Goal: Task Accomplishment & Management: Use online tool/utility

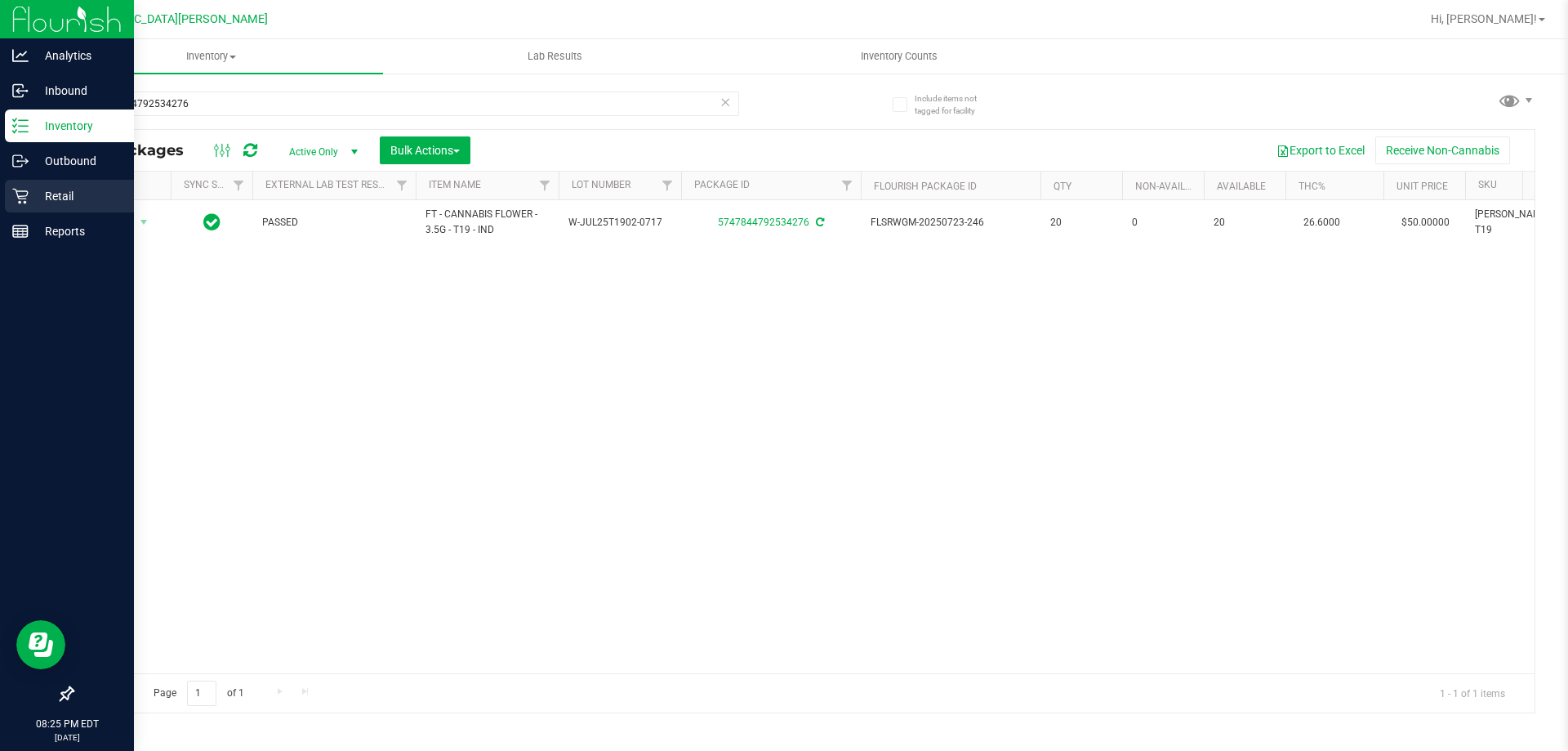
click at [32, 196] on p "Retail" at bounding box center [77, 196] width 98 height 20
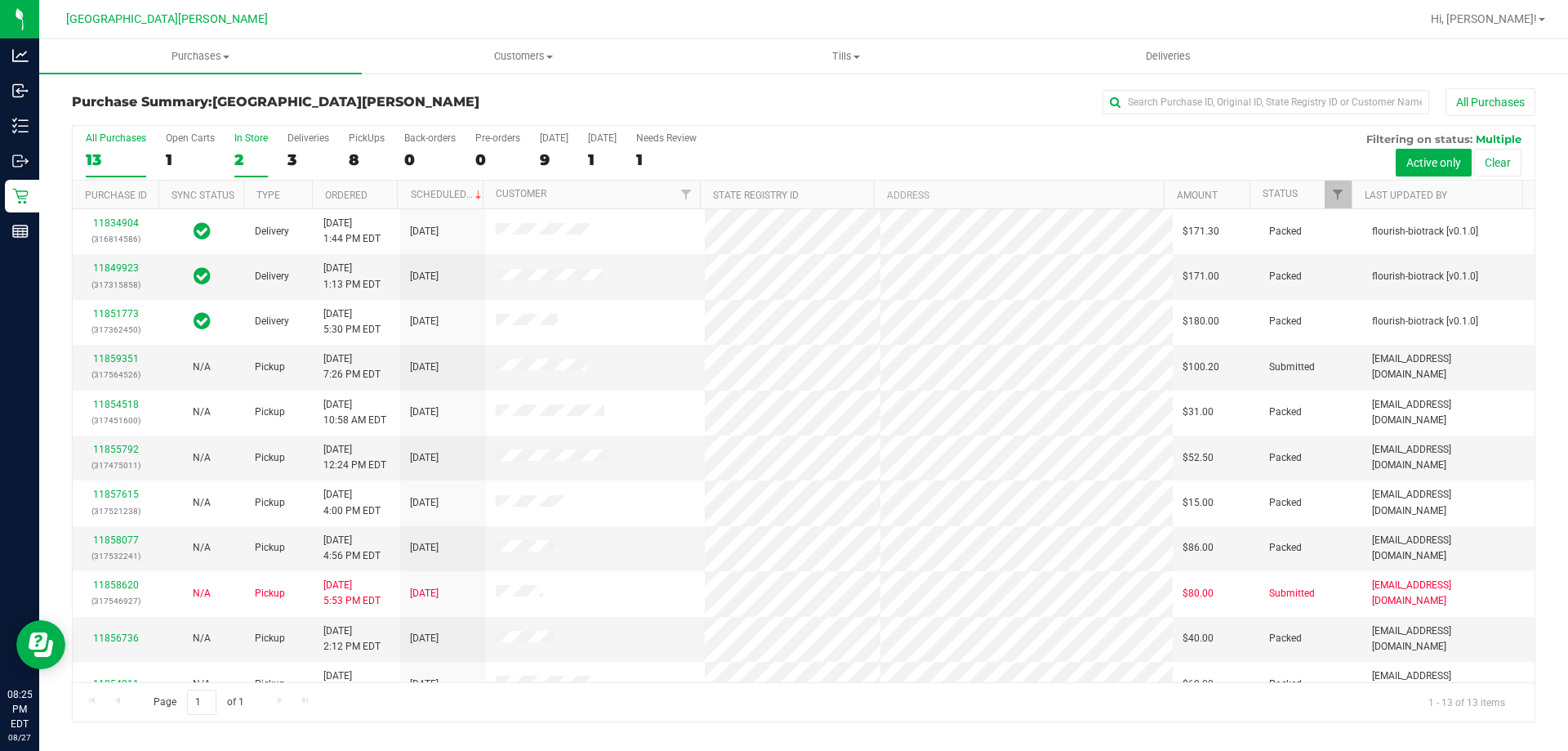
click at [257, 134] on div "In Store" at bounding box center [251, 138] width 33 height 11
click at [0, 0] on input "In Store 2" at bounding box center [0, 0] width 0 height 0
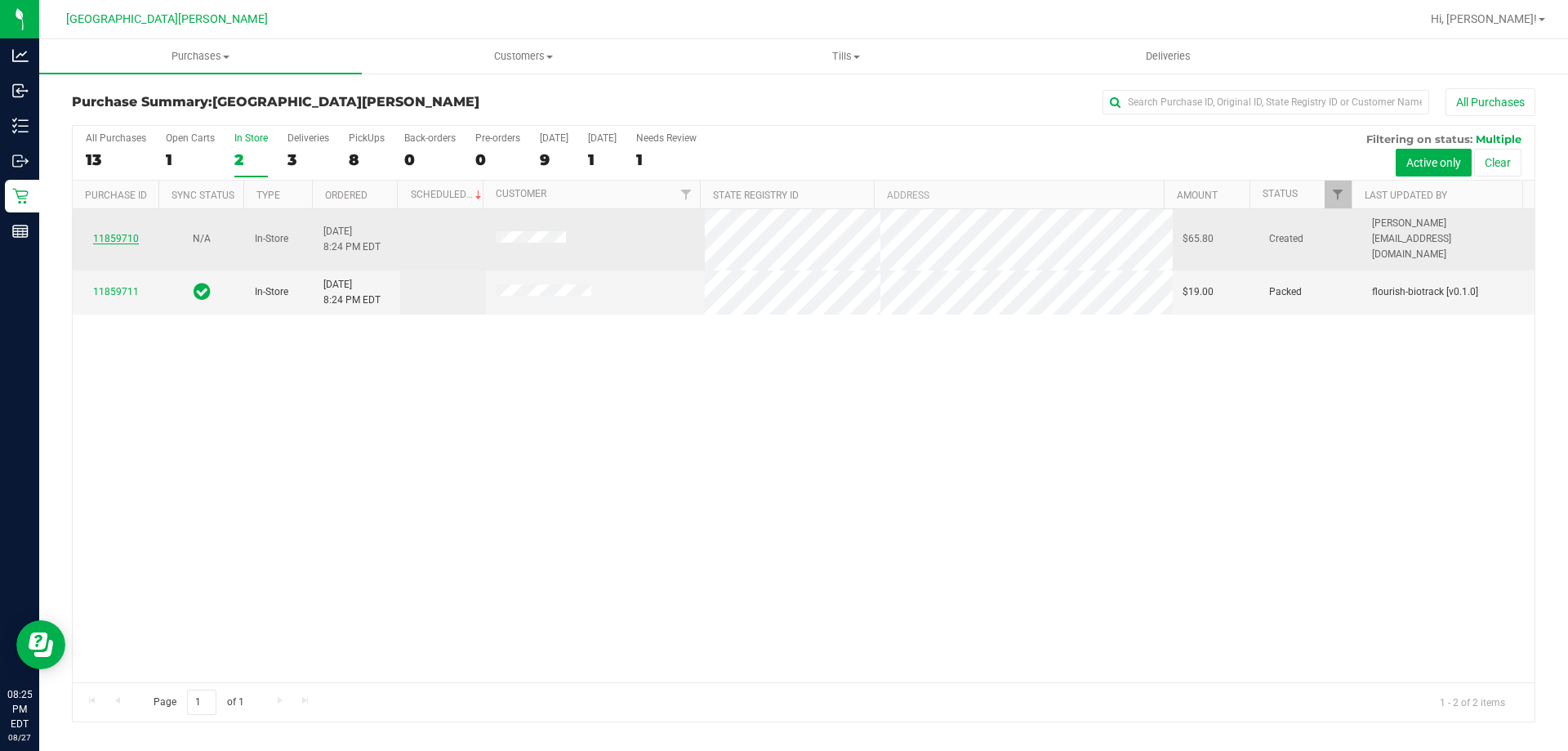
click at [123, 233] on link "11859710" at bounding box center [116, 238] width 45 height 11
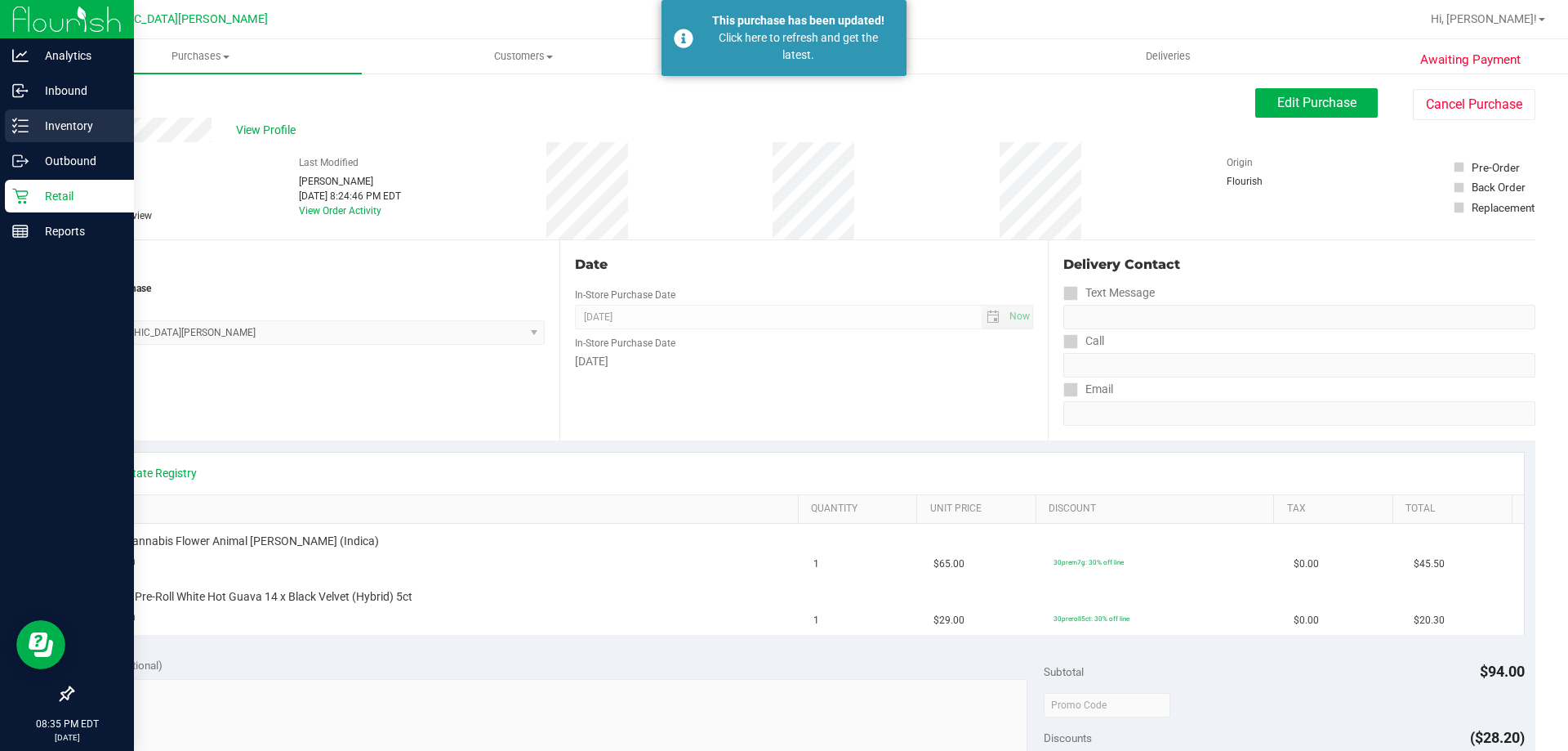
click at [81, 128] on p "Inventory" at bounding box center [77, 125] width 98 height 20
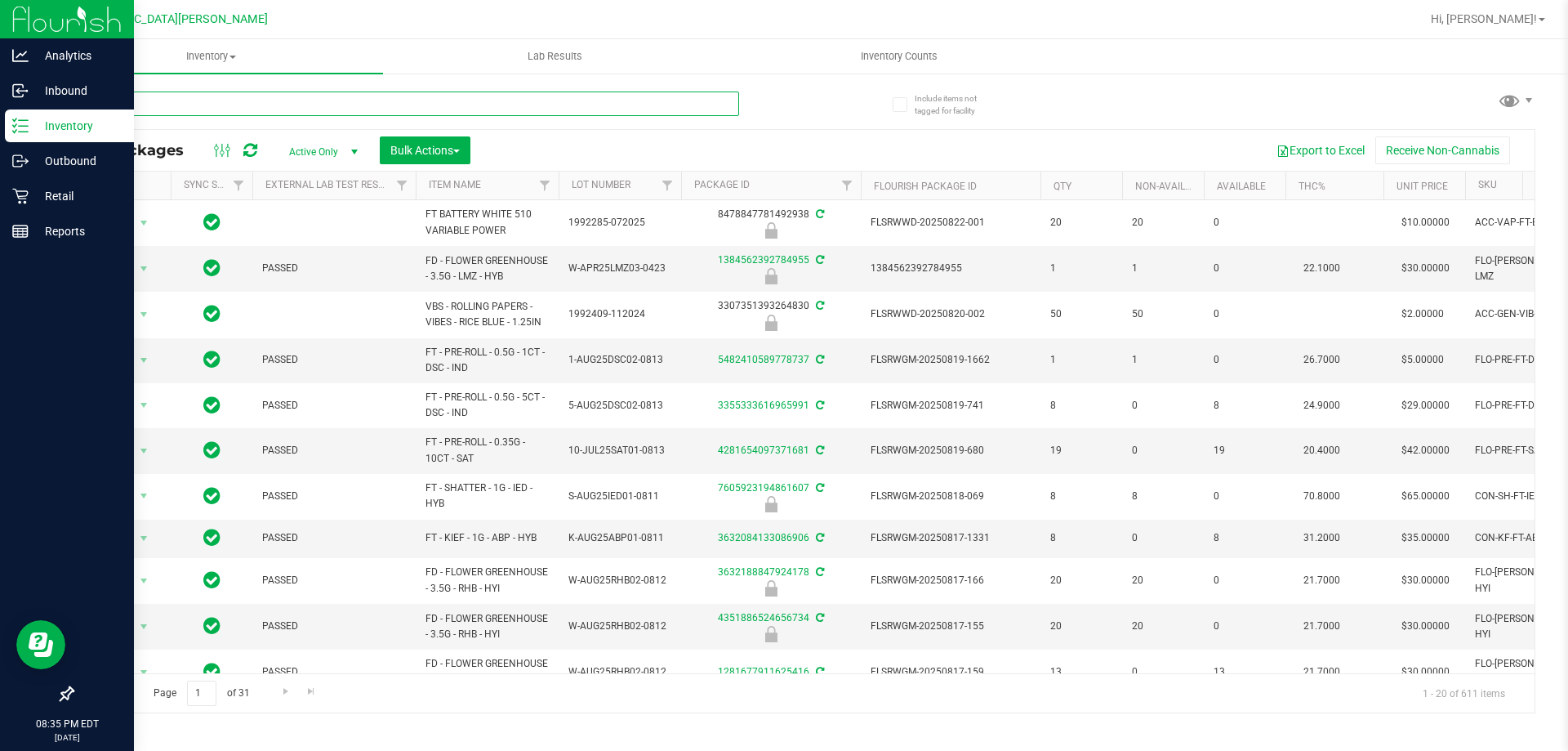
click at [184, 111] on input "text" at bounding box center [405, 104] width 667 height 25
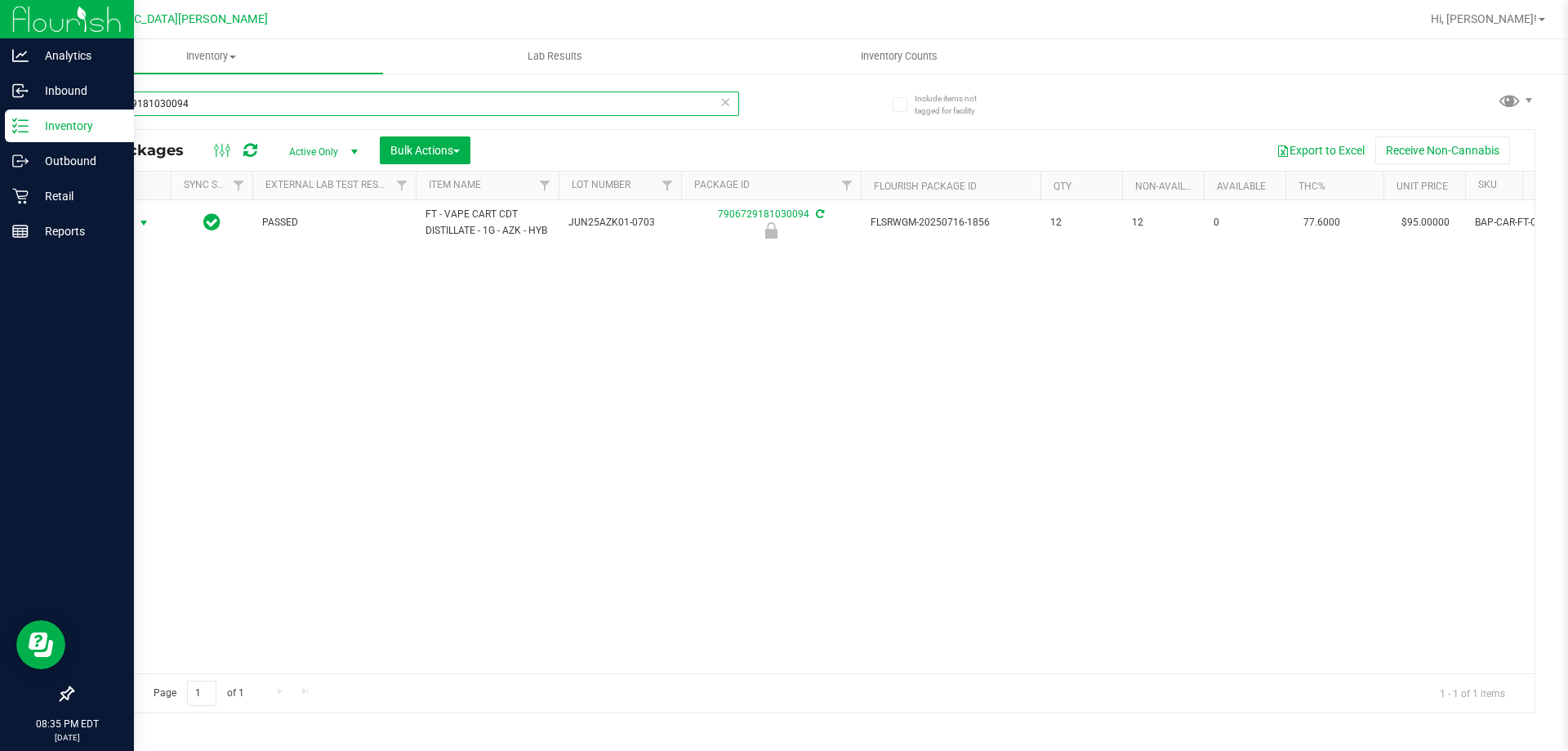
type input "7906729181030094"
click at [123, 230] on span "Action" at bounding box center [111, 223] width 45 height 23
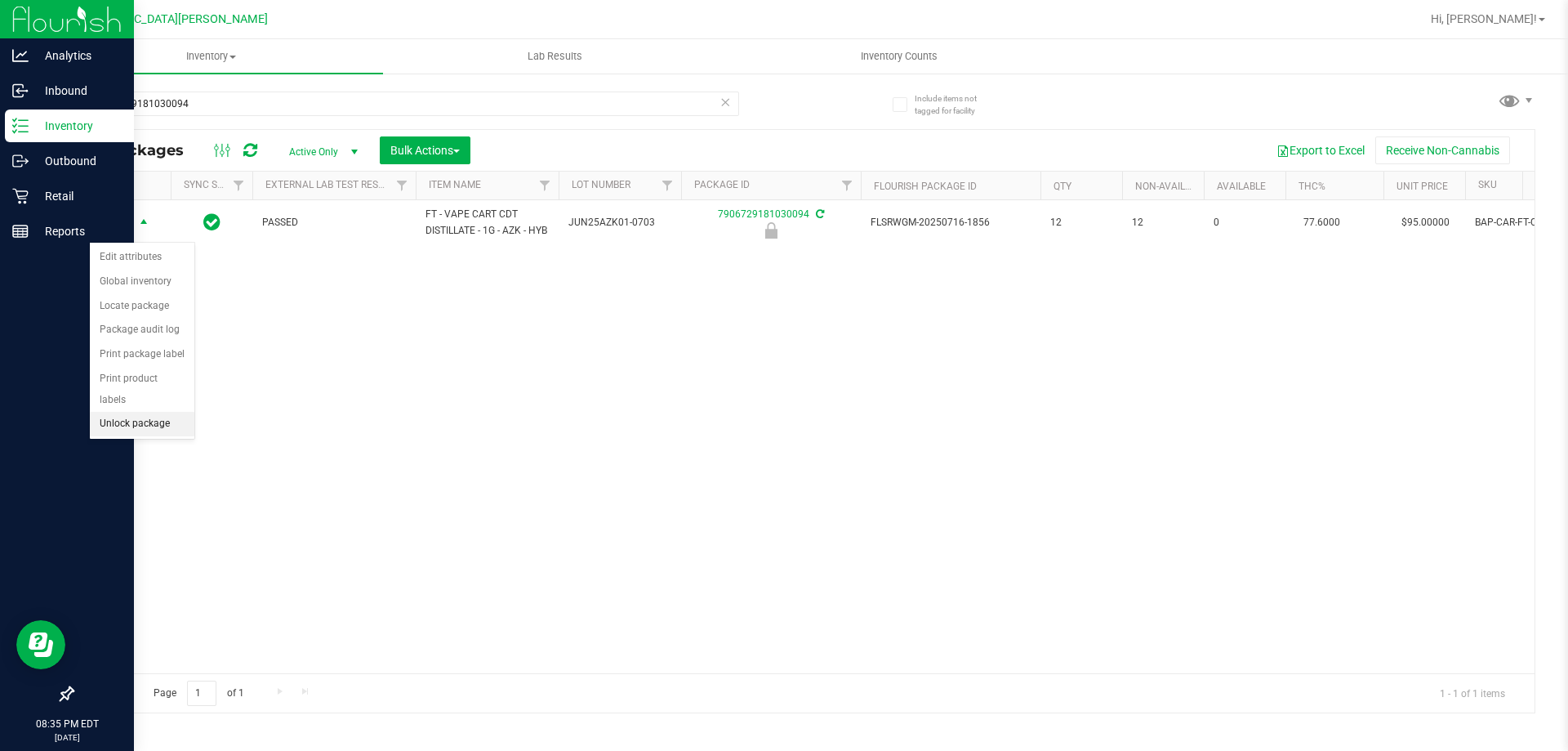
click at [140, 412] on li "Unlock package" at bounding box center [142, 424] width 104 height 25
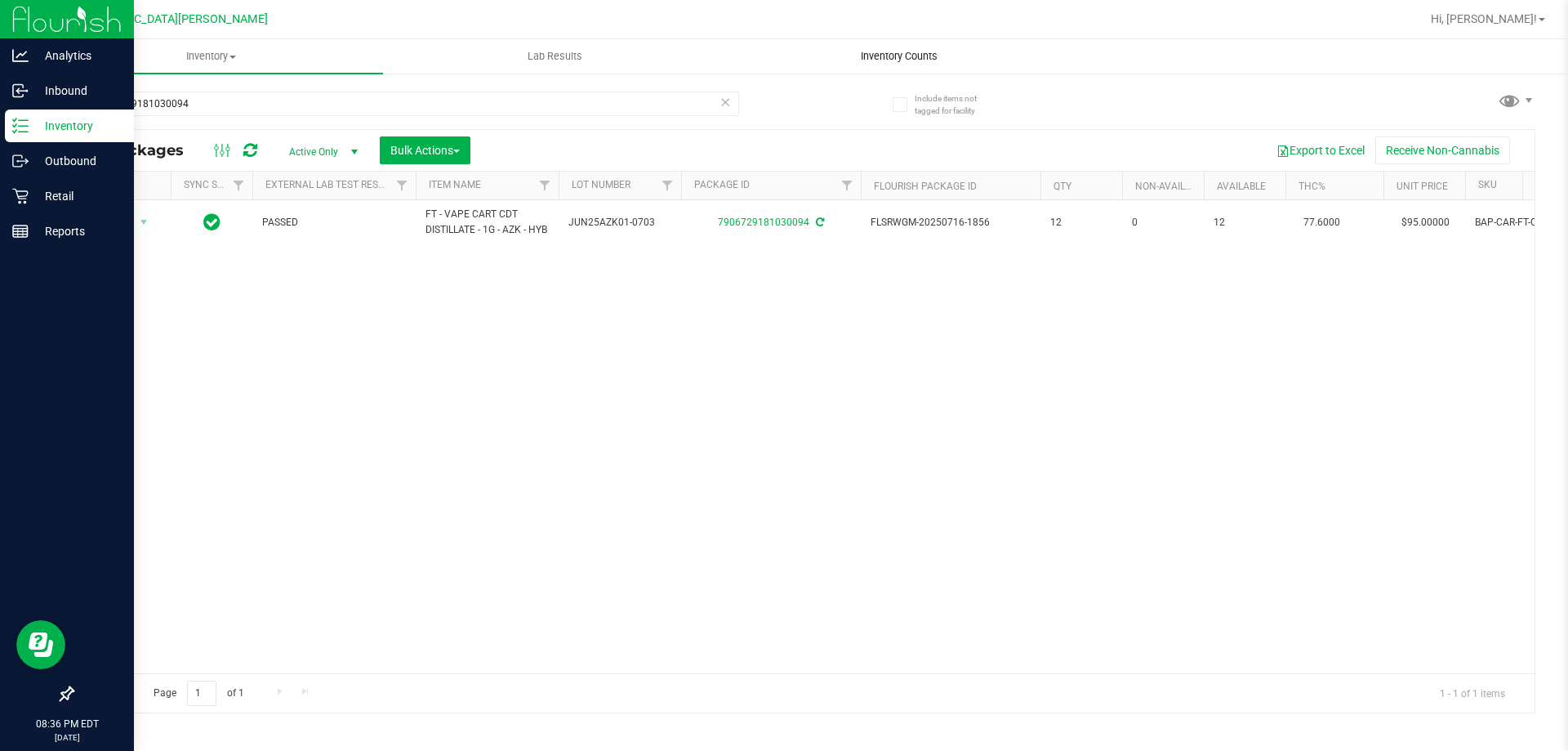
click at [890, 51] on span "Inventory Counts" at bounding box center [899, 56] width 121 height 15
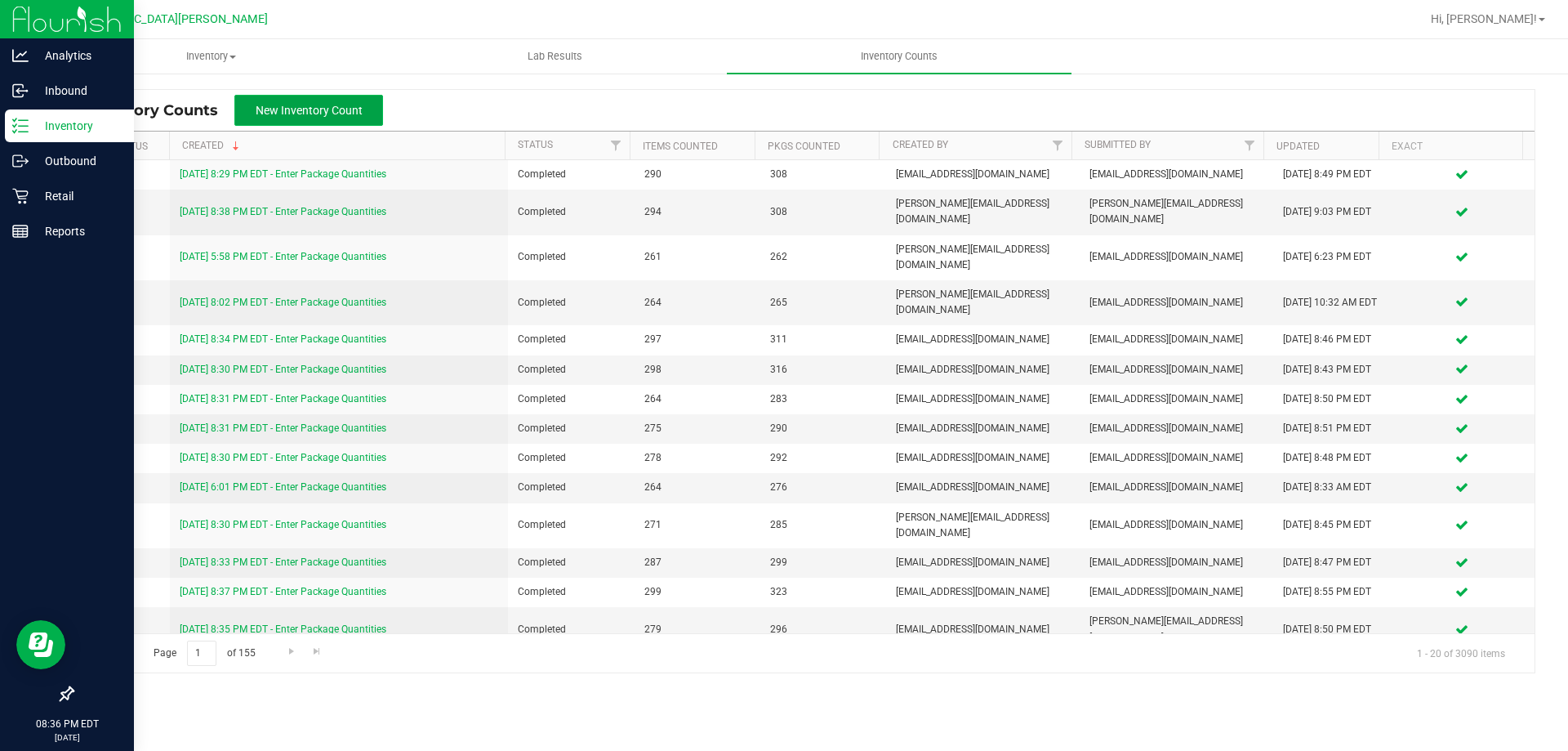
click at [342, 101] on button "New Inventory Count" at bounding box center [309, 110] width 149 height 31
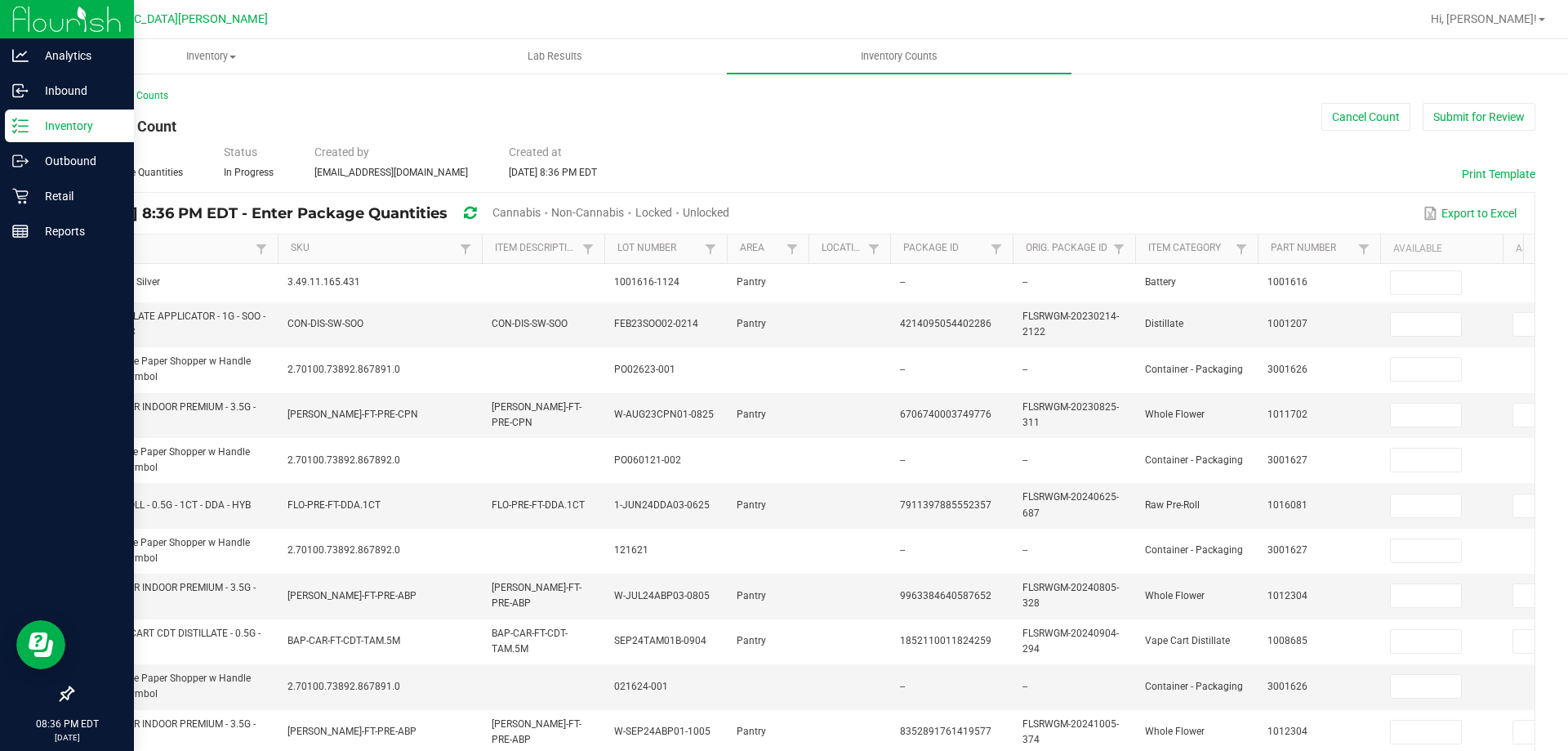
click at [729, 208] on span "Unlocked" at bounding box center [706, 212] width 46 height 13
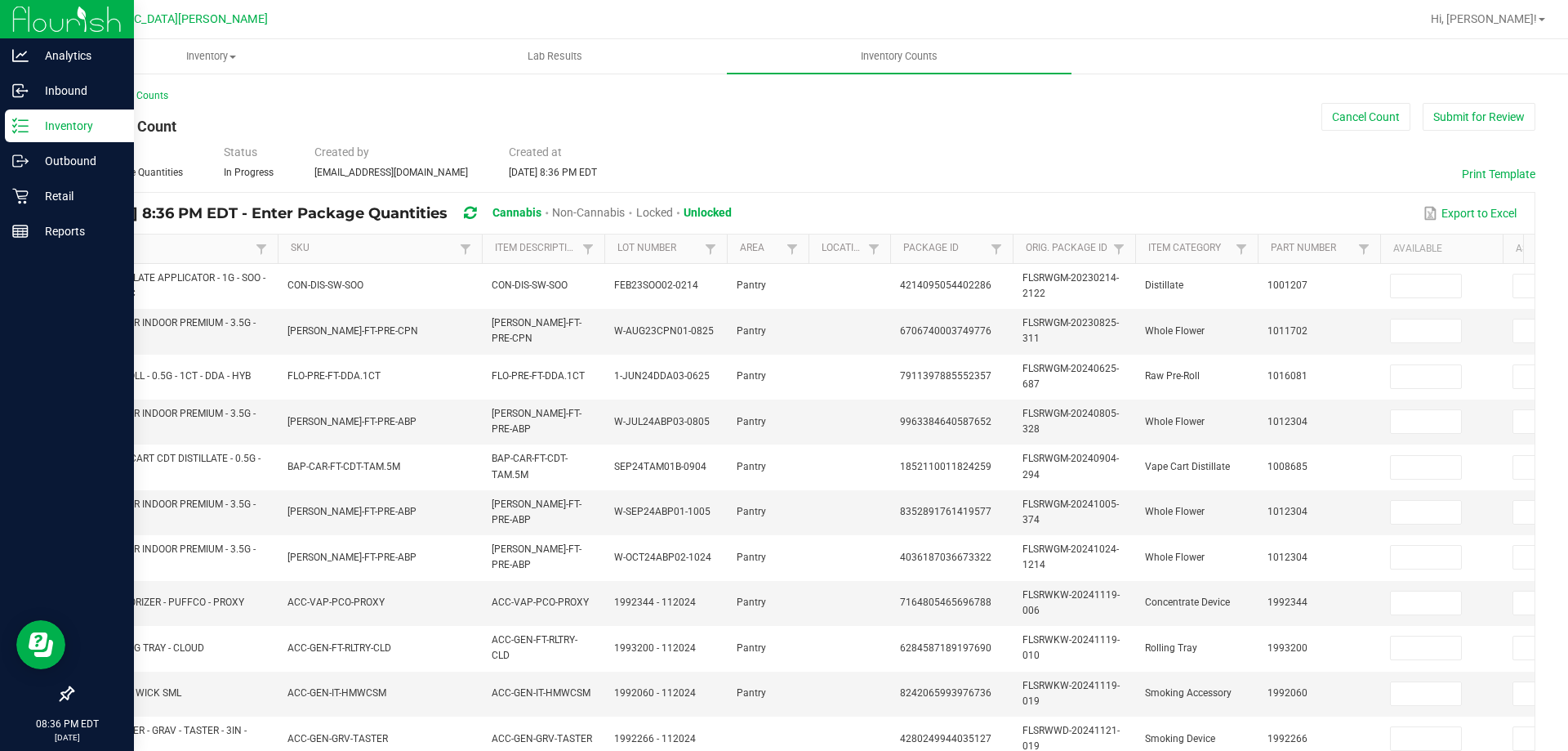
click at [106, 252] on link "Item" at bounding box center [169, 247] width 164 height 13
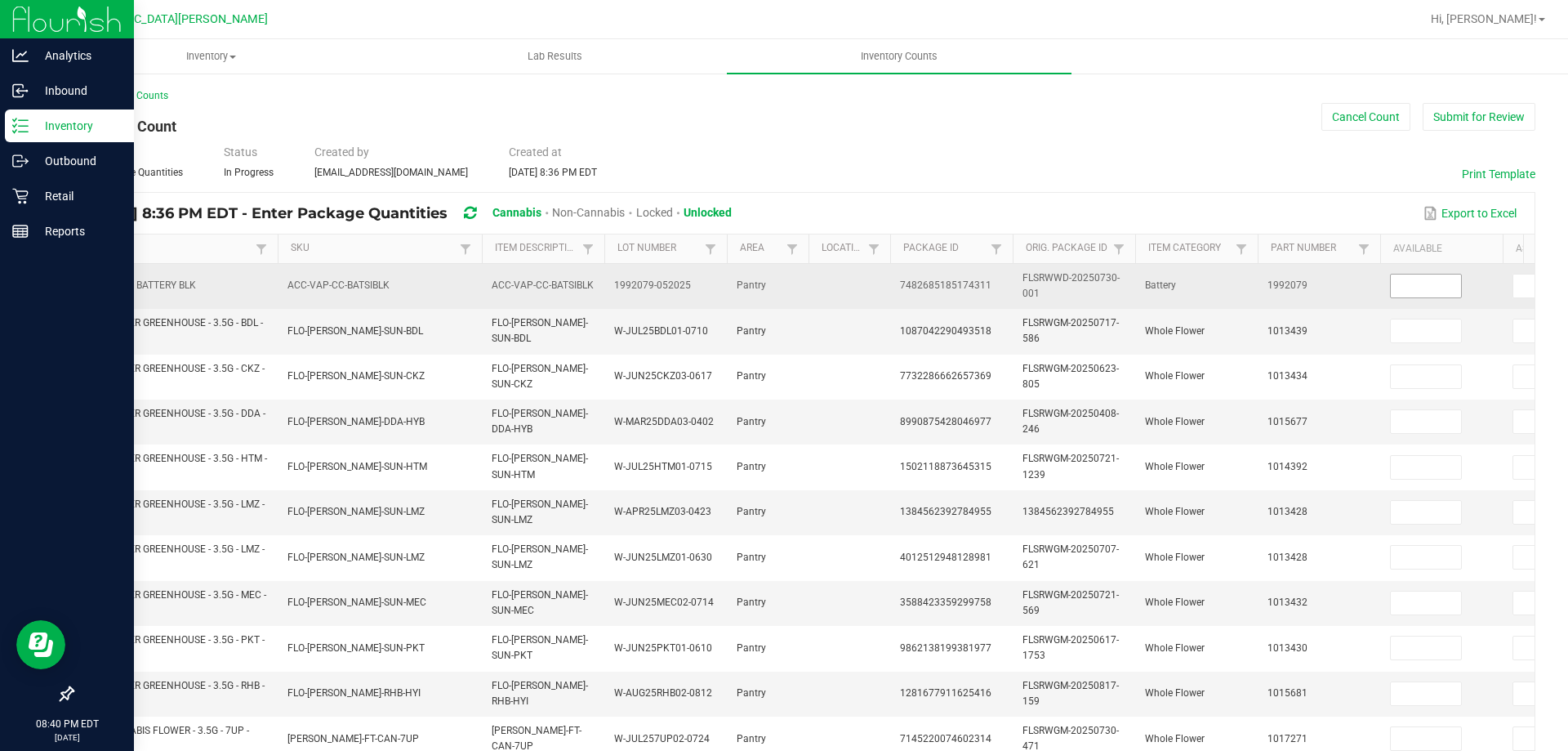
click at [1446, 289] on input at bounding box center [1426, 286] width 70 height 23
type input "2"
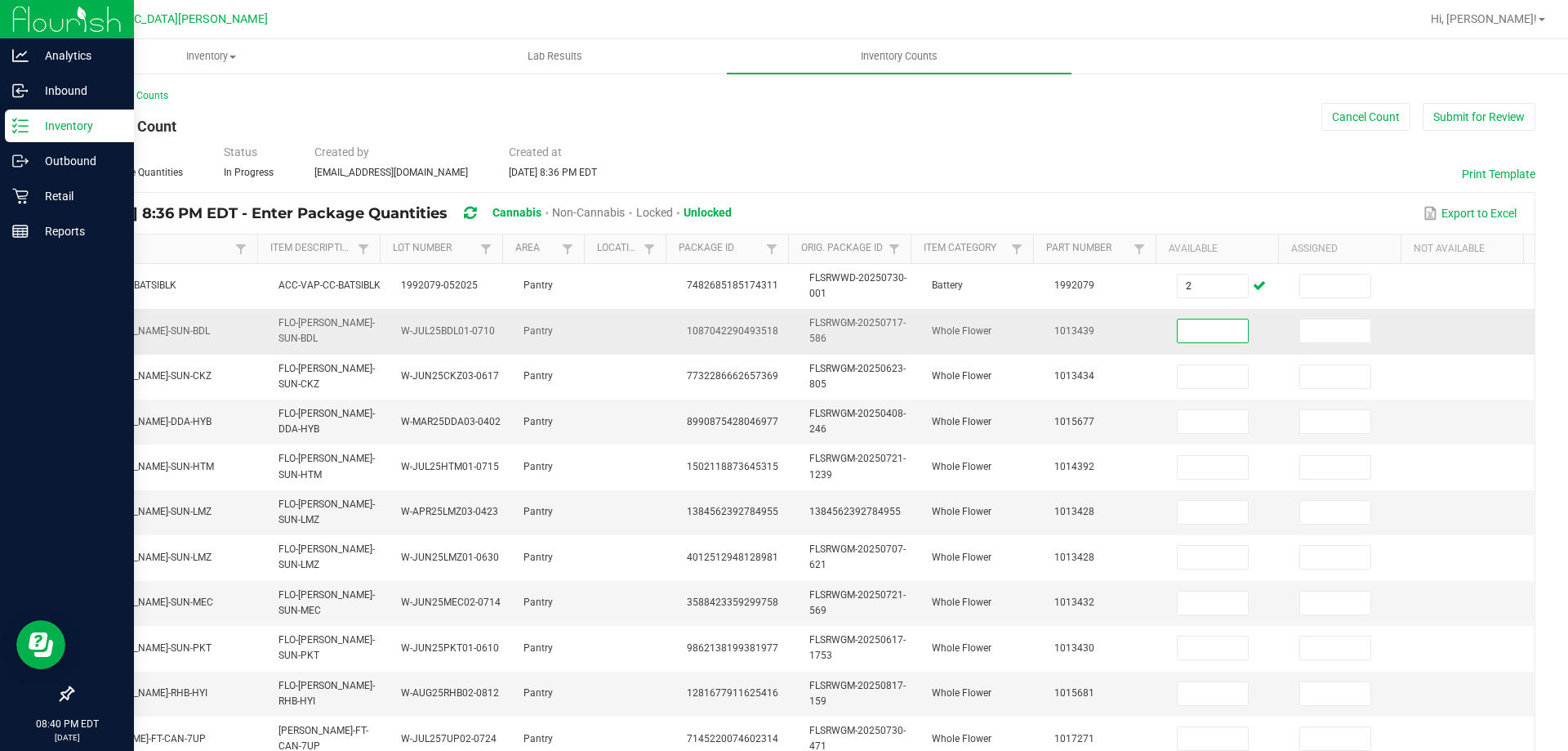
click at [1178, 326] on input at bounding box center [1213, 331] width 70 height 23
type input "7"
type input "14"
click at [1179, 405] on td at bounding box center [1227, 422] width 122 height 45
click at [1178, 431] on input at bounding box center [1213, 421] width 70 height 23
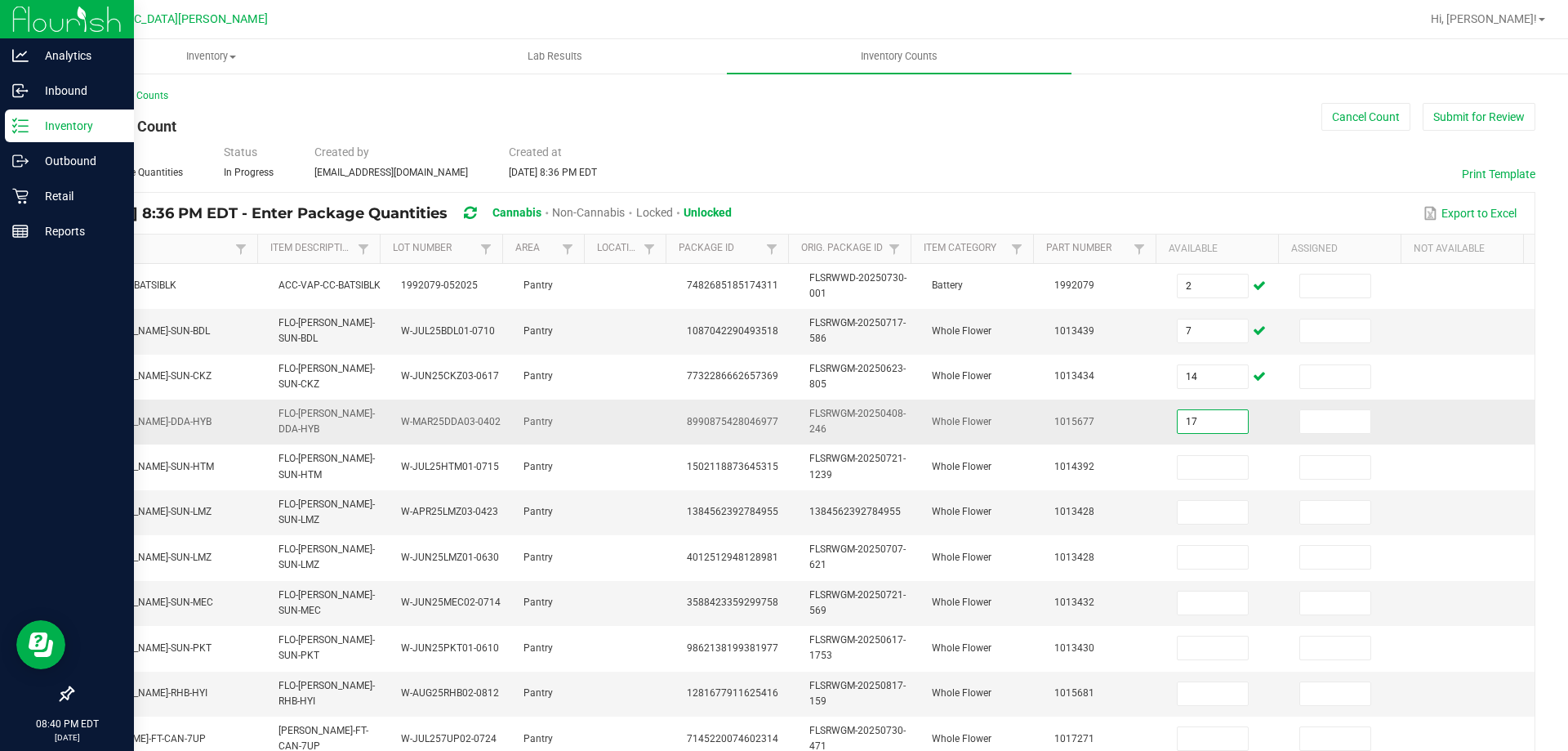
type input "17"
type input "13"
type input "0"
type input "11"
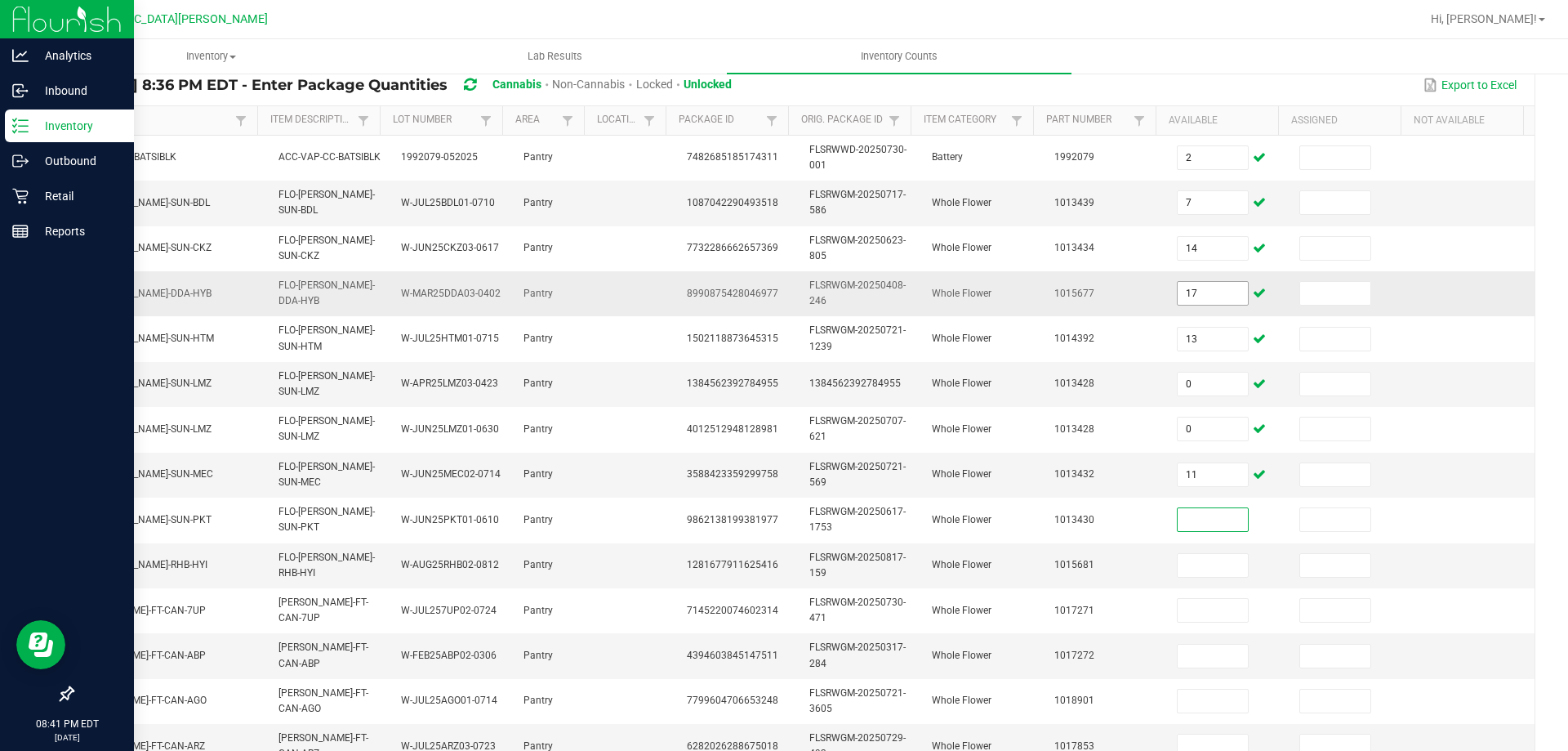
scroll to position [327, 0]
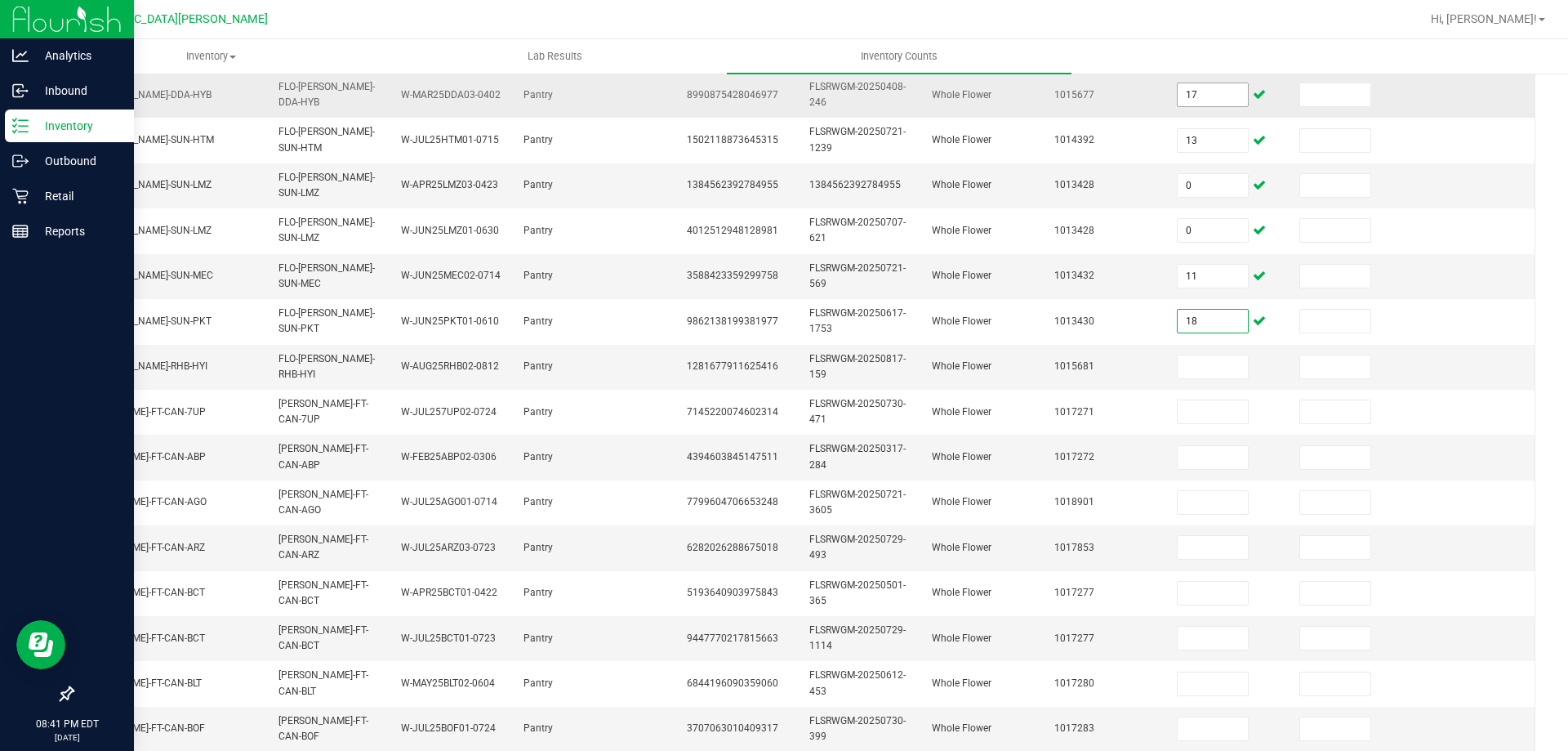
type input "18"
type input "12"
type input "6"
type input "15"
type input "1"
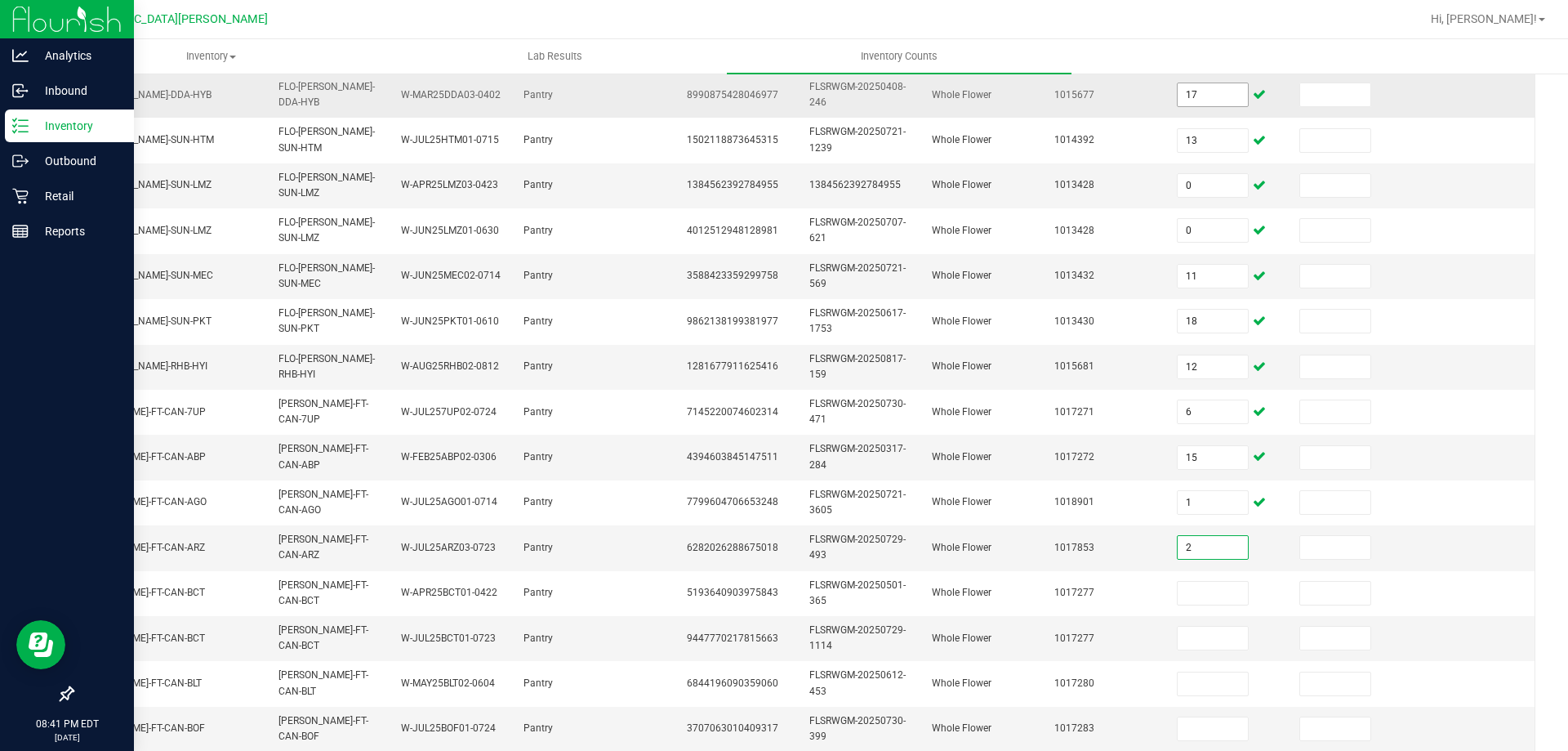
type input "2"
type input "15"
type input "0"
type input "2"
type input "15"
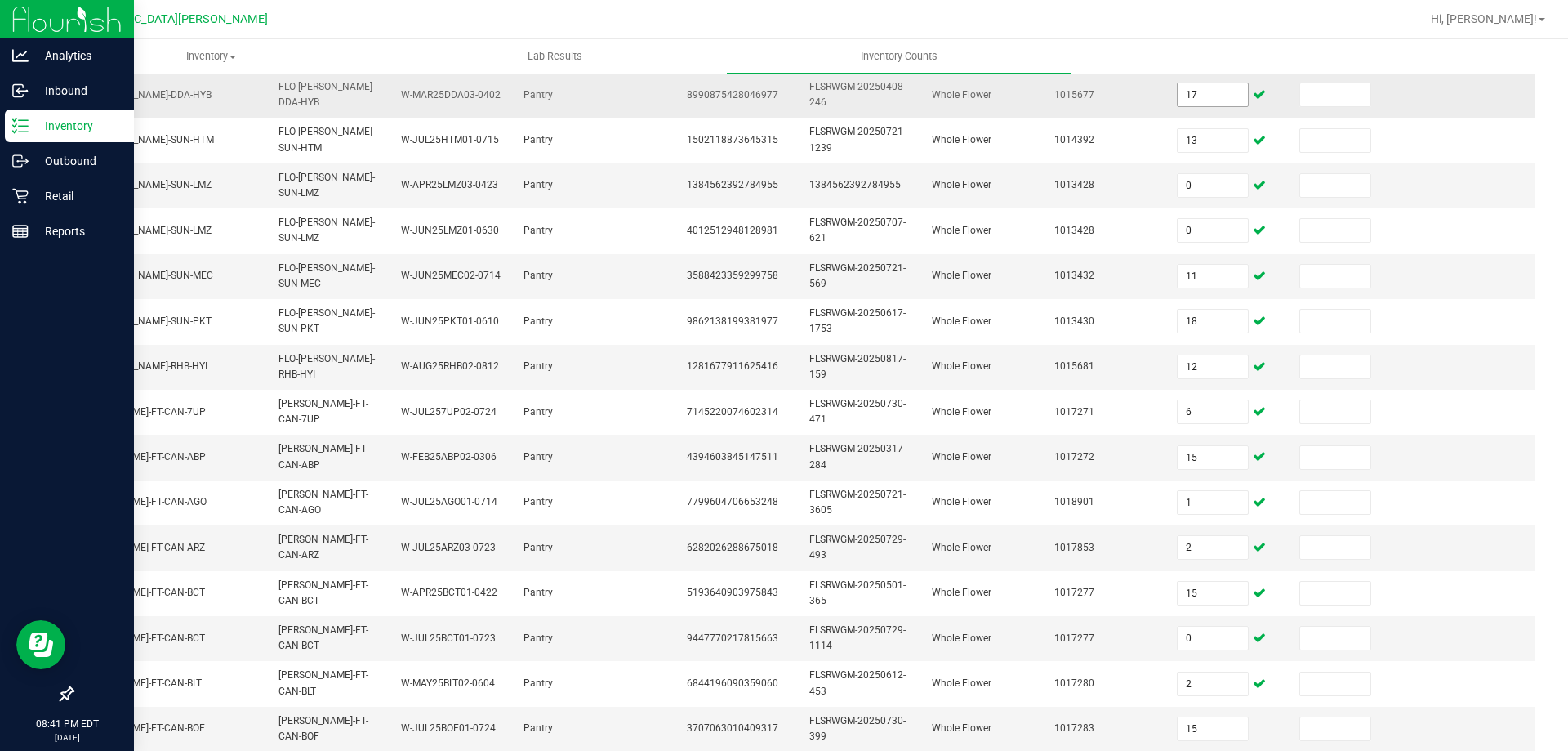
scroll to position [488, 0]
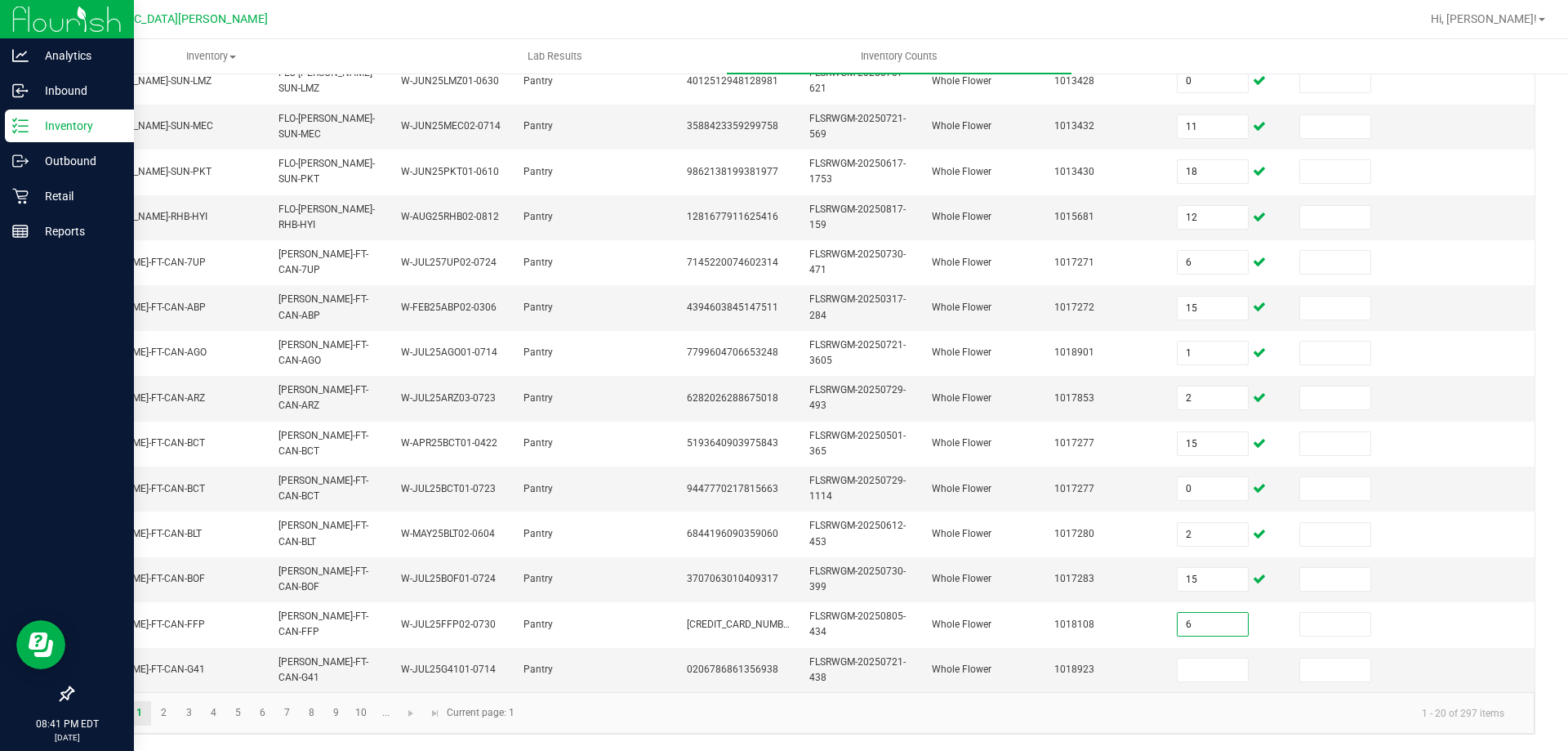
type input "6"
type input "13"
click at [175, 710] on link "2" at bounding box center [163, 713] width 24 height 25
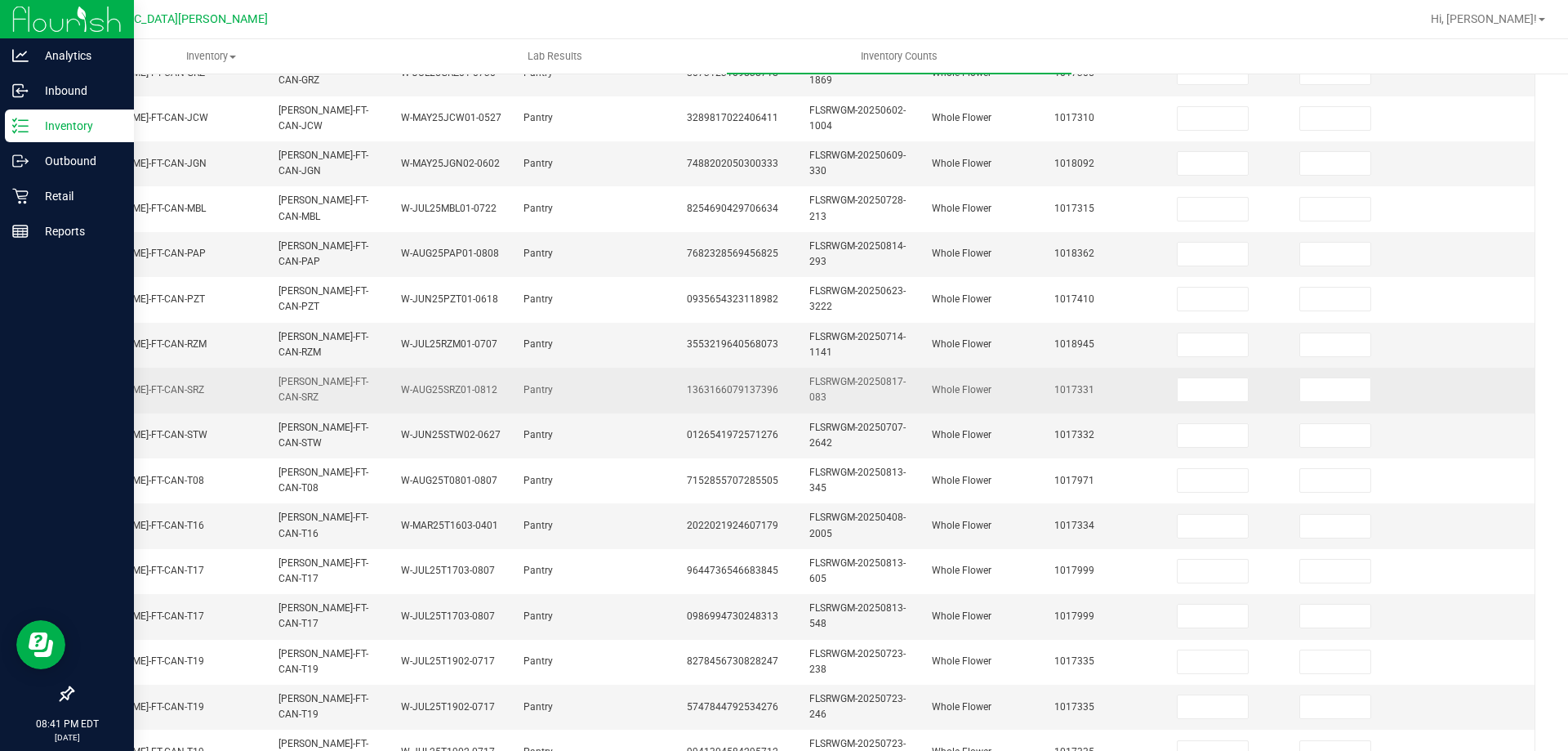
scroll to position [0, 0]
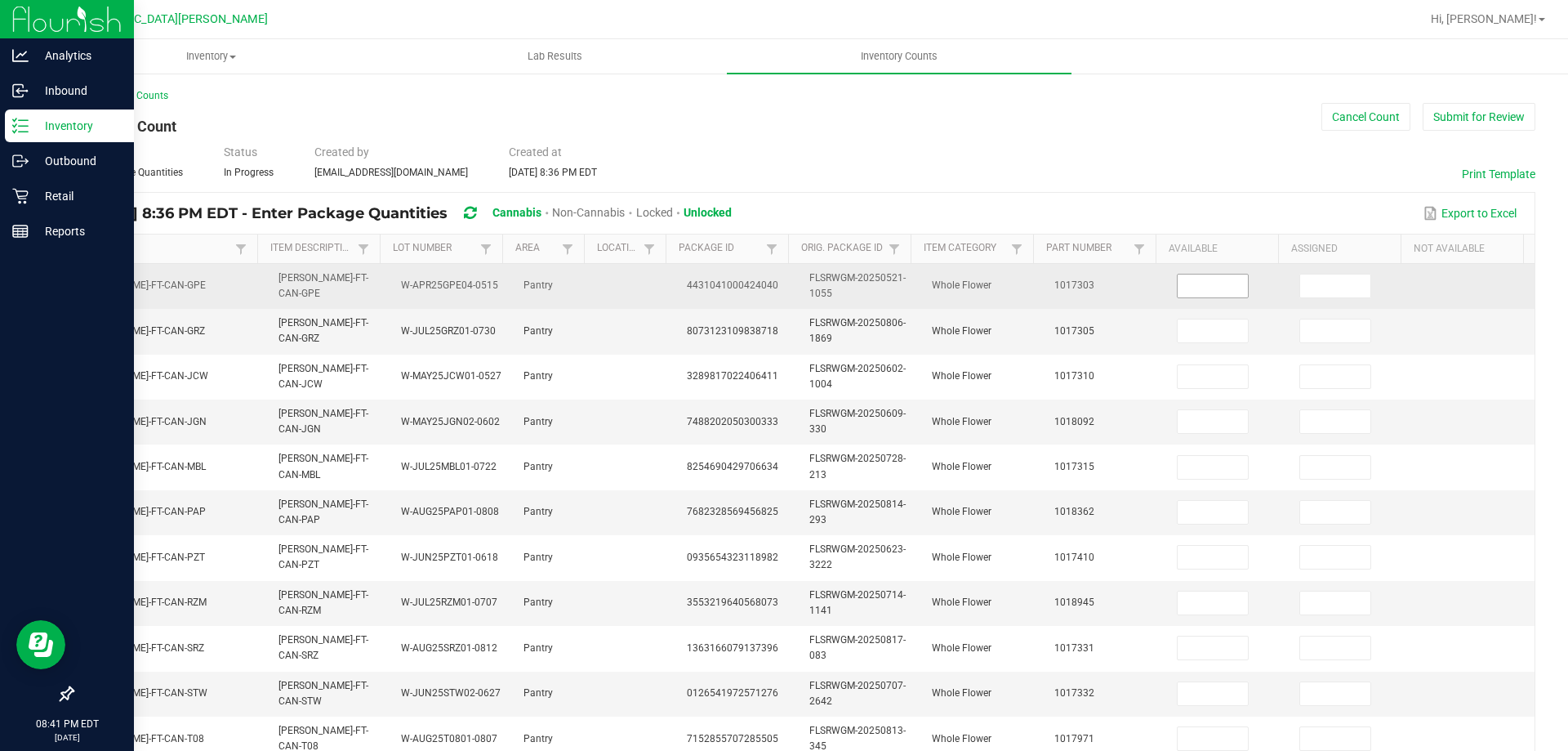
click at [1183, 283] on input at bounding box center [1213, 286] width 70 height 23
type input "11"
type input "19"
type input "14"
type input "3"
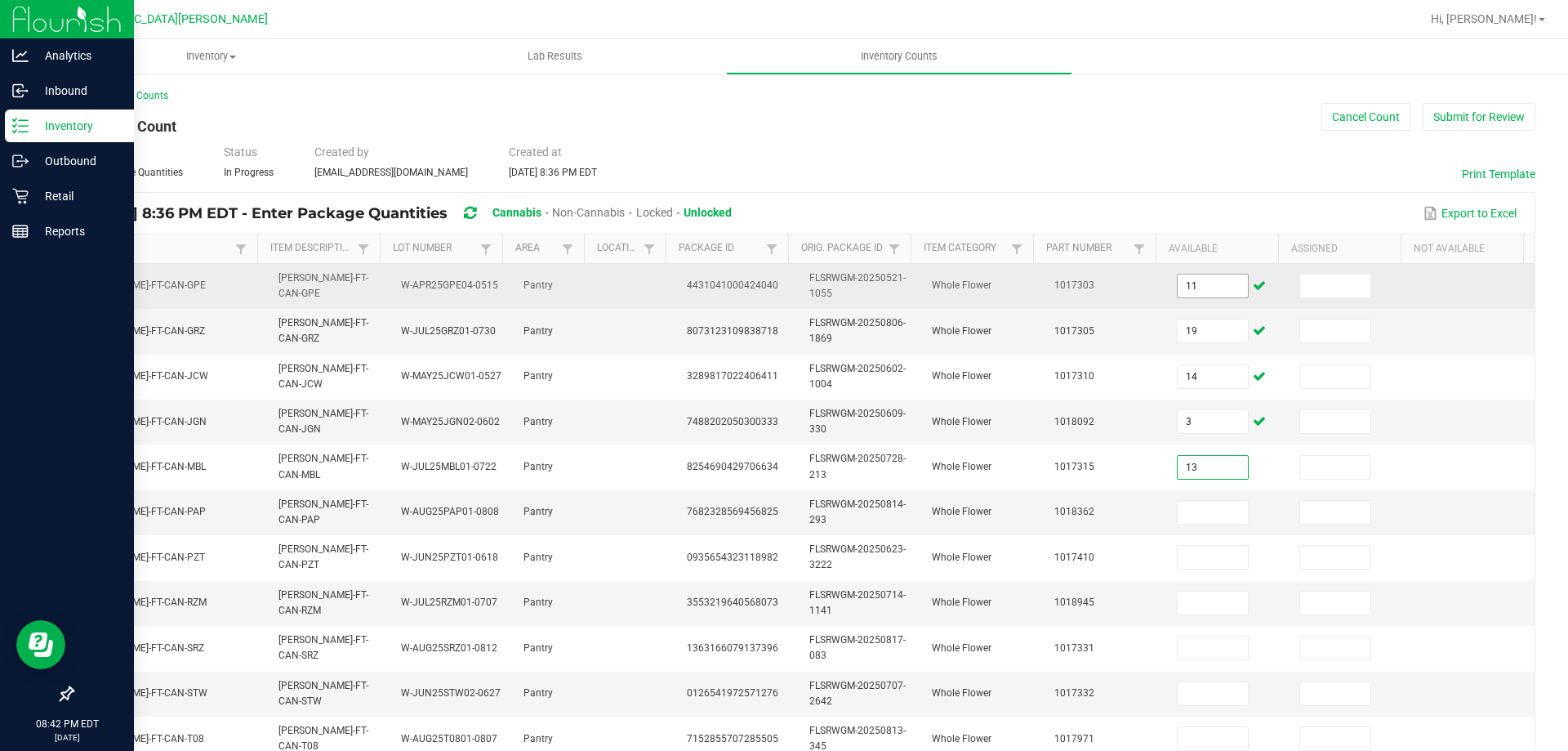
type input "13"
type input "12"
type input "5"
type input "3"
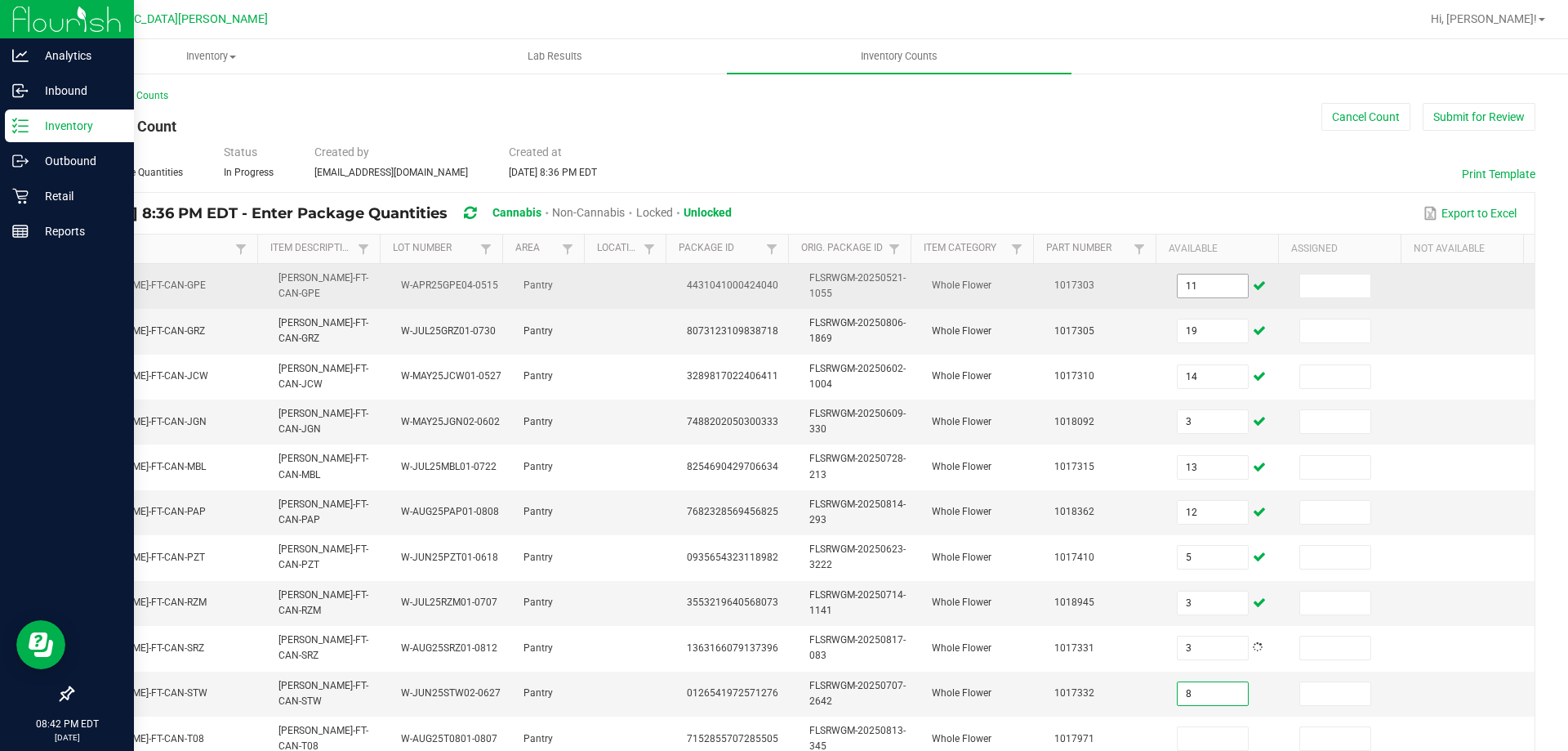
type input "8"
type input "7"
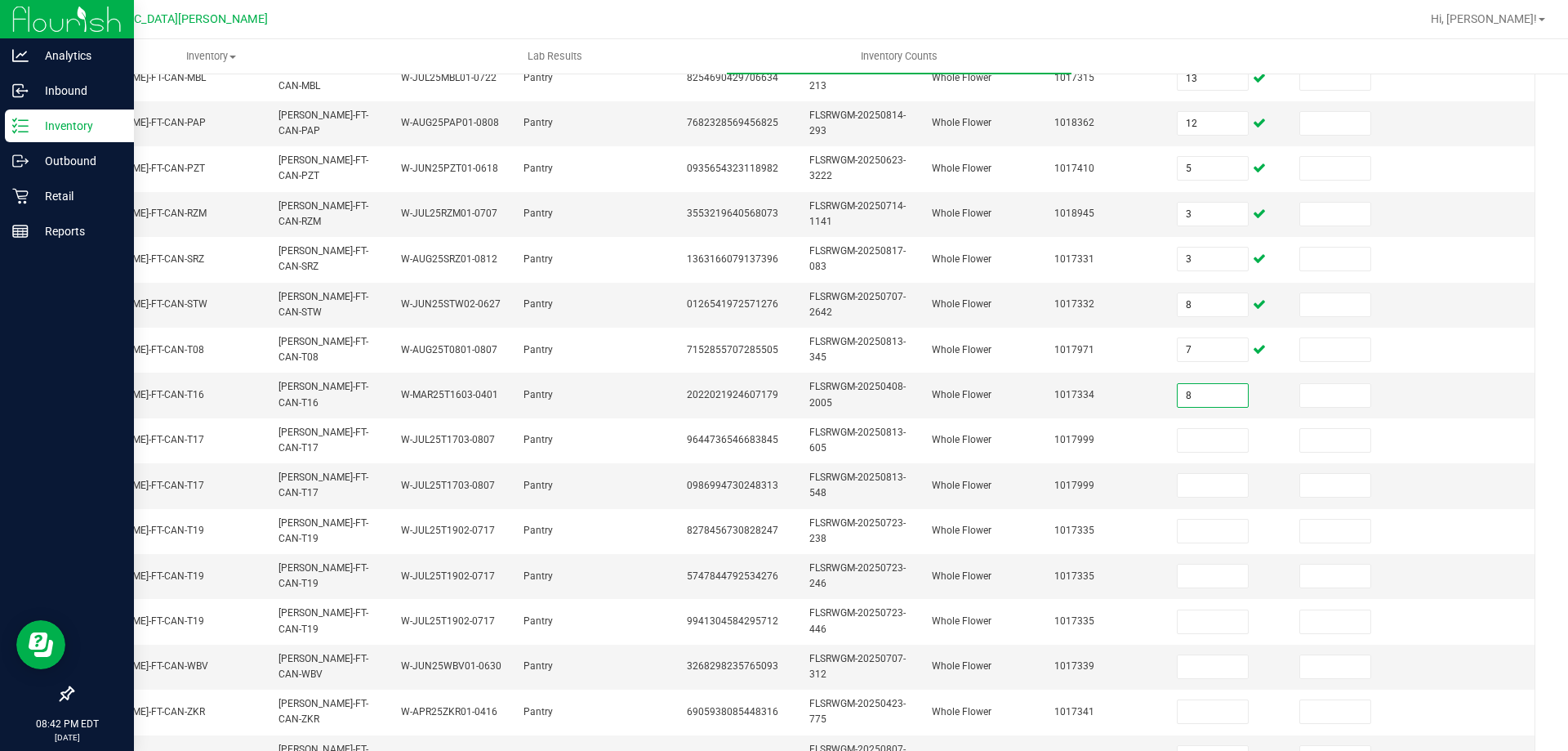
type input "8"
type input "17"
type input "0"
type input "21"
type input "0"
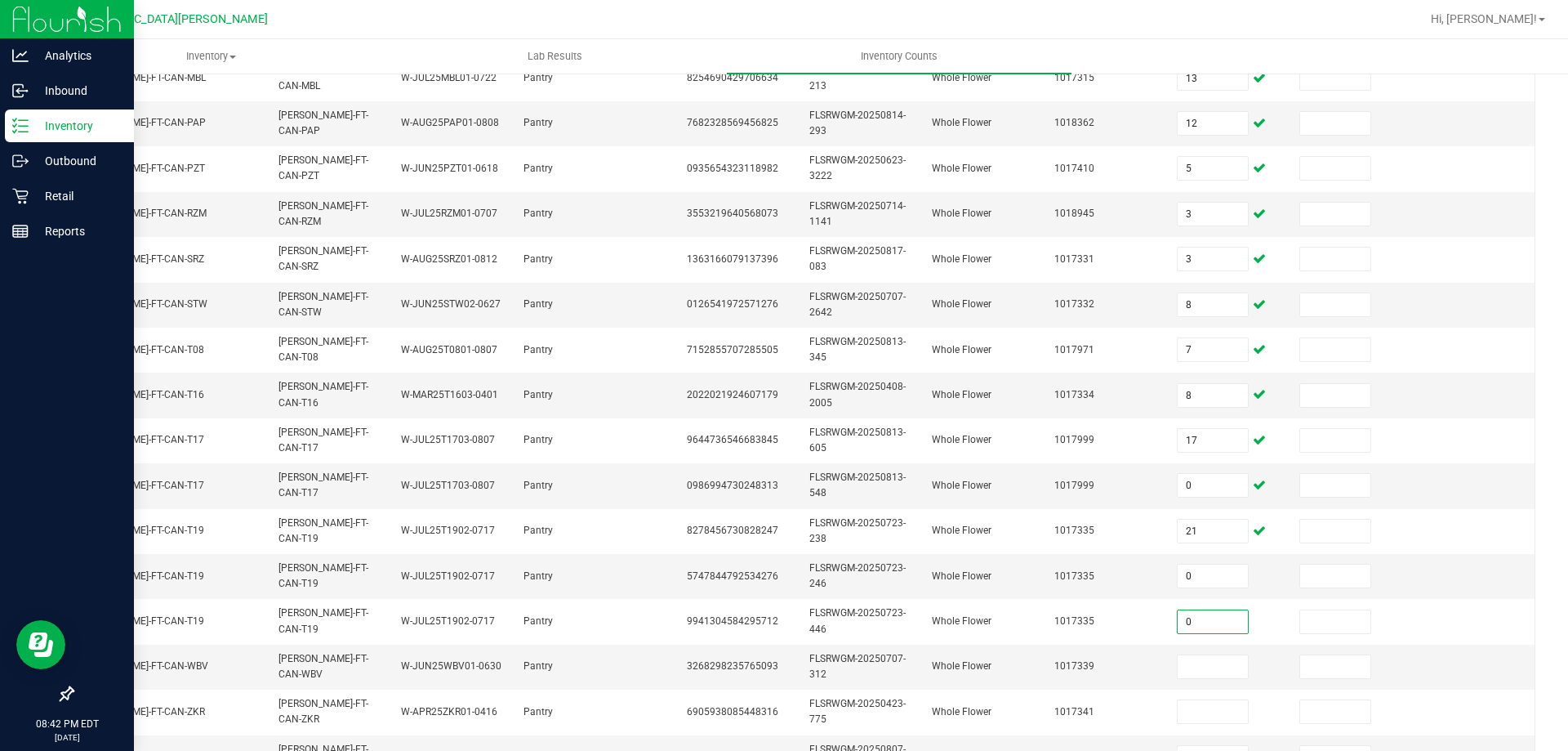
type input "0"
type input "12"
type input "16"
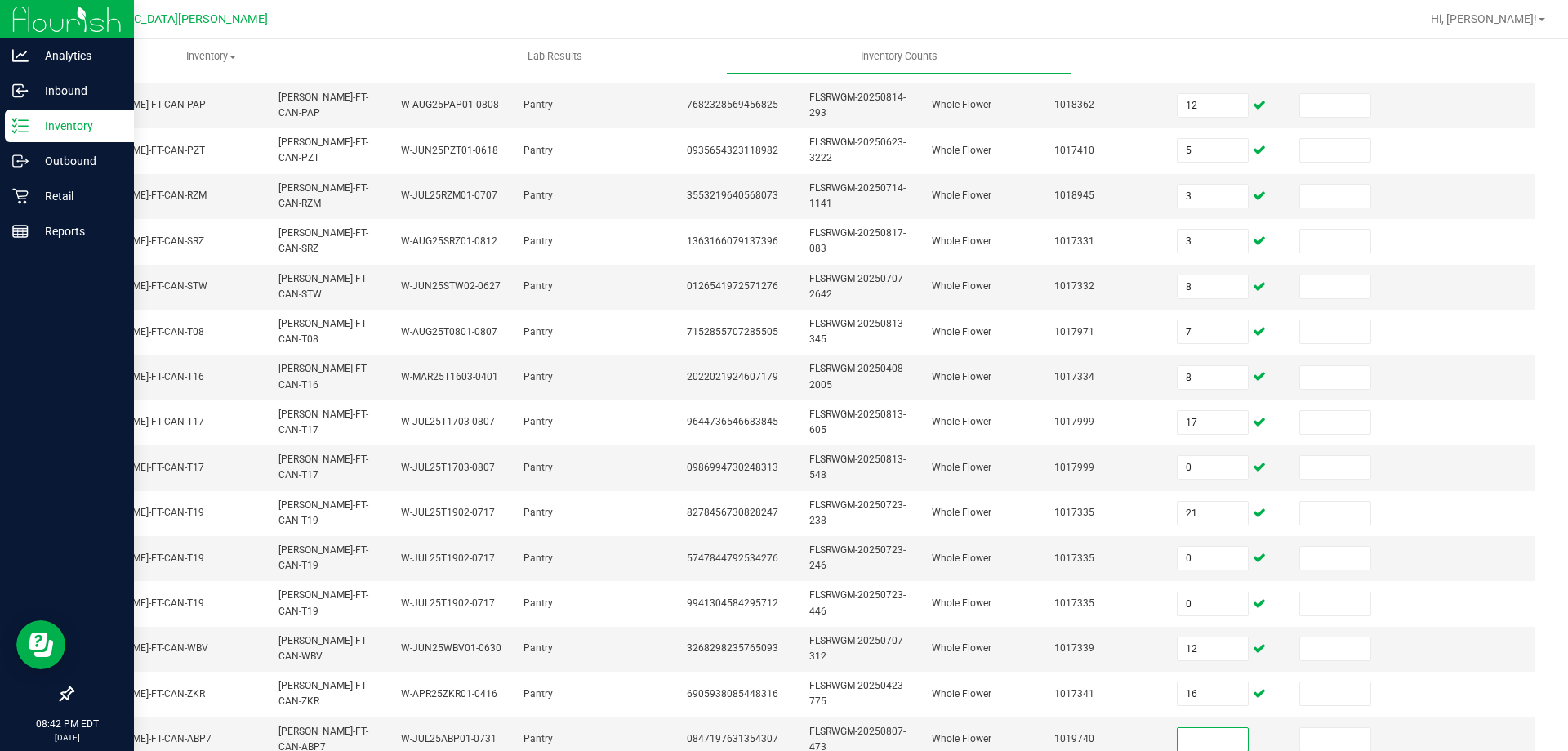
scroll to position [488, 0]
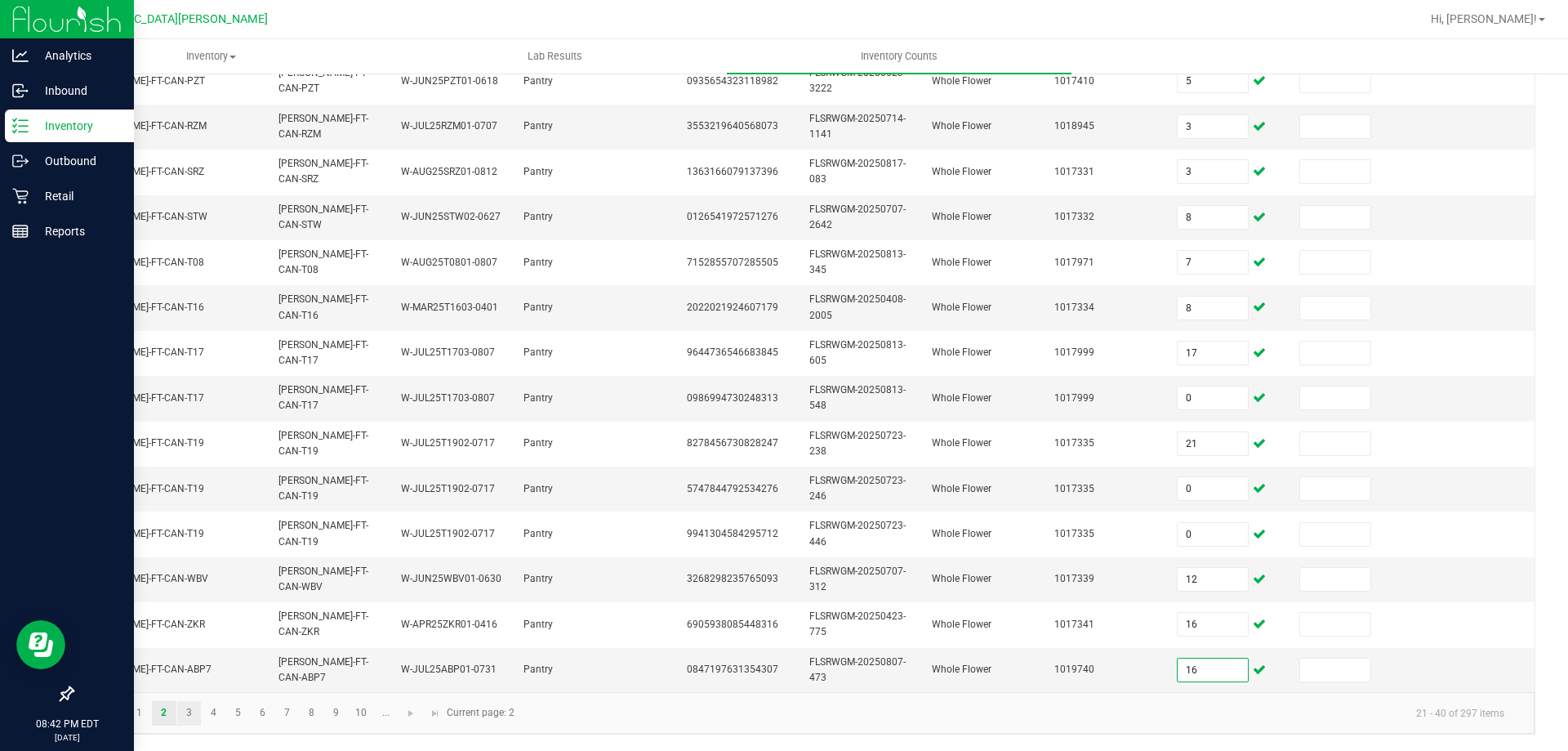
type input "16"
click at [183, 702] on link "3" at bounding box center [189, 713] width 24 height 25
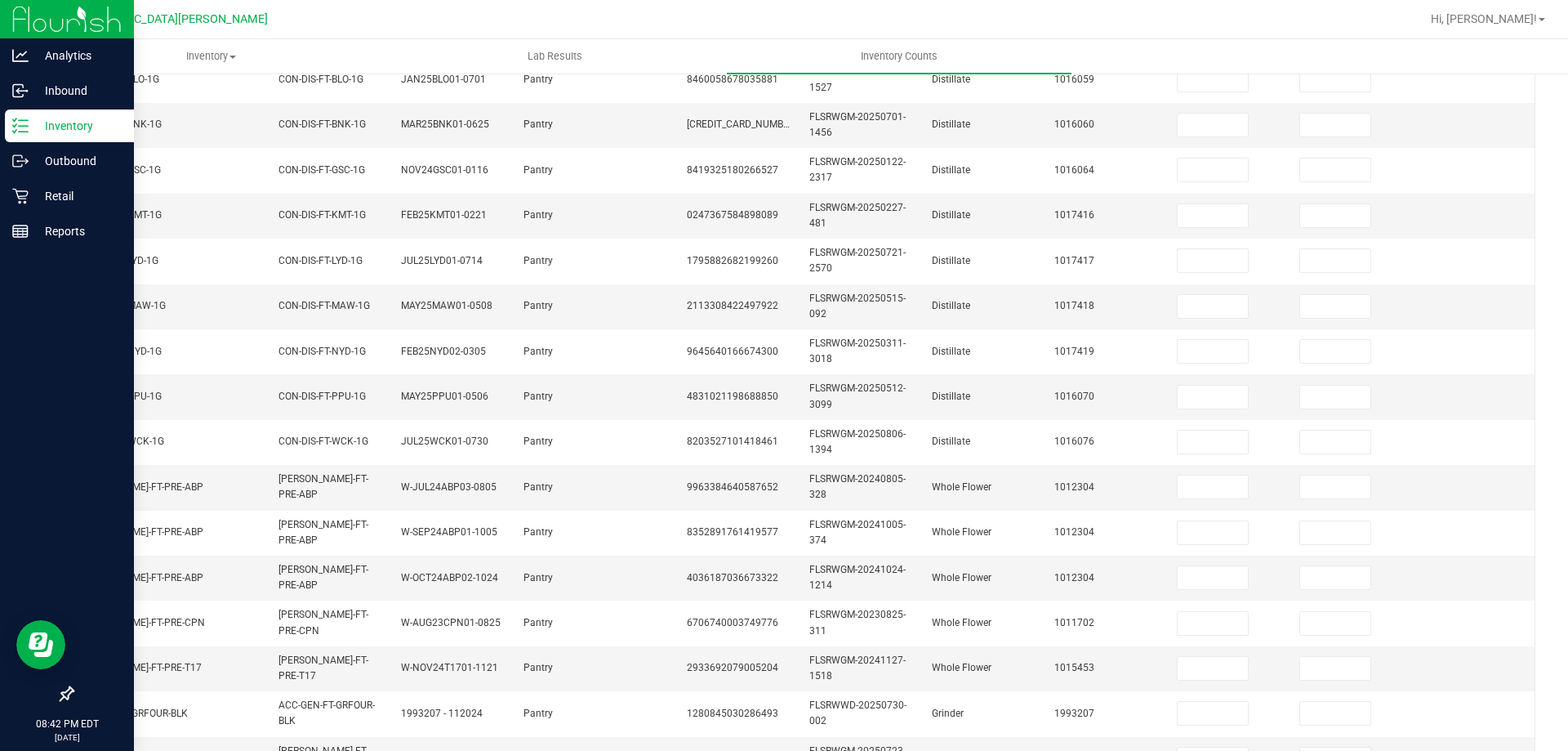
scroll to position [0, 0]
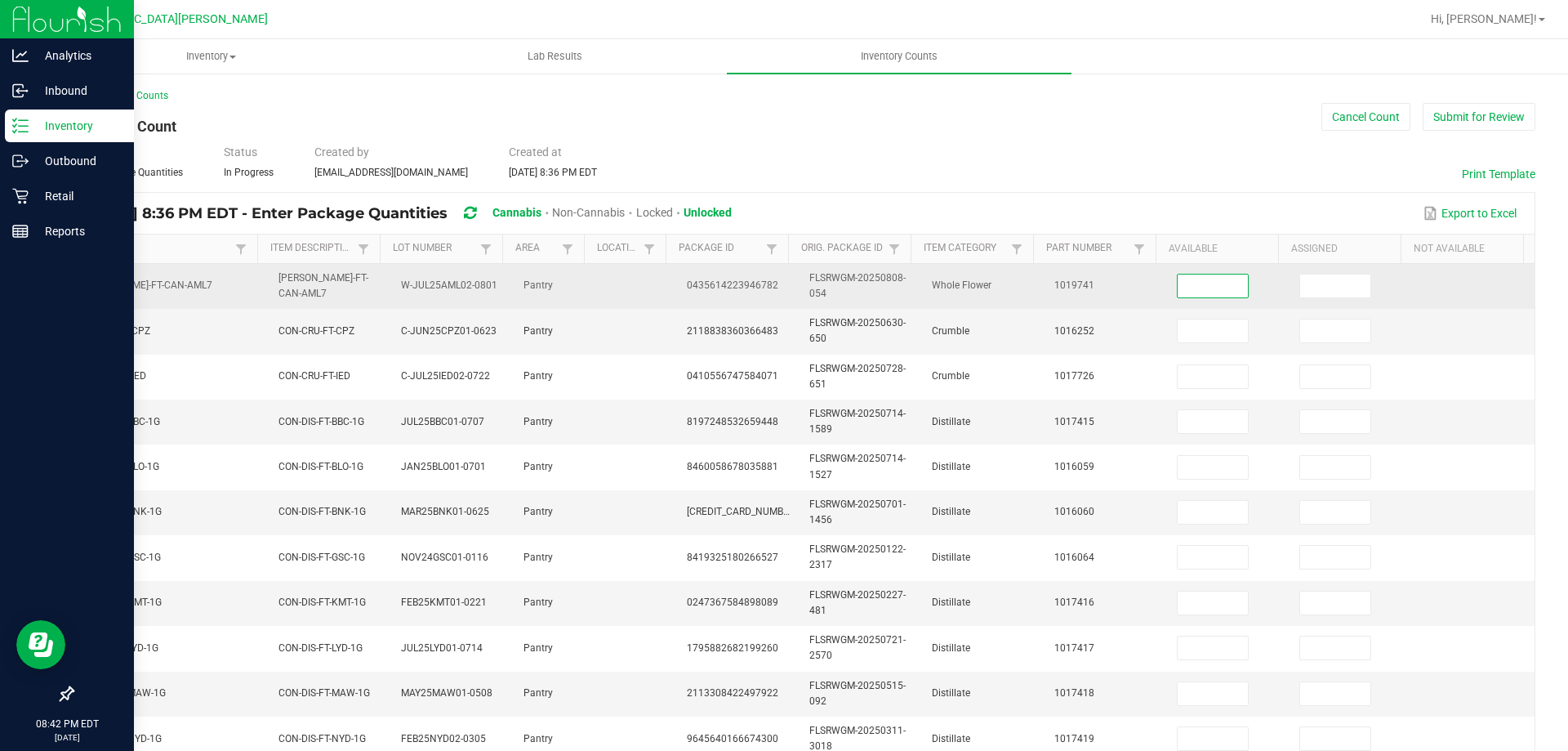
click at [1209, 289] on input at bounding box center [1213, 286] width 70 height 23
type input "4"
type input "7"
type input "10"
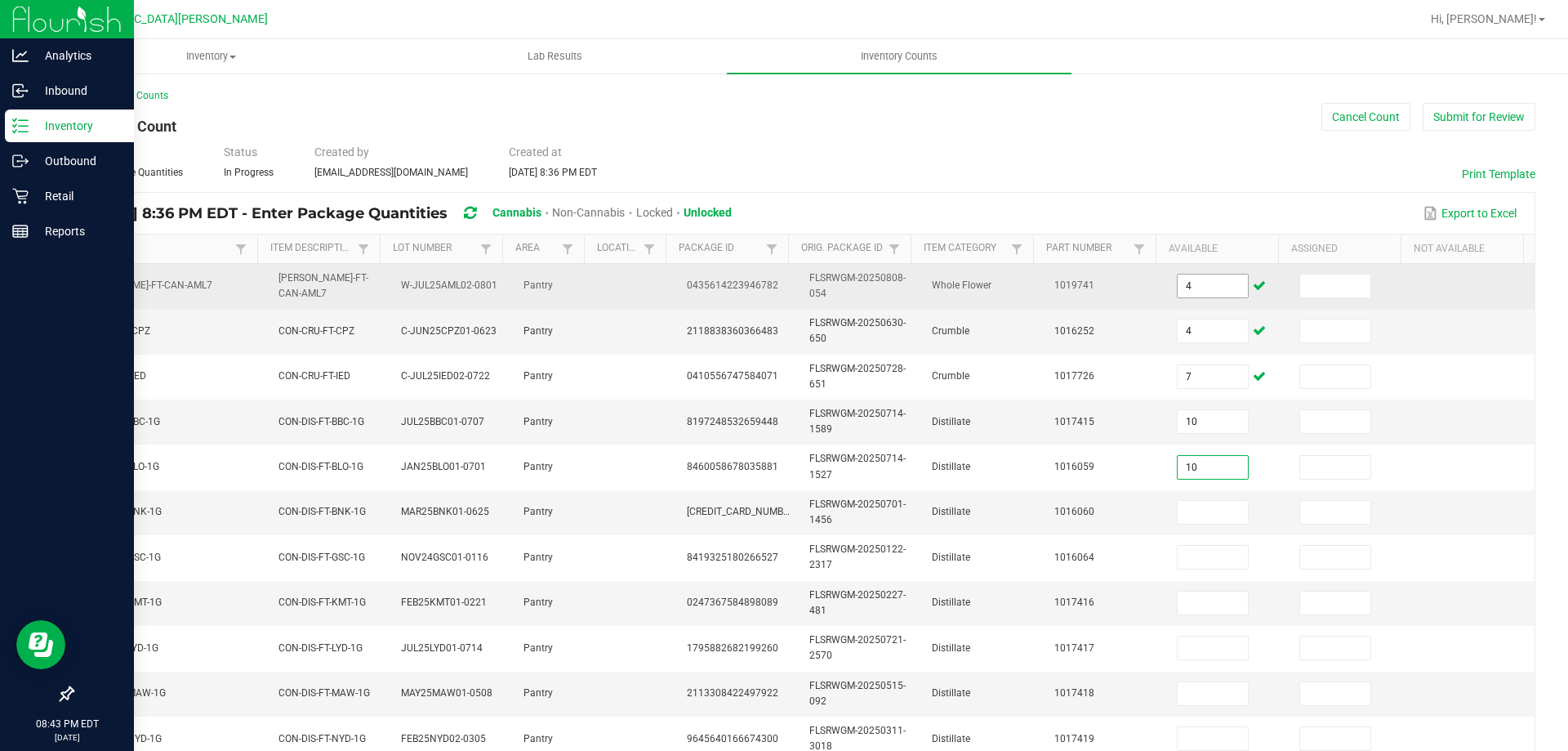
type input "10"
type input "9"
type input "12"
type input "7"
type input "5"
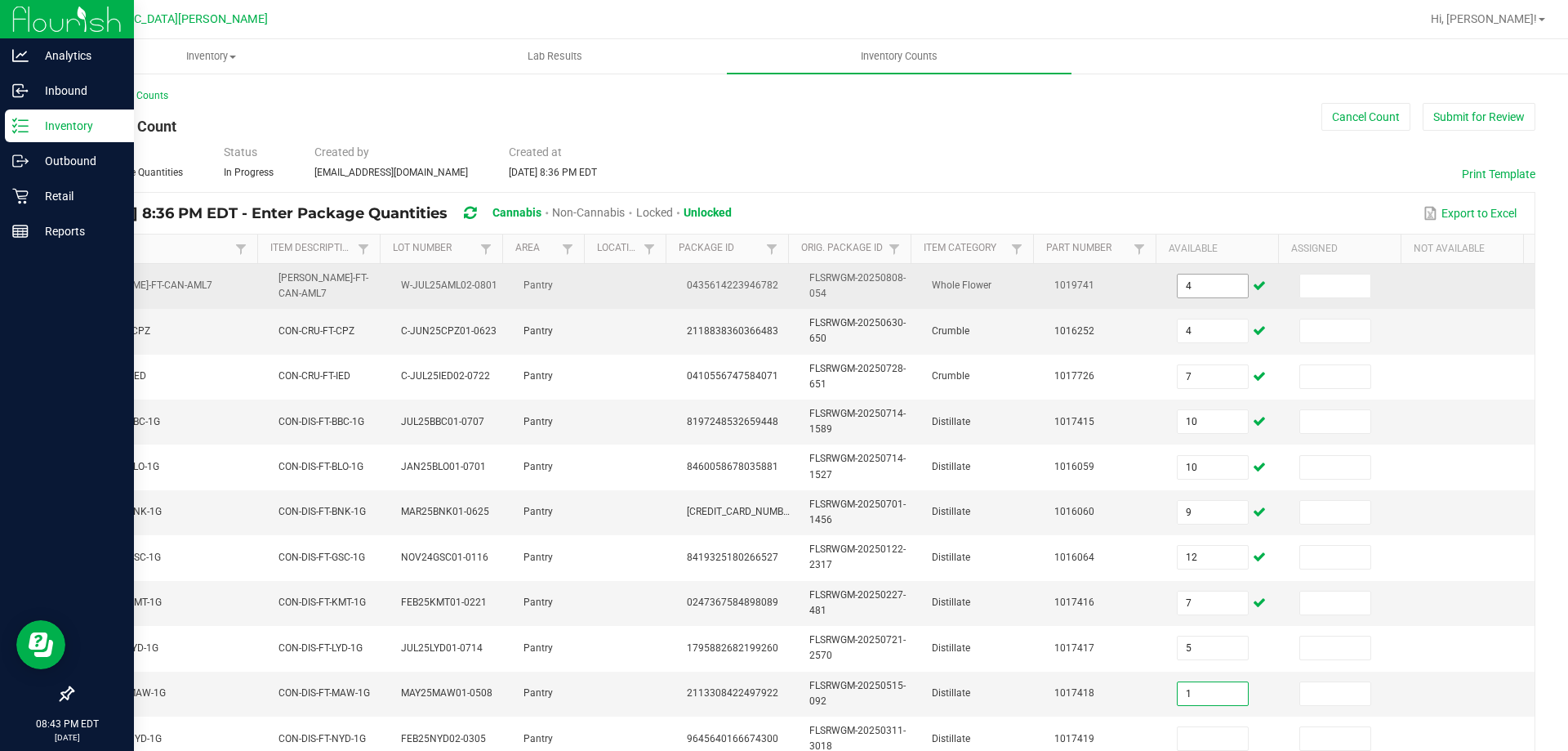
type input "1"
type input "10"
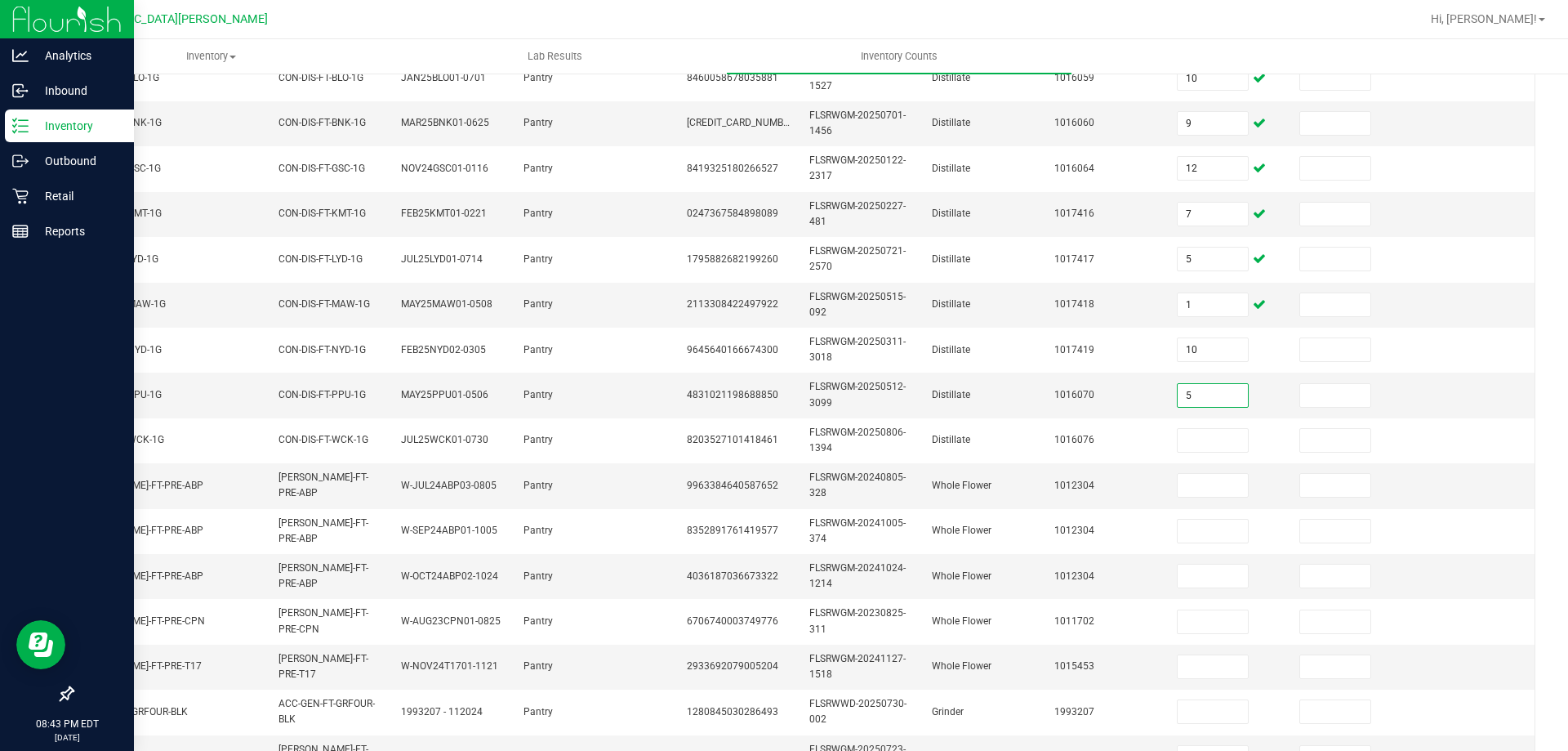
type input "5"
type input "0"
type input "10"
type input "0"
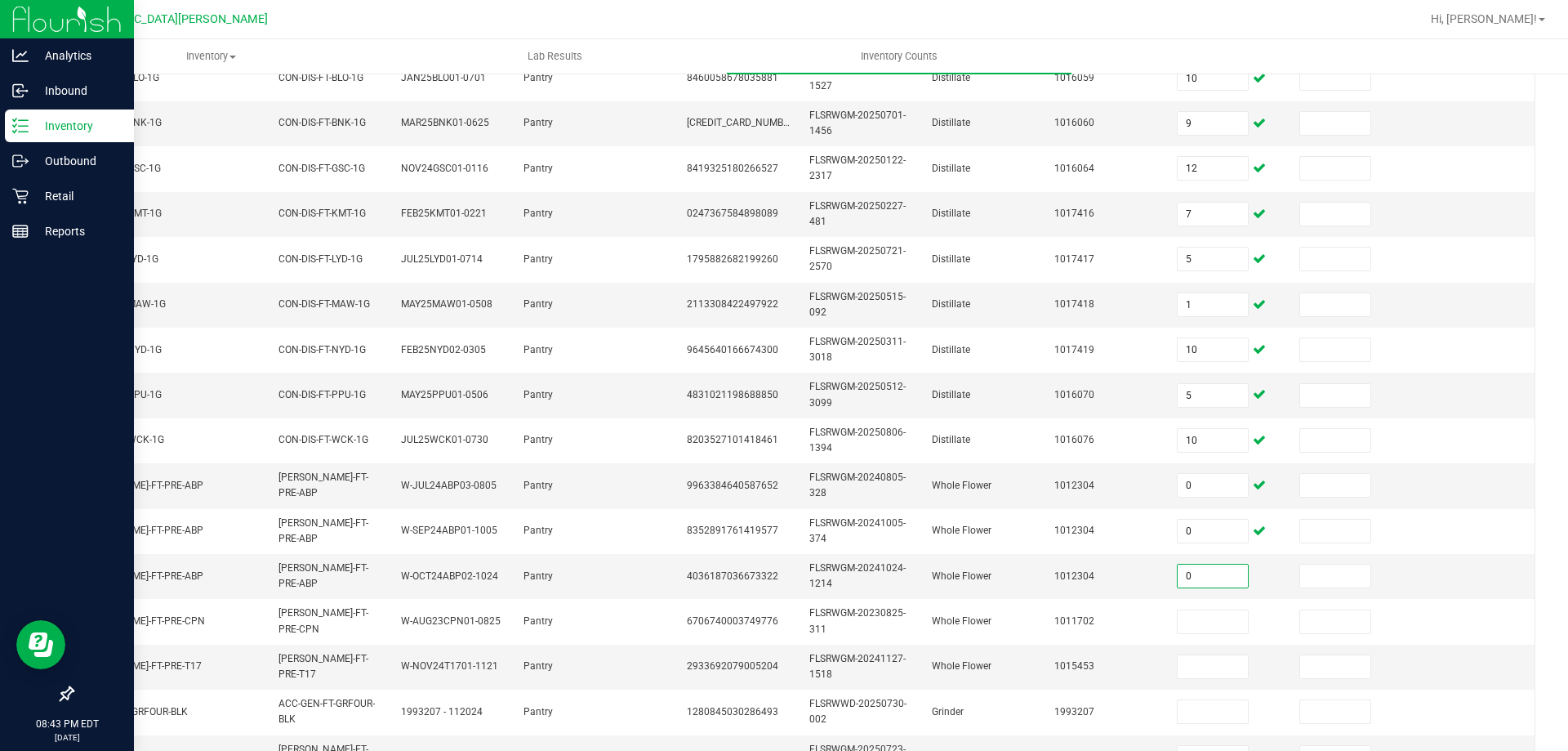
type input "0"
type input "2"
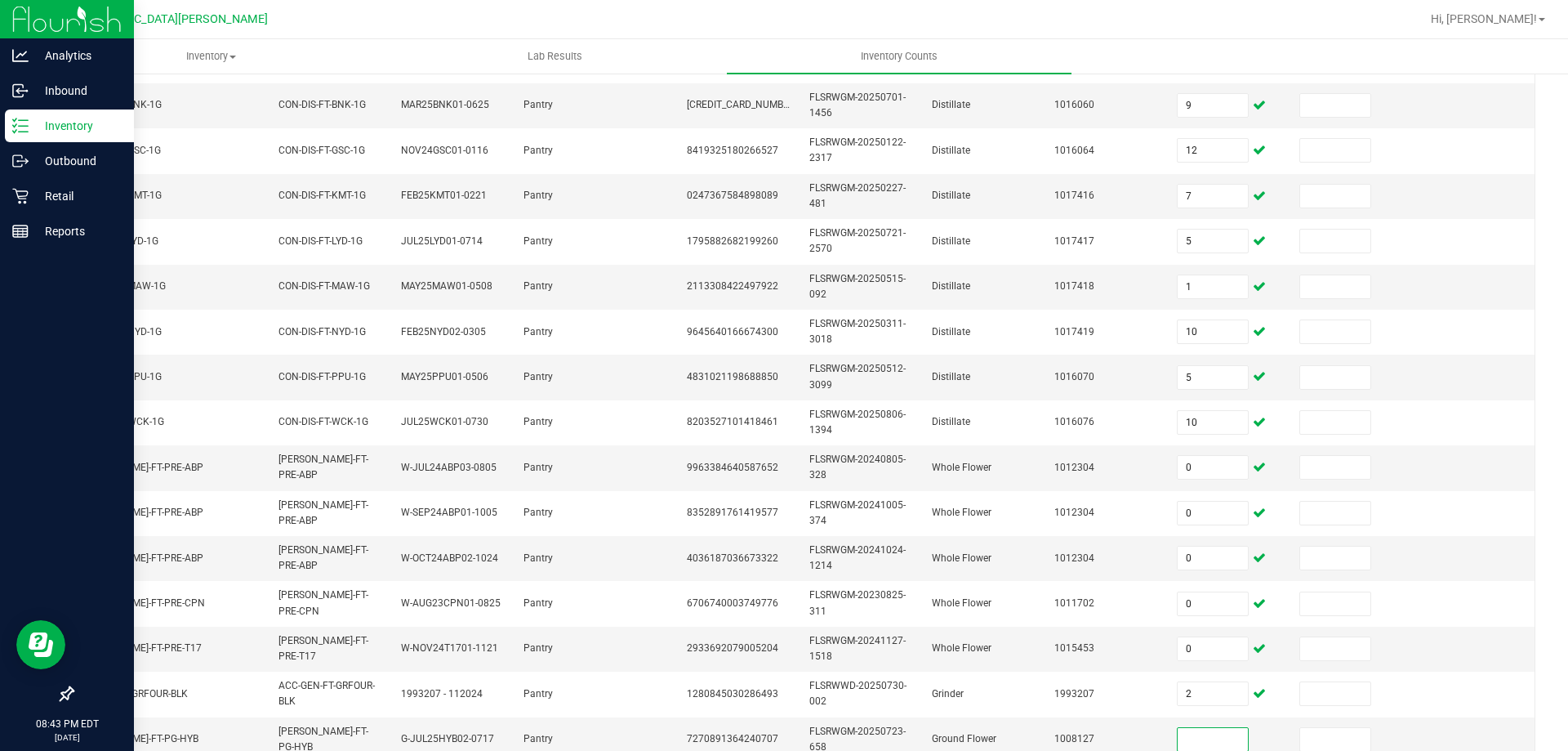
scroll to position [488, 0]
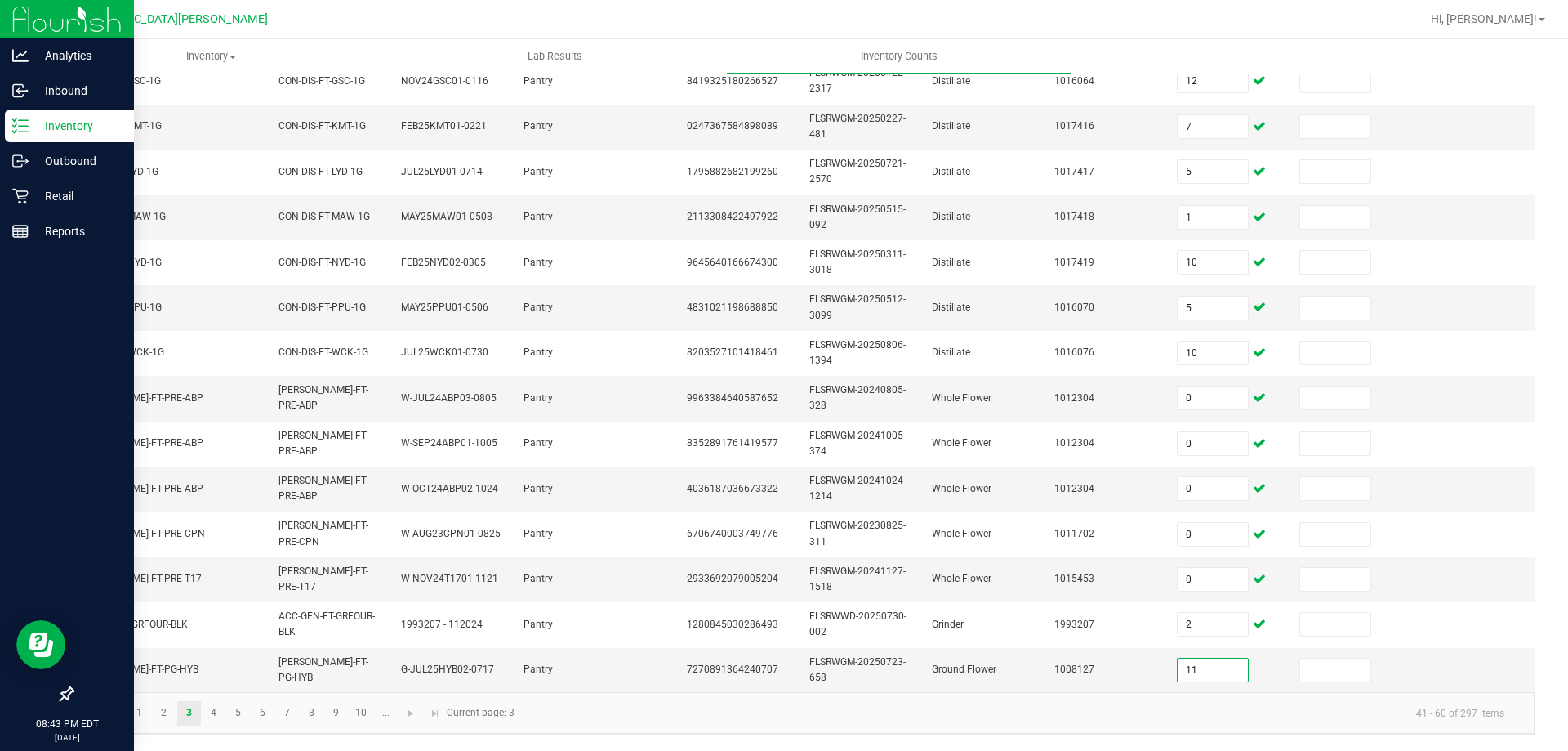
type input "11"
click at [223, 712] on link "4" at bounding box center [214, 713] width 24 height 25
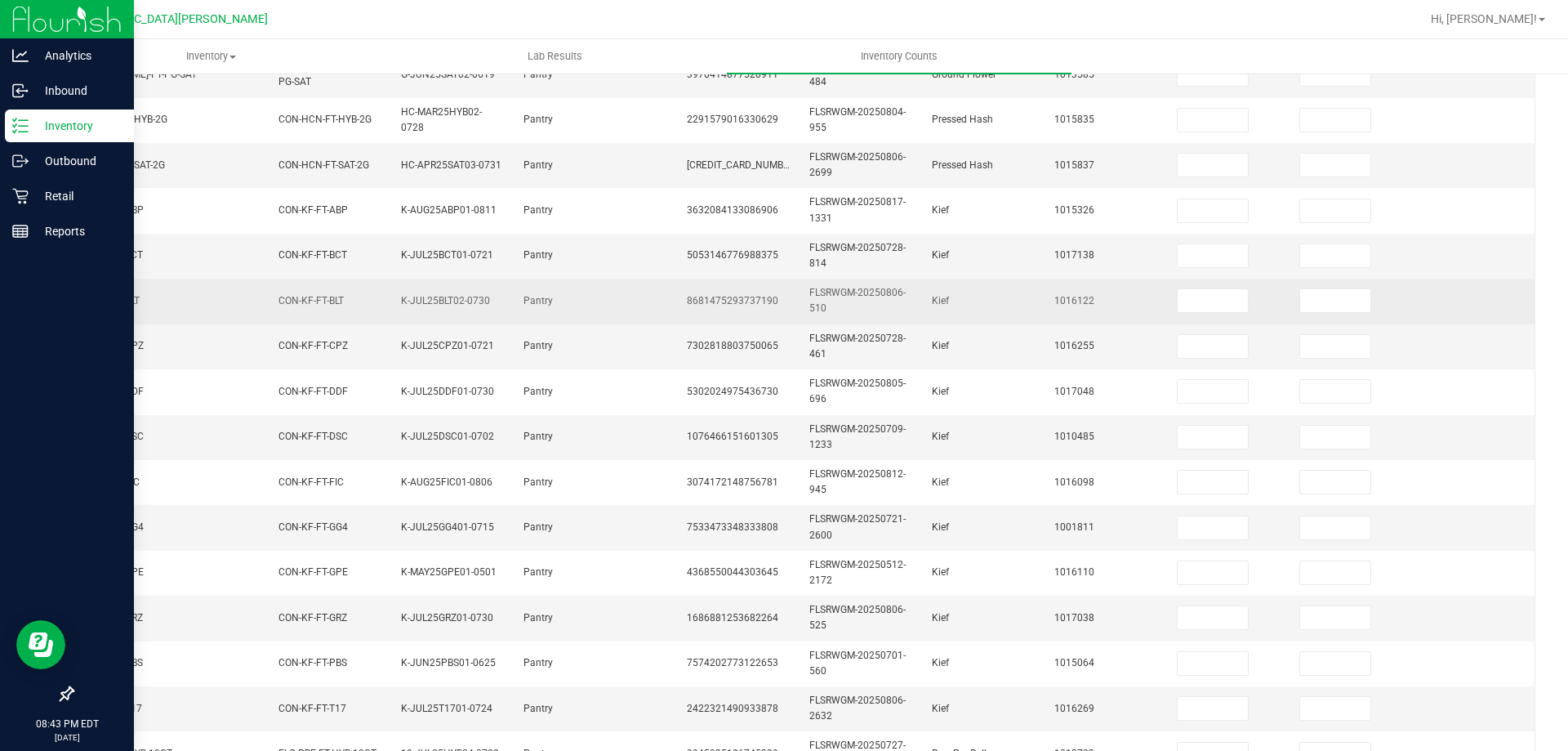
scroll to position [0, 0]
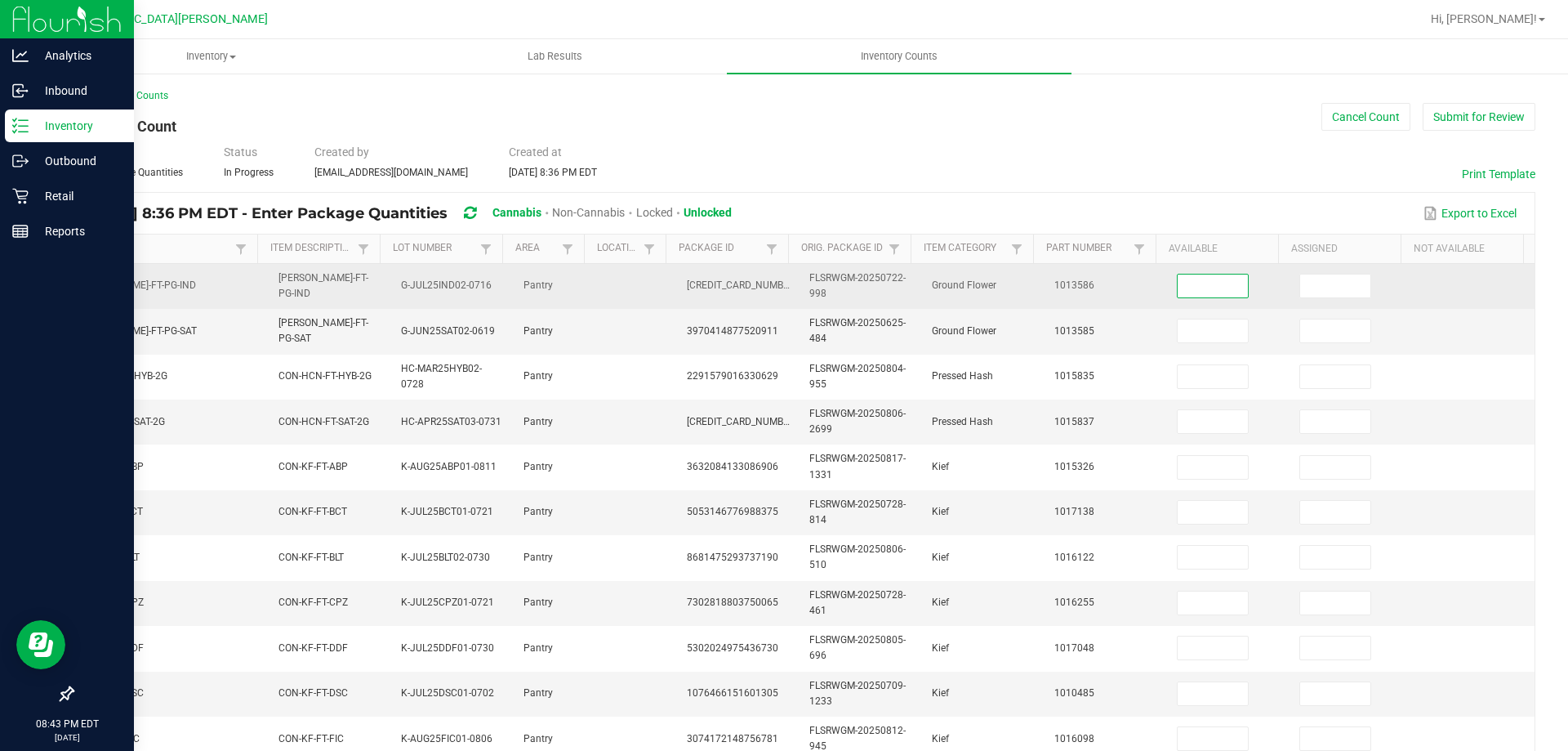
click at [1180, 289] on input at bounding box center [1213, 286] width 70 height 23
type input "6"
type input "7"
type input "2"
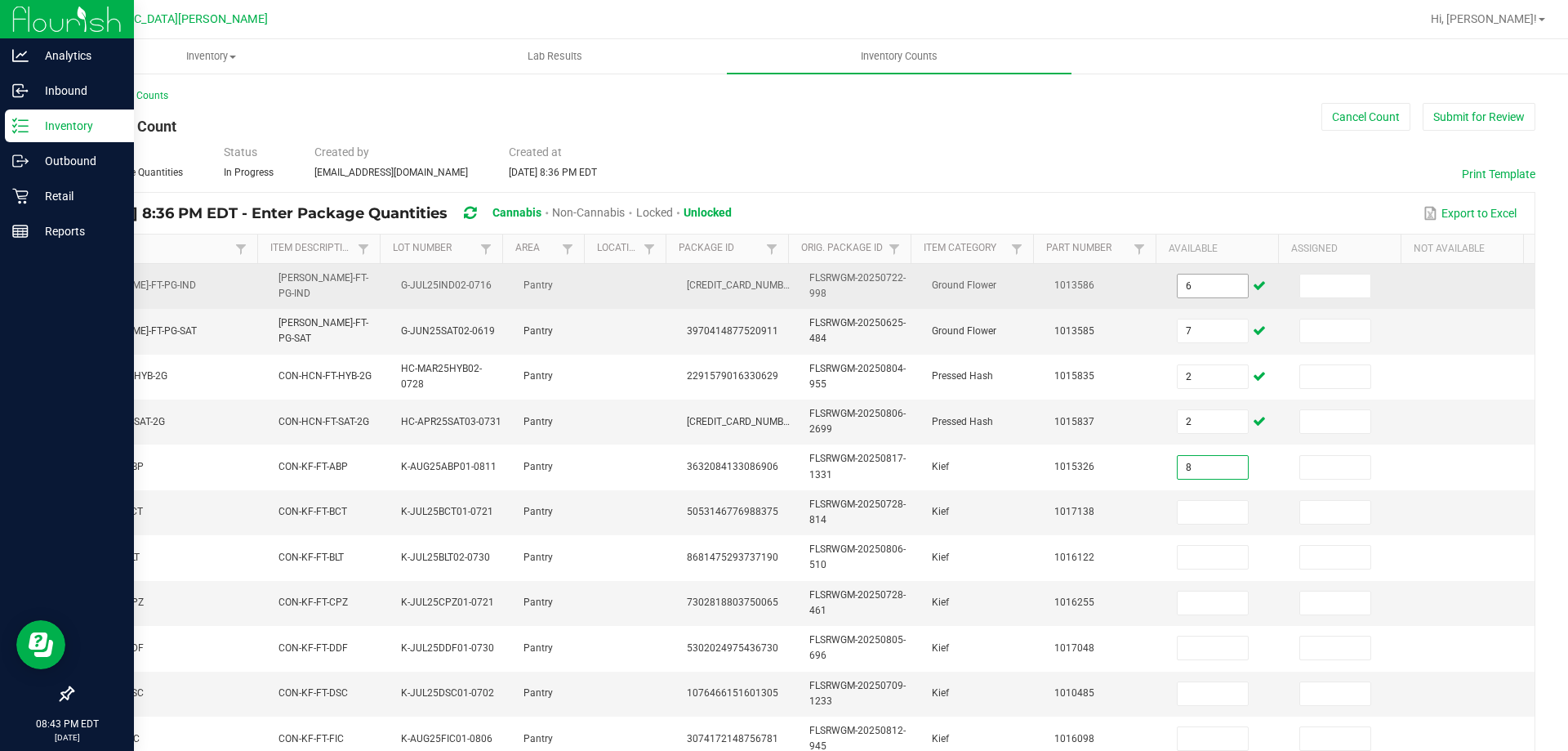
type input "8"
type input "1"
type input "3"
type input "4"
type input "2"
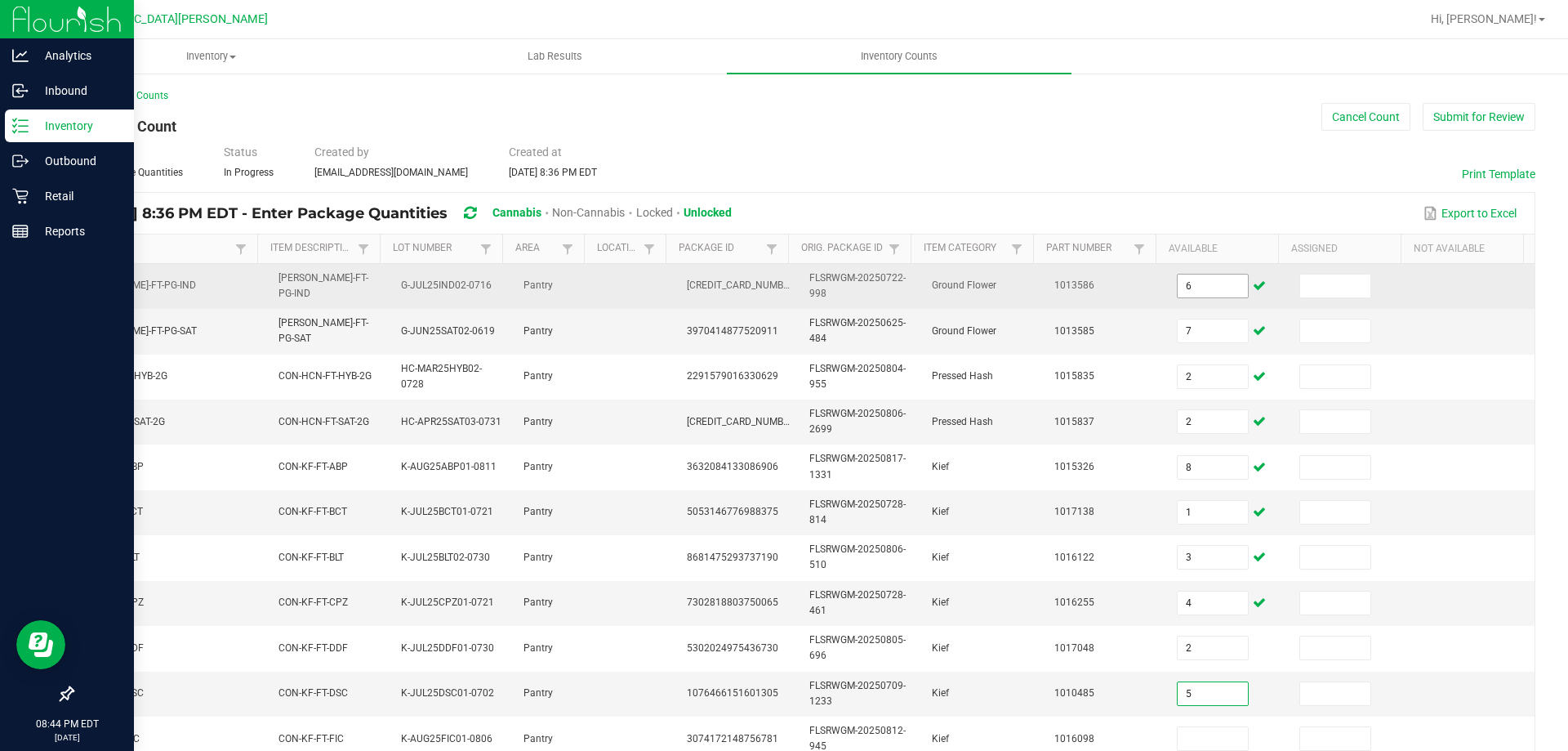
type input "5"
type input "8"
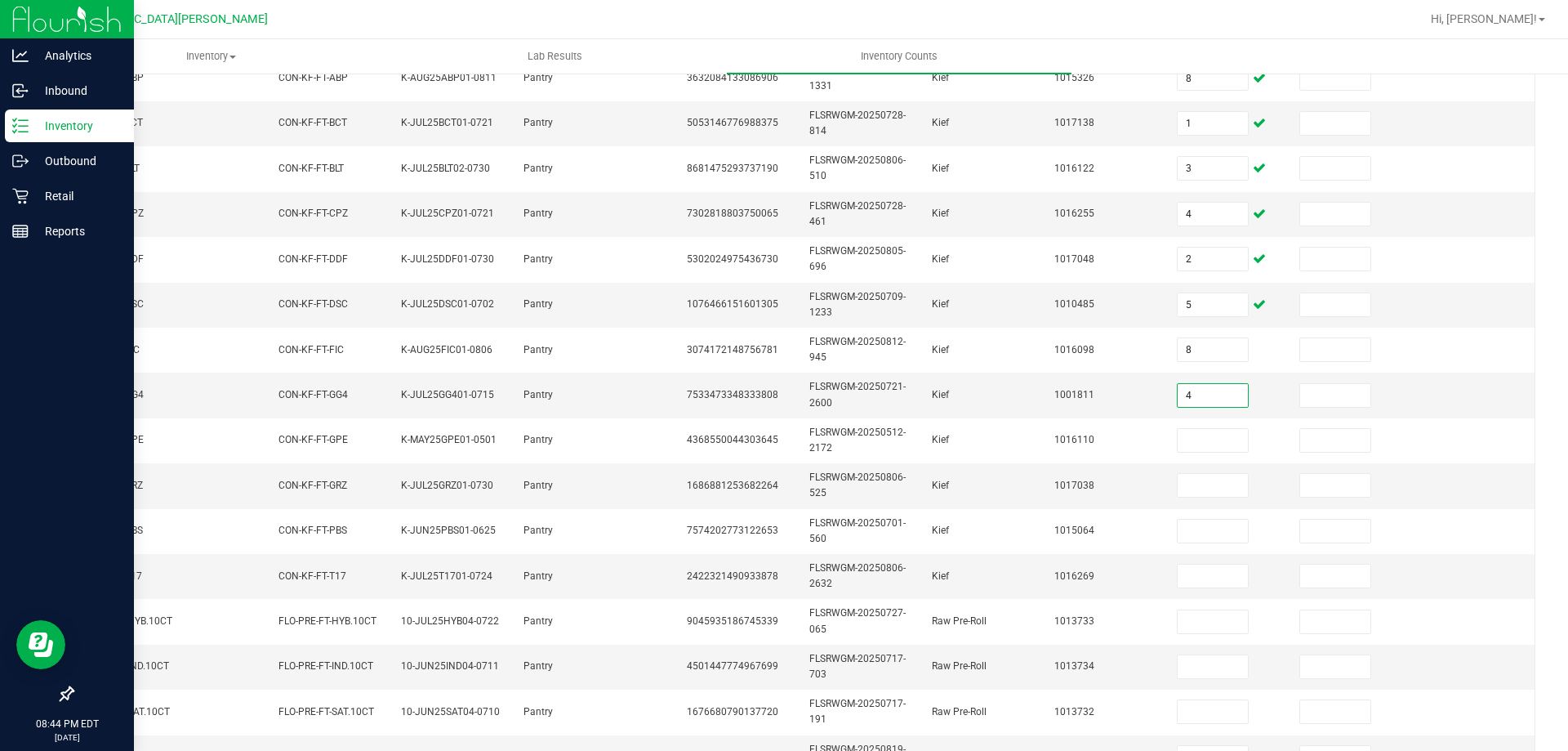
type input "4"
type input "3"
type input "1"
type input "3"
type input "4"
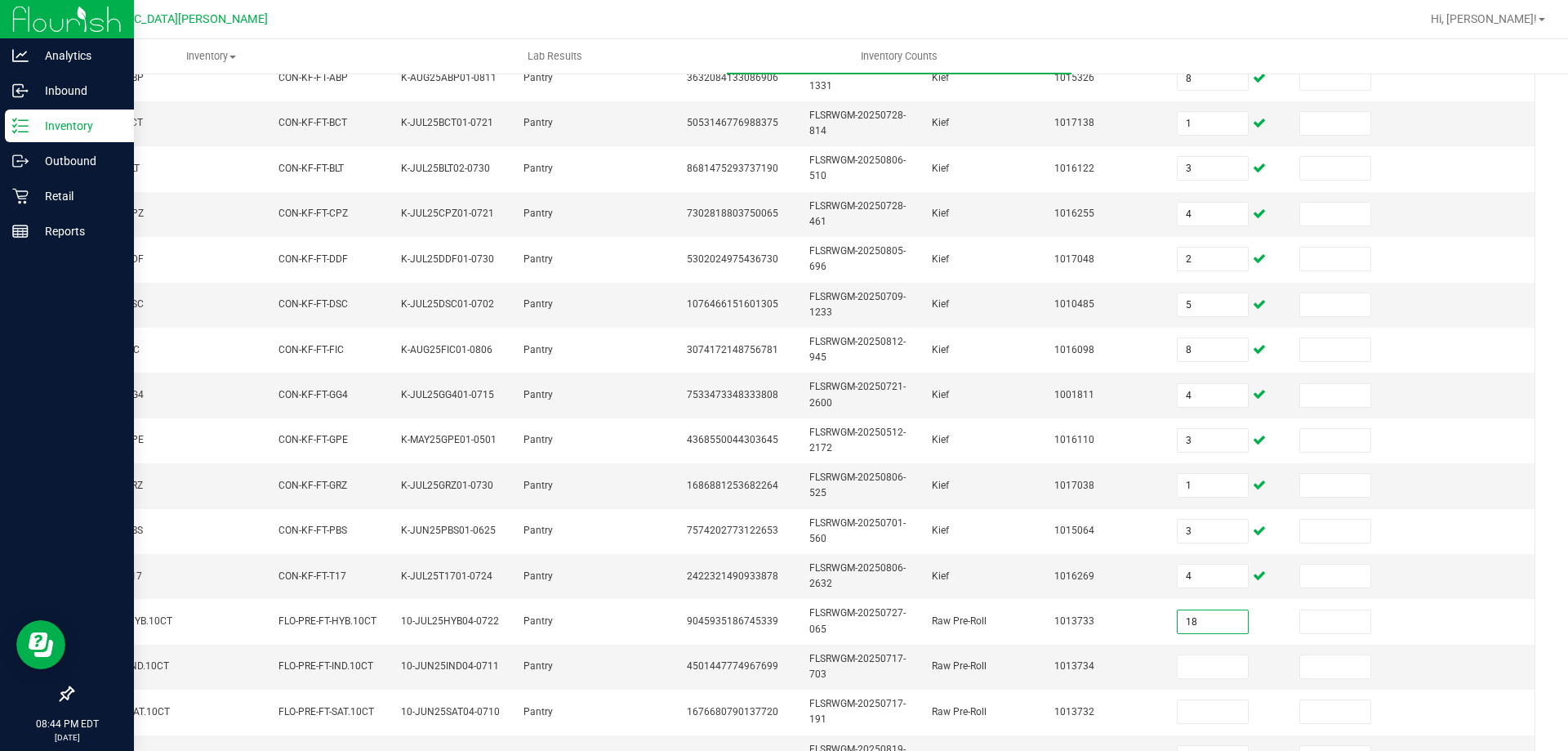
type input "18"
type input "19"
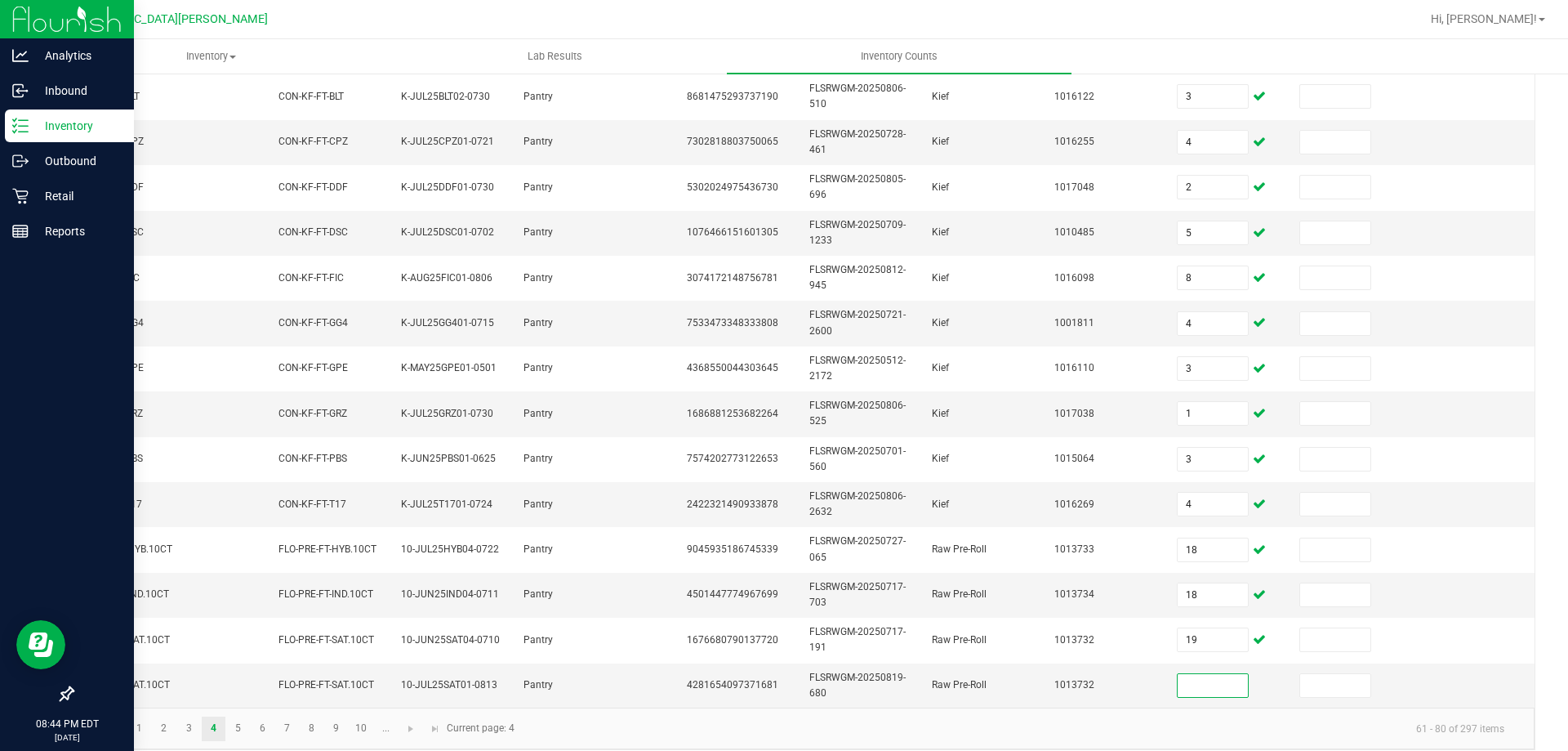
scroll to position [488, 0]
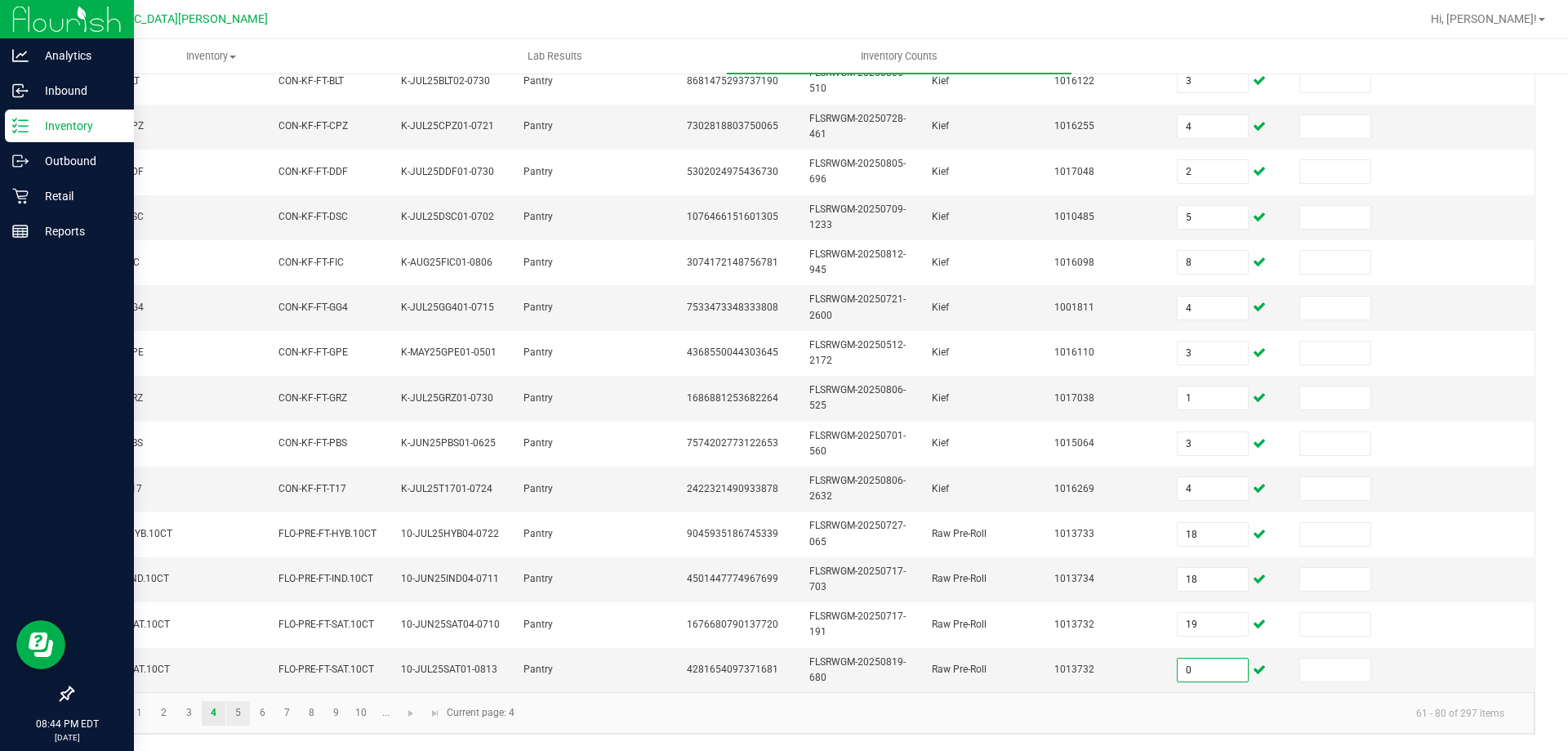
type input "0"
click at [235, 719] on link "5" at bounding box center [238, 713] width 24 height 25
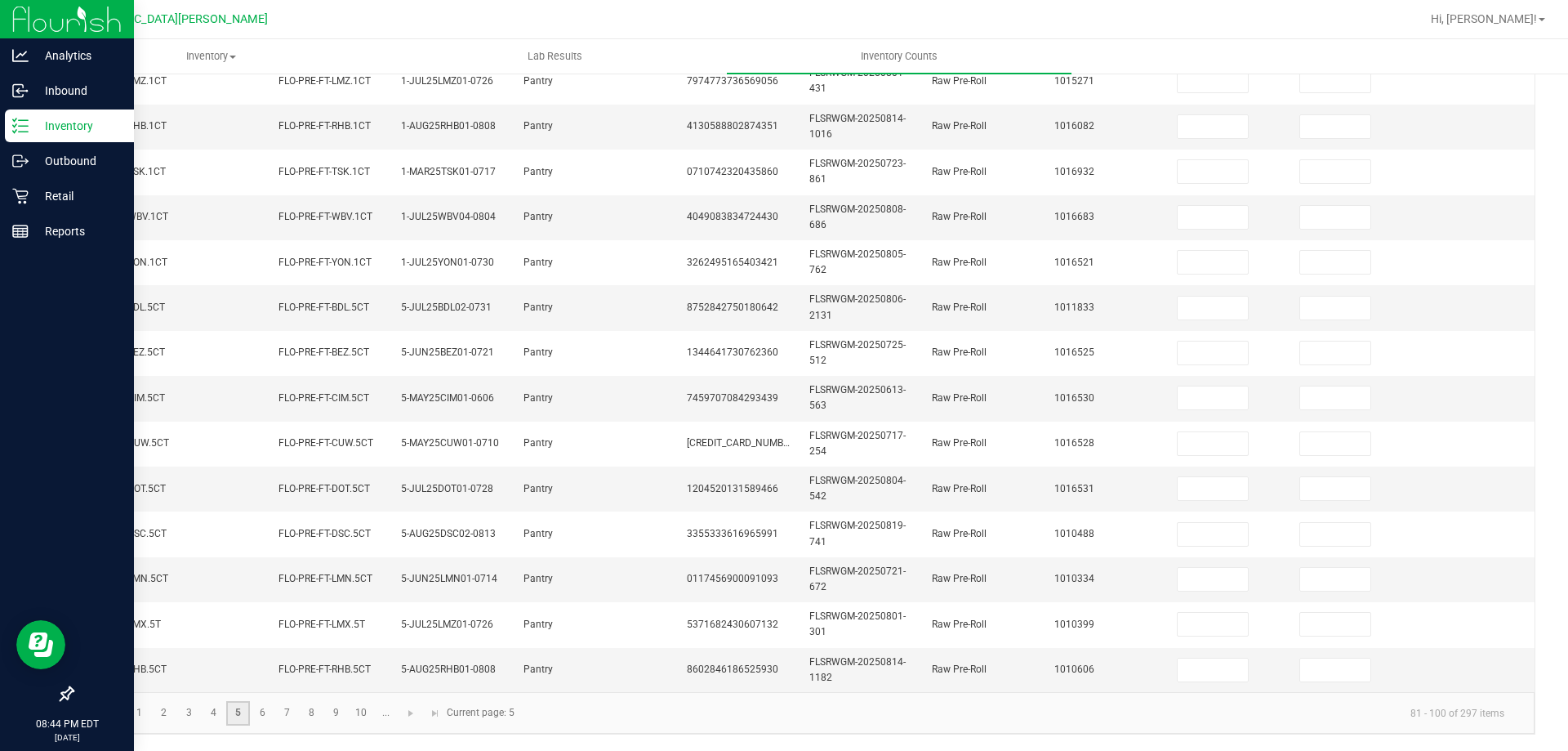
scroll to position [0, 0]
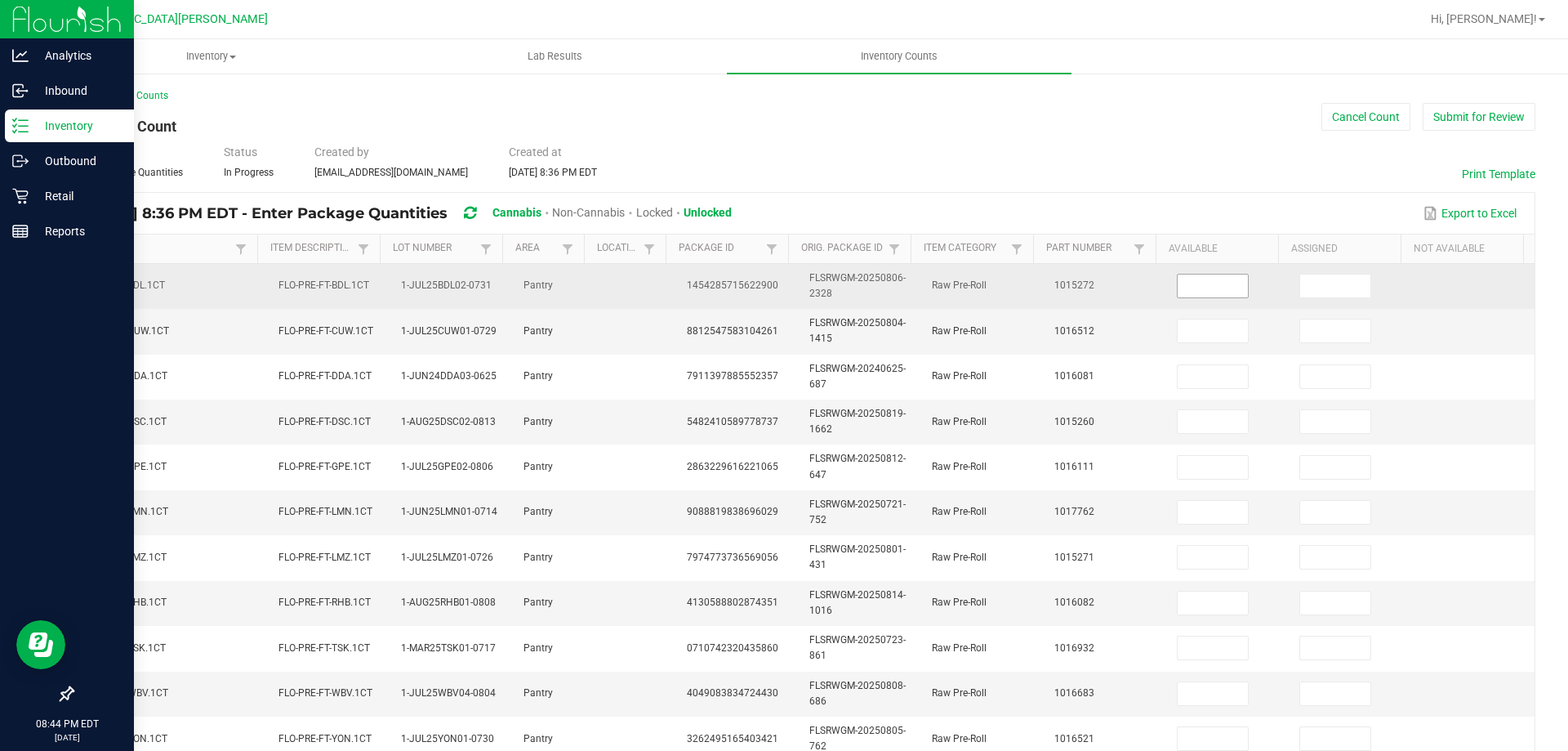
click at [1178, 287] on input at bounding box center [1213, 286] width 70 height 23
type input "14"
type input "18"
type input "0"
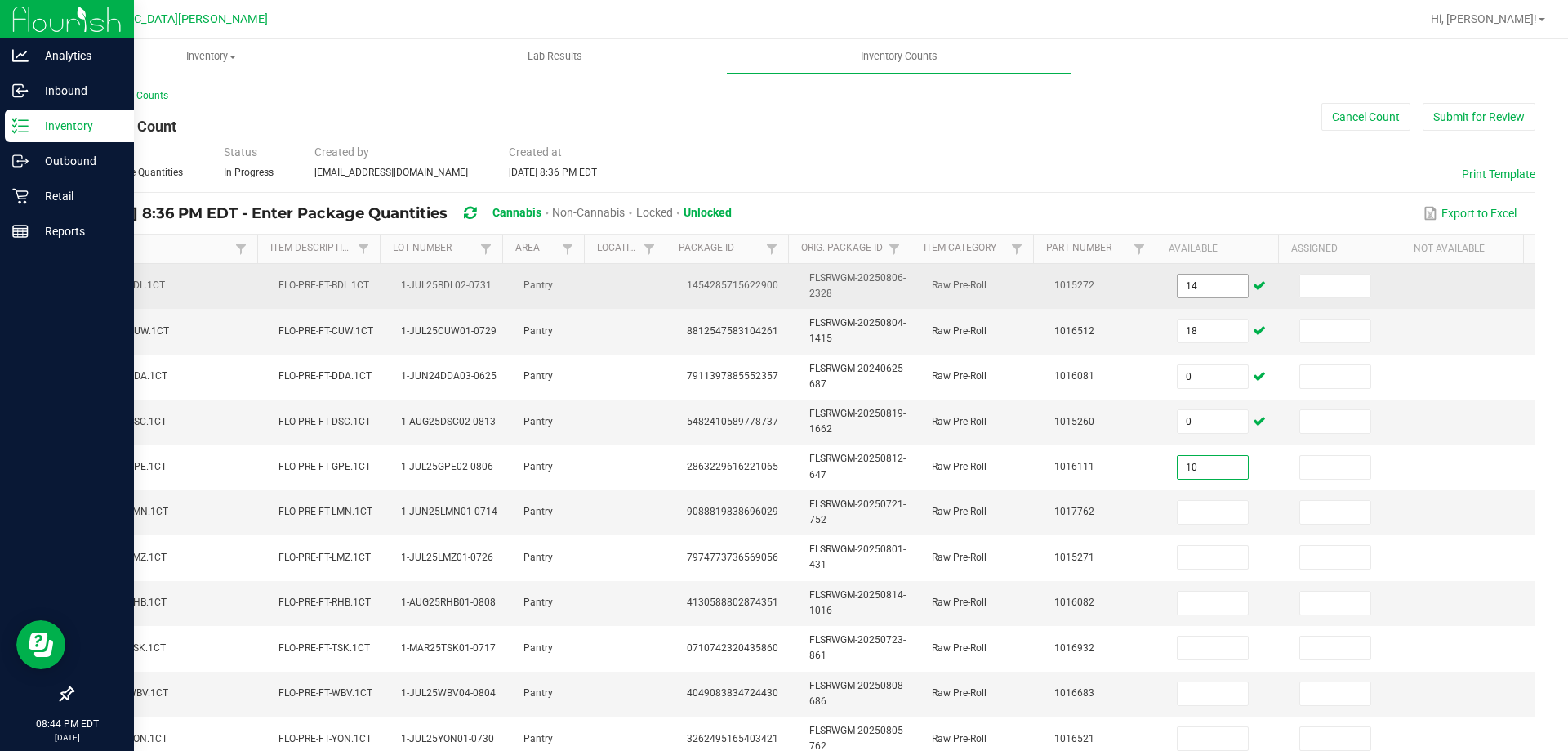
type input "10"
type input "25"
type input "10"
type input "12"
type input "9"
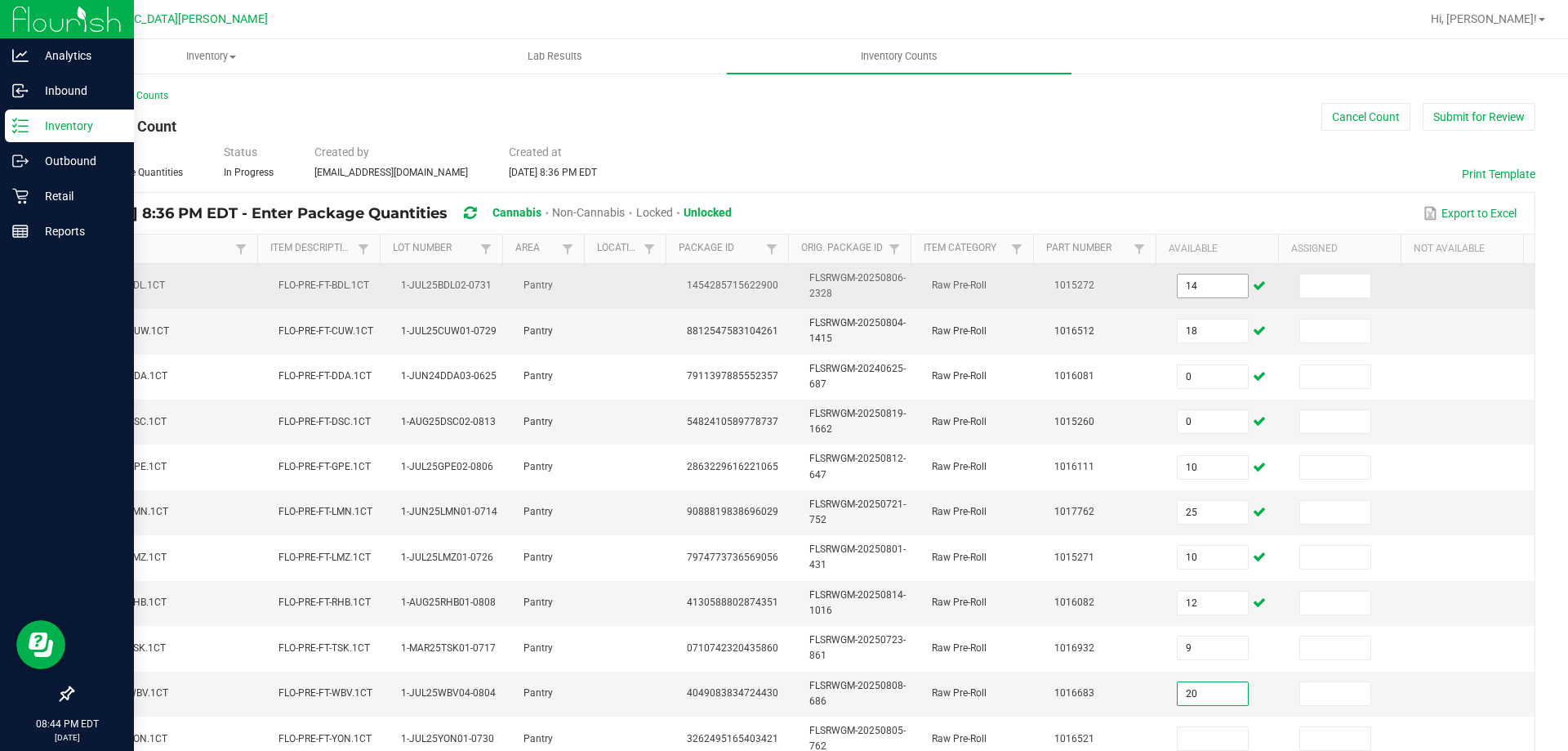
type input "20"
type input "1"
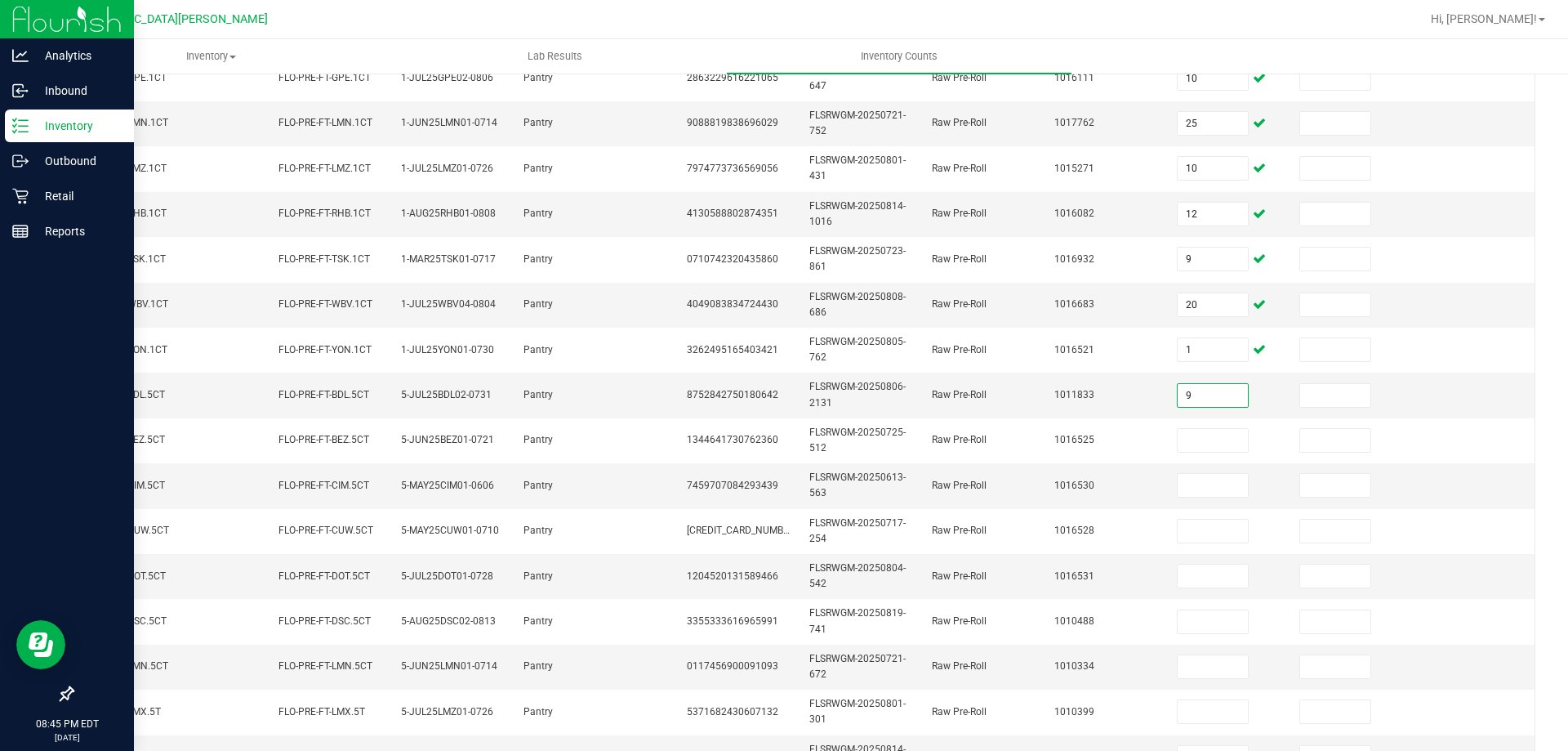
type input "9"
type input "5"
type input "1"
type input "11"
type input "1"
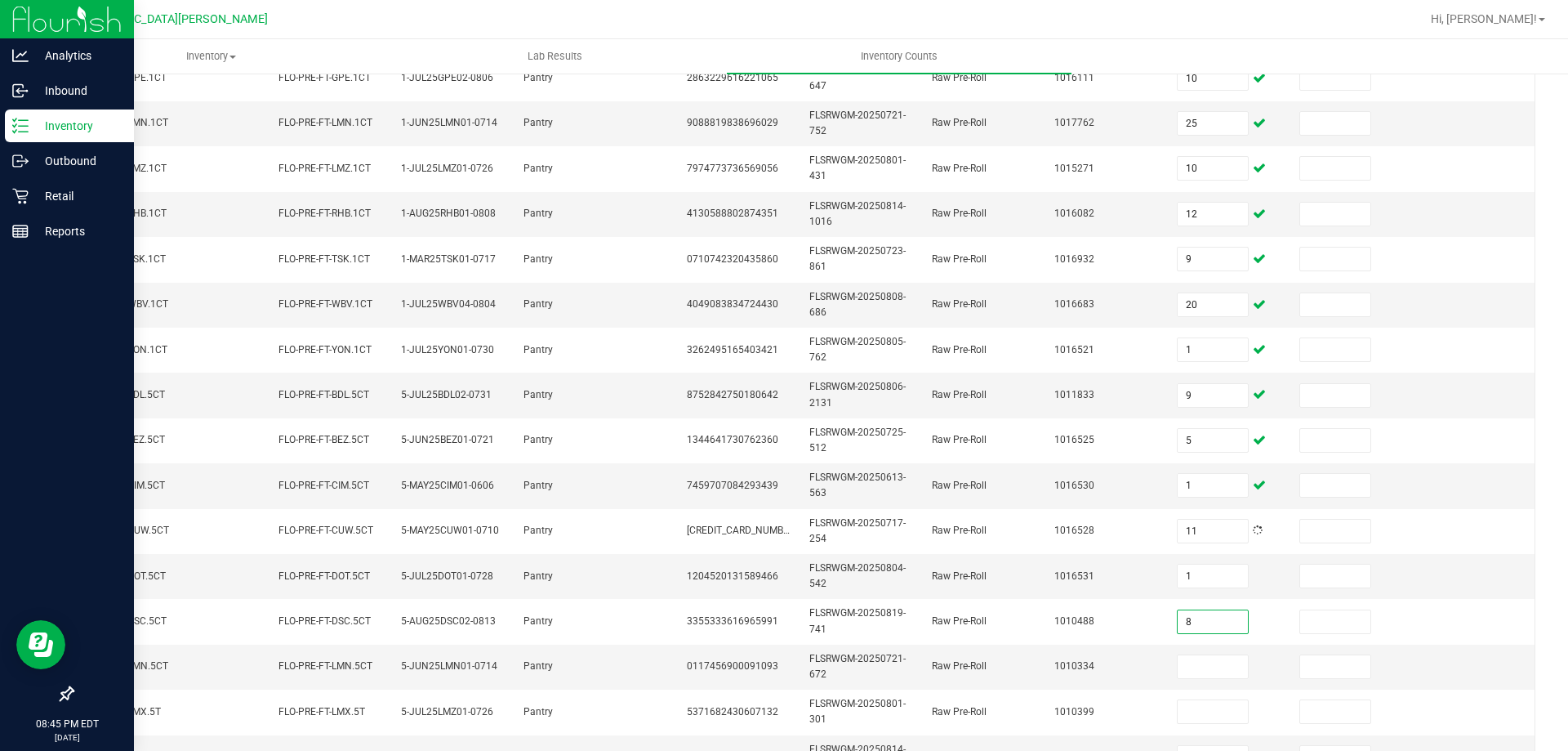
type input "8"
type input "3"
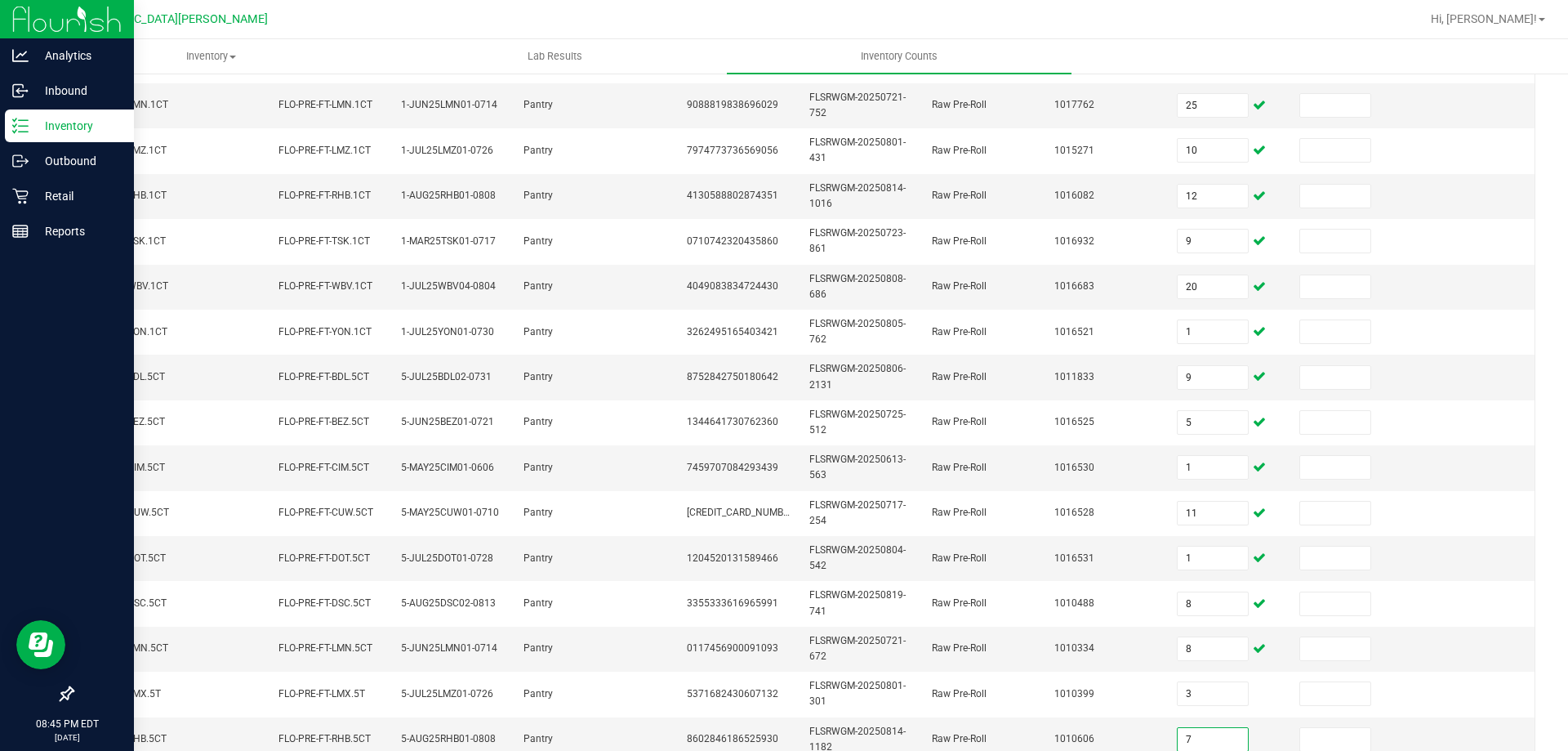
type input "7"
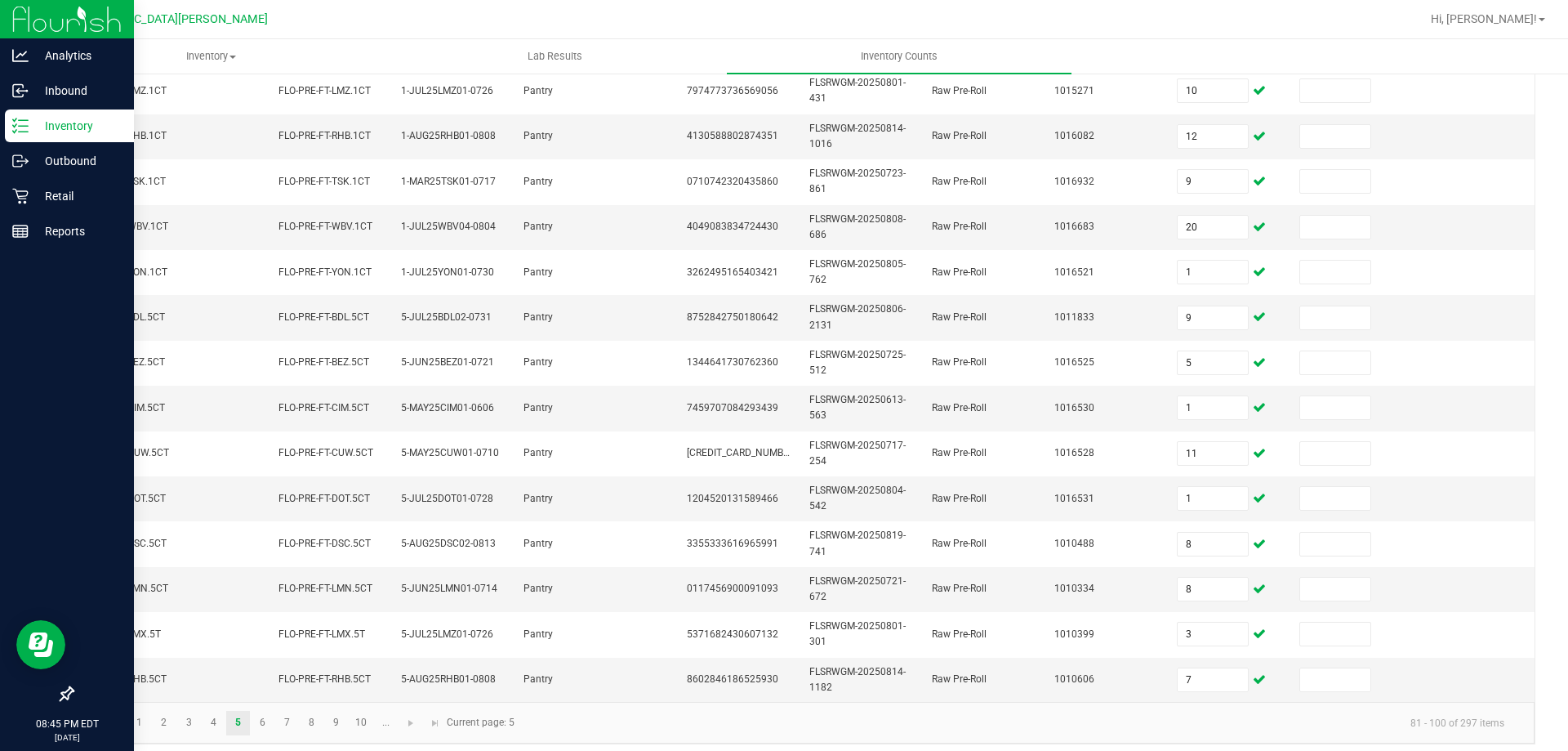
scroll to position [488, 0]
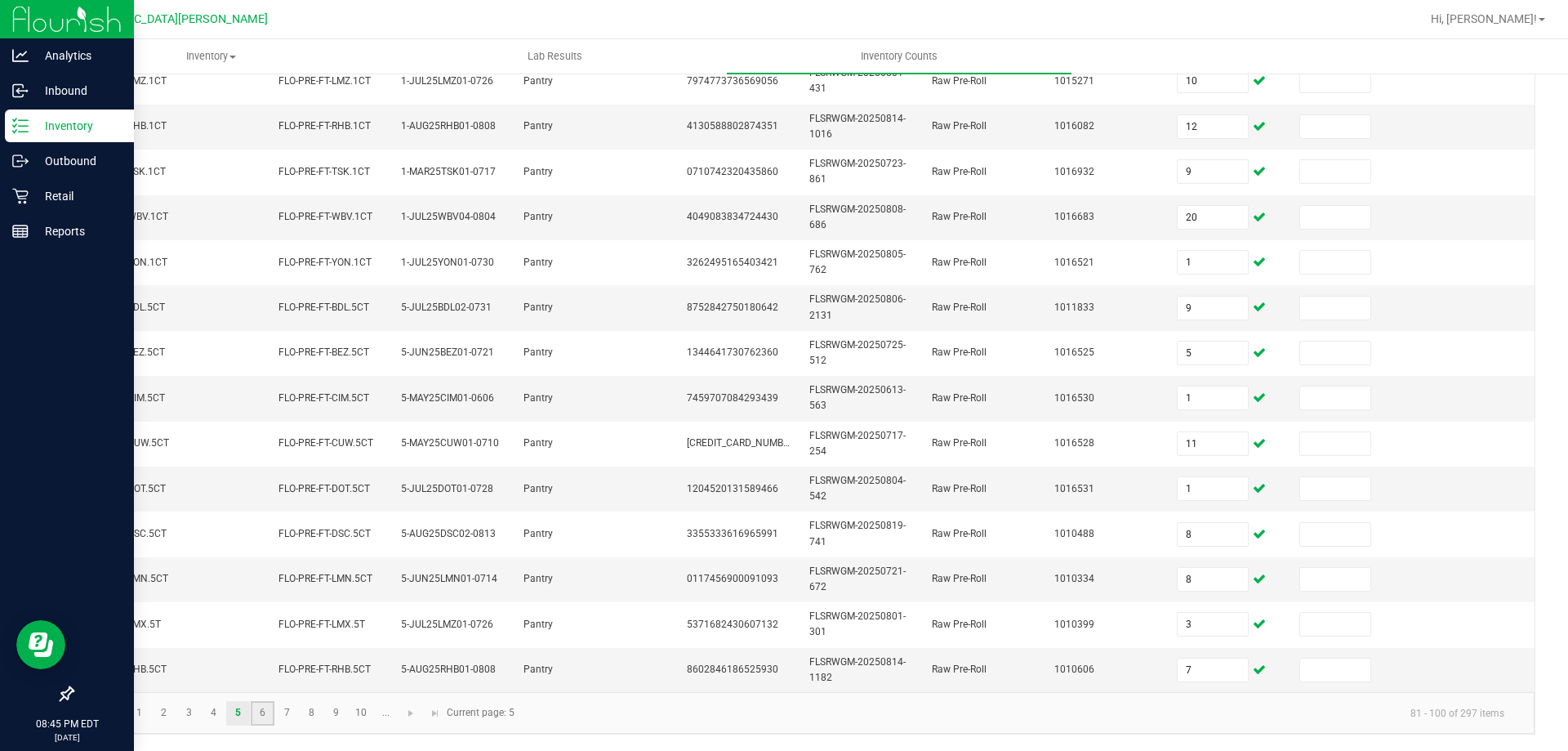
click at [266, 710] on link "6" at bounding box center [263, 713] width 24 height 25
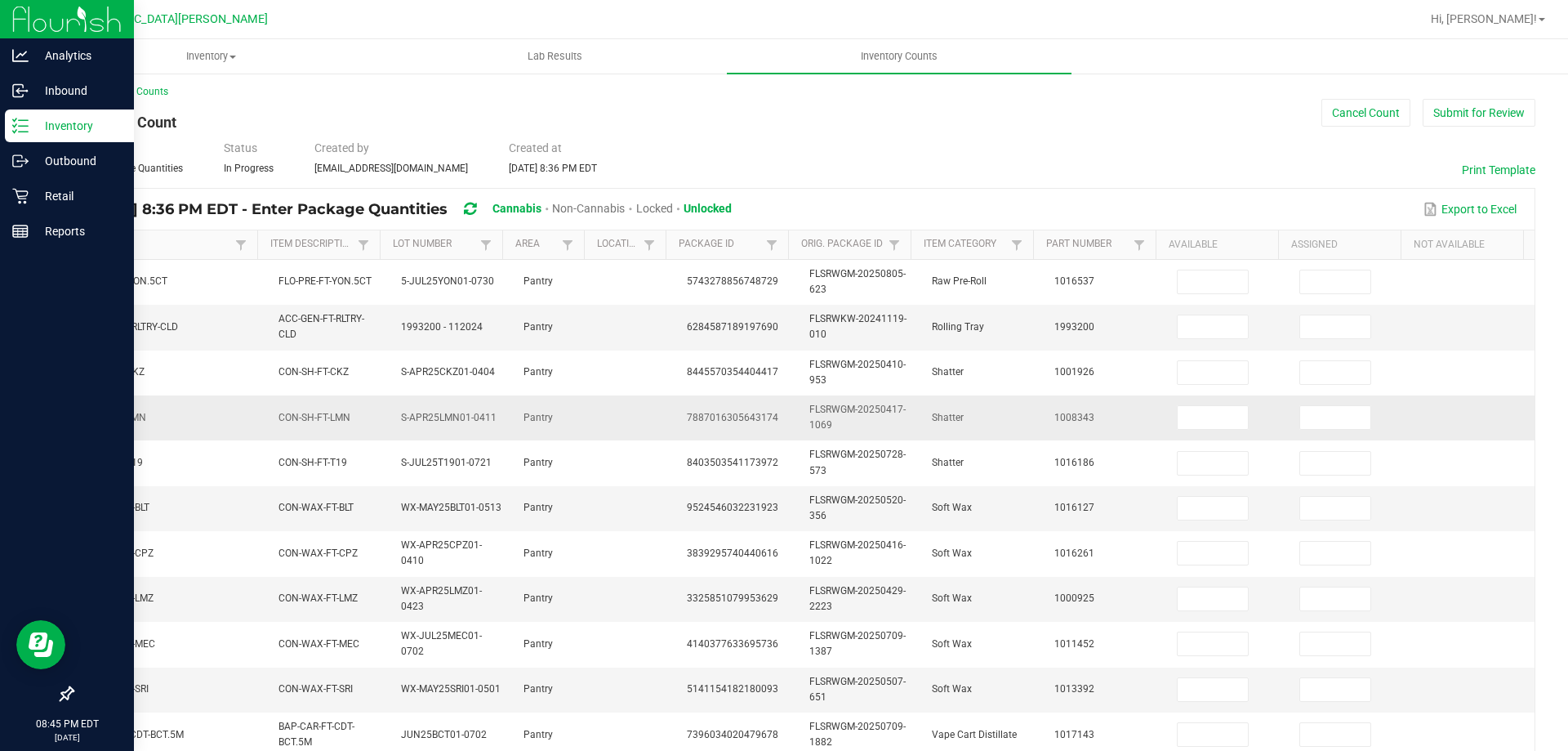
scroll to position [0, 0]
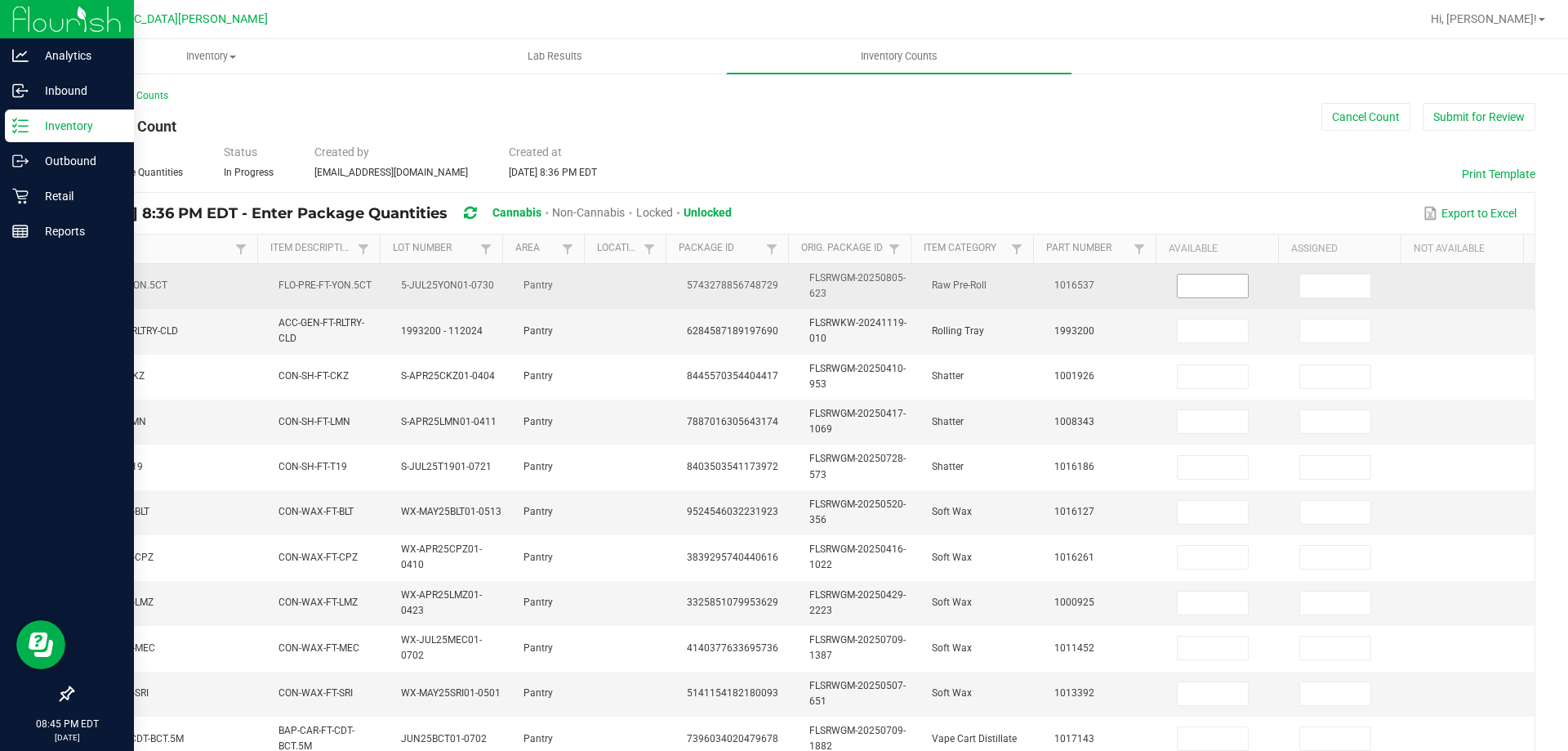
click at [1191, 286] on input at bounding box center [1213, 286] width 70 height 23
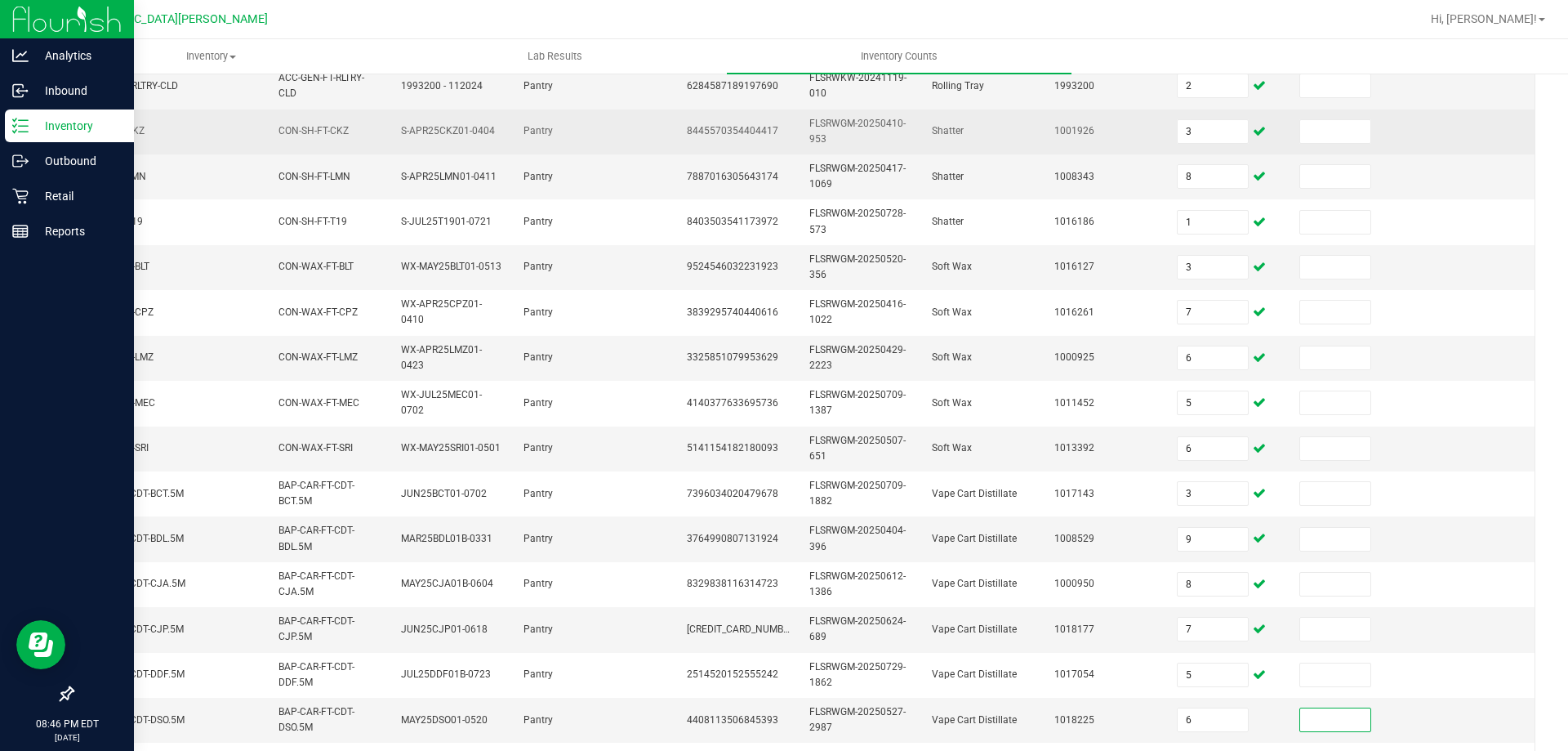
scroll to position [488, 0]
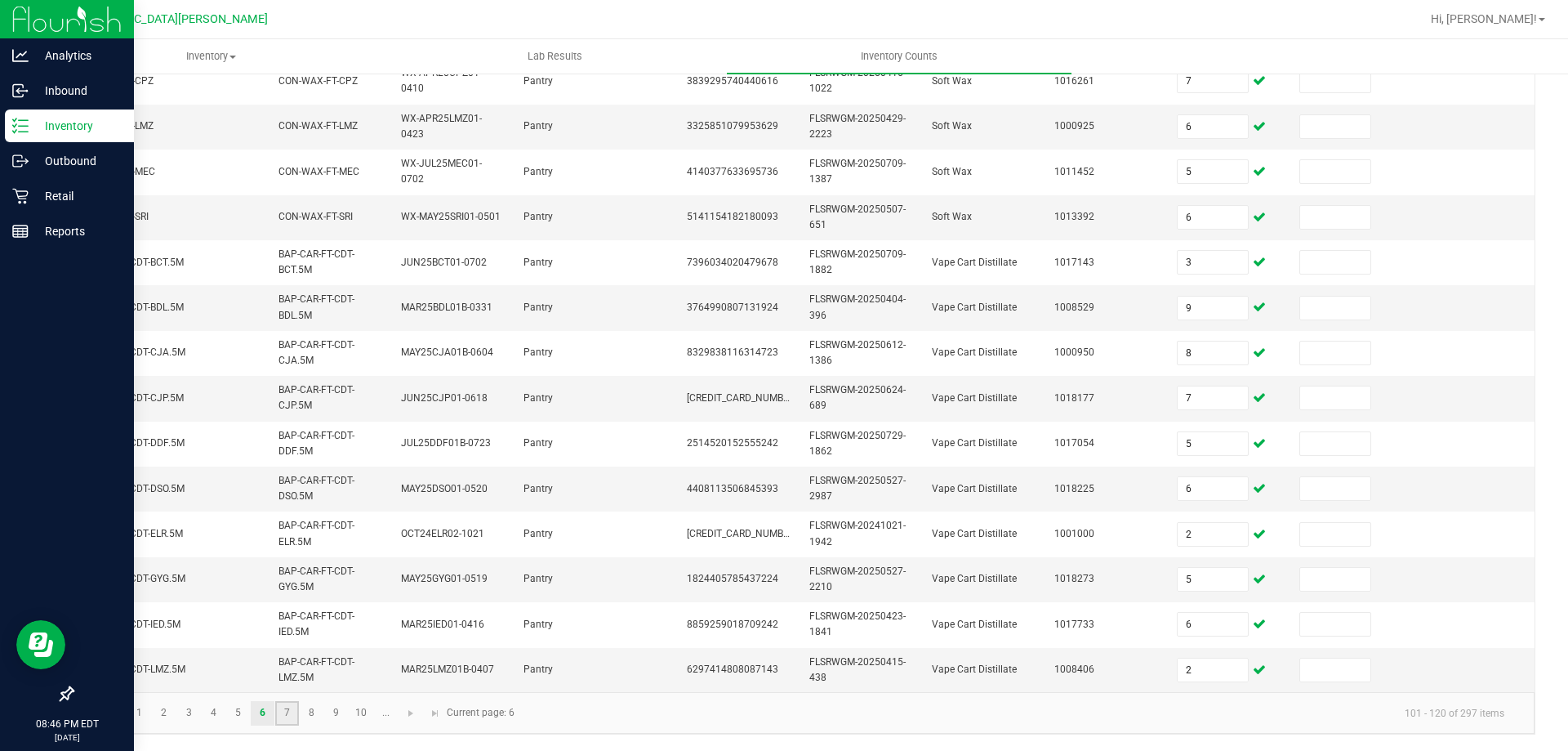
click at [293, 708] on link "7" at bounding box center [287, 713] width 24 height 25
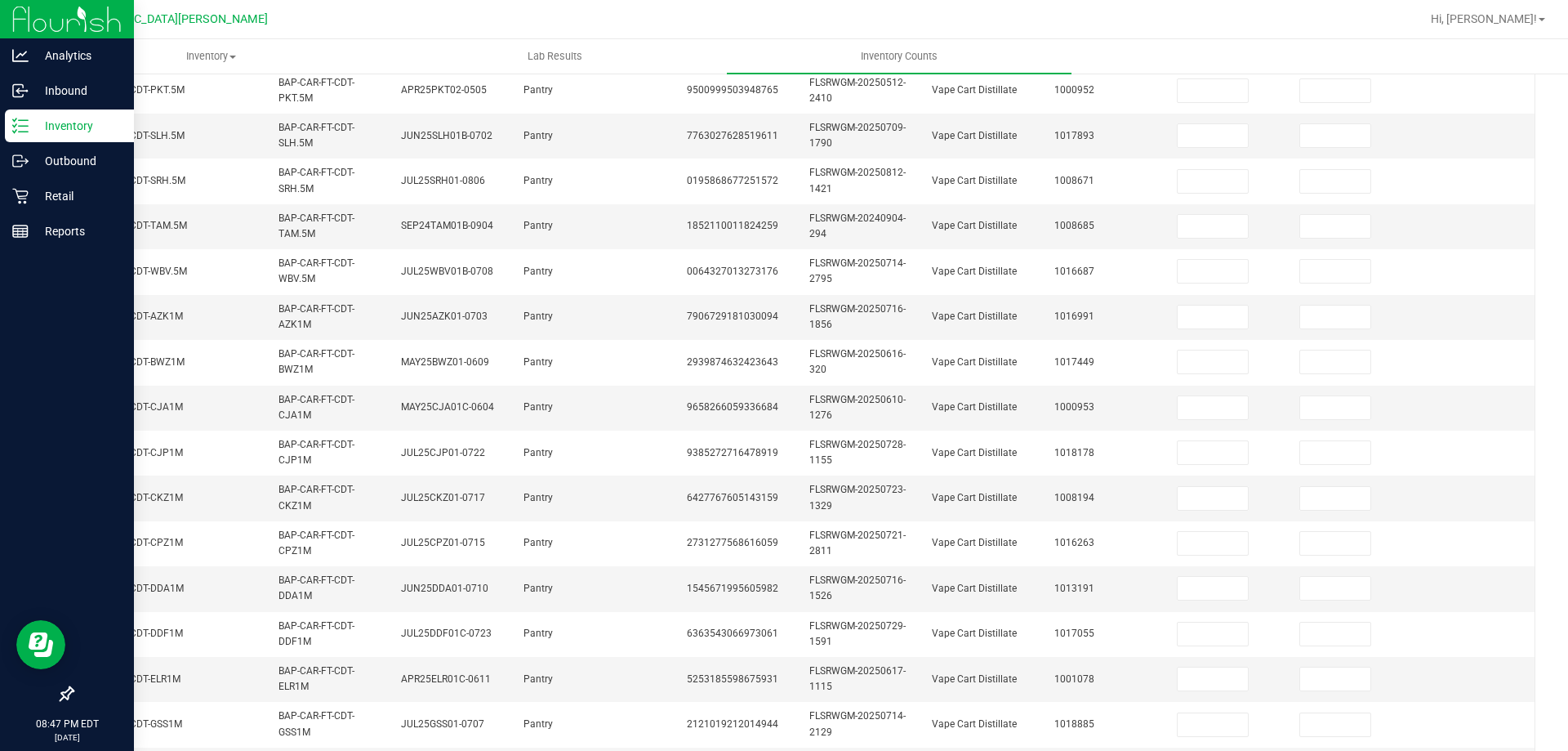
scroll to position [0, 0]
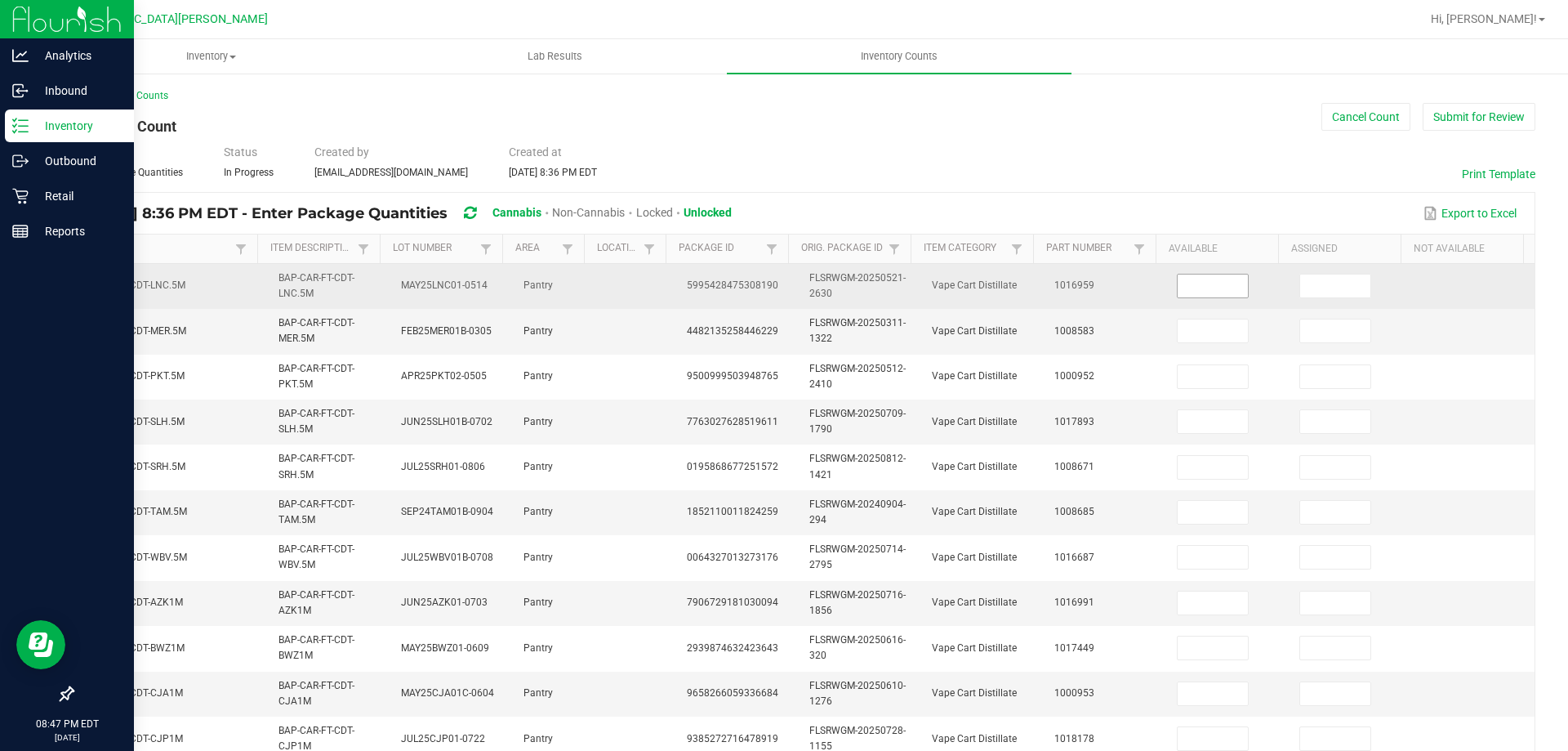
click at [1178, 291] on input at bounding box center [1213, 286] width 70 height 23
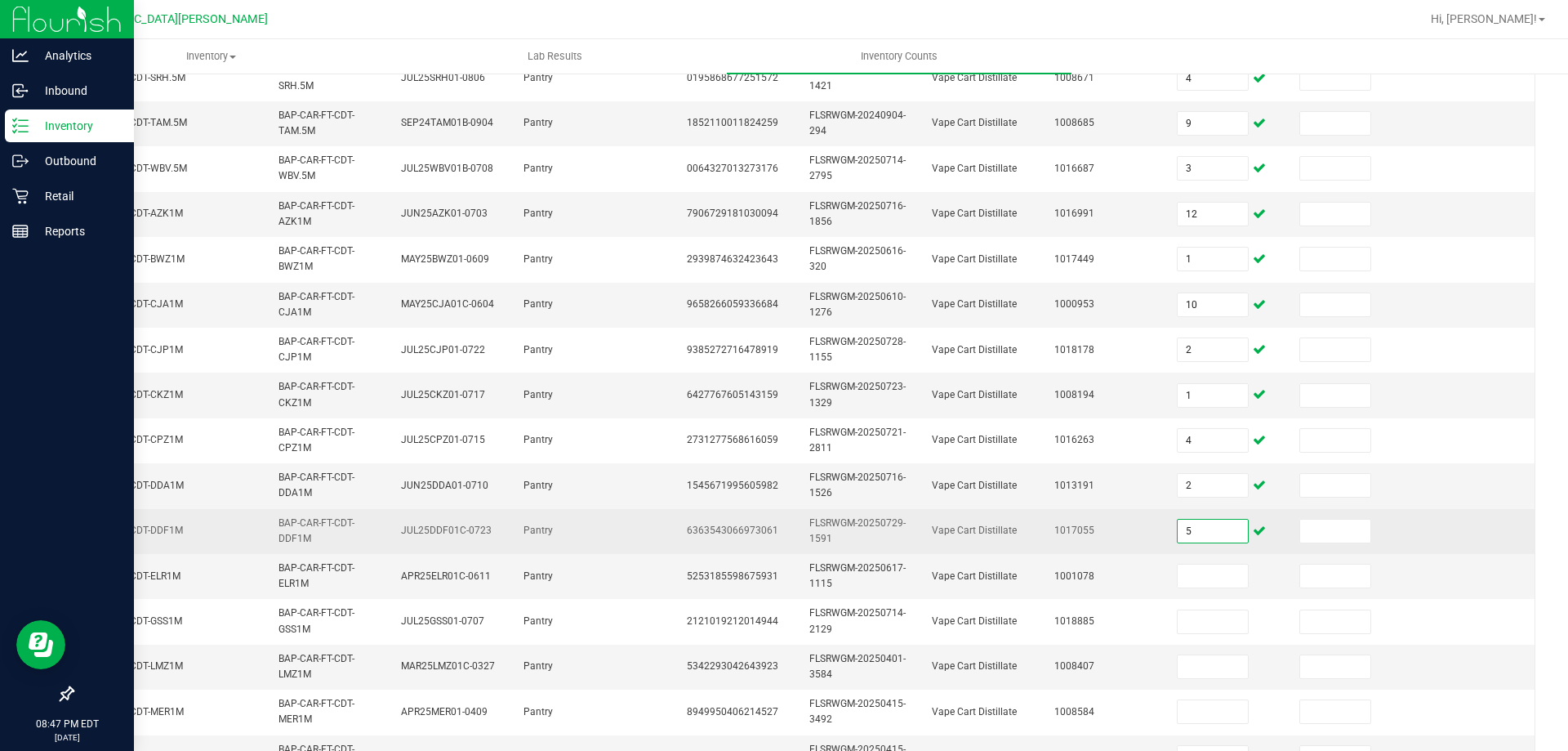
click at [1178, 530] on input "5" at bounding box center [1213, 531] width 70 height 23
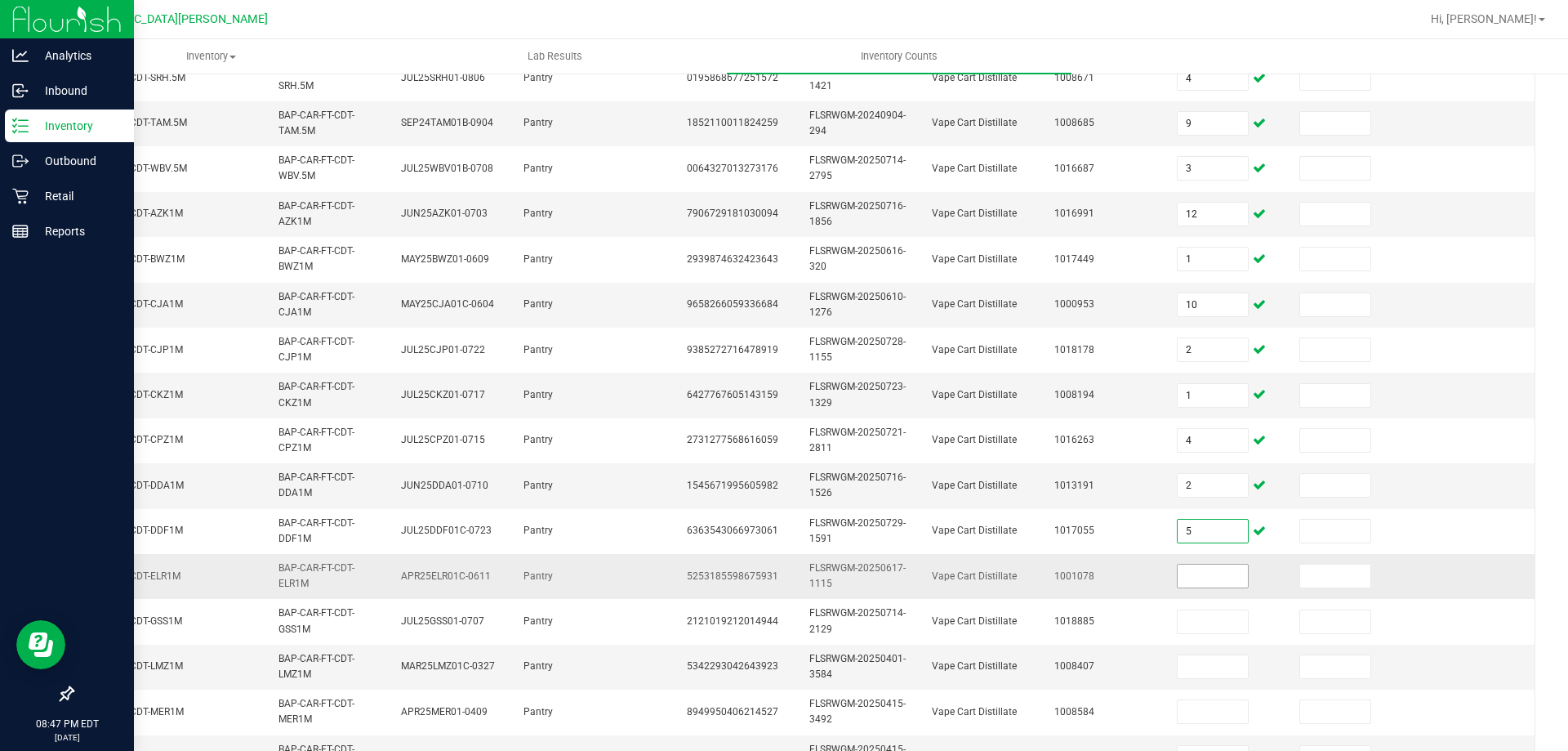
click at [1179, 575] on input at bounding box center [1213, 575] width 70 height 23
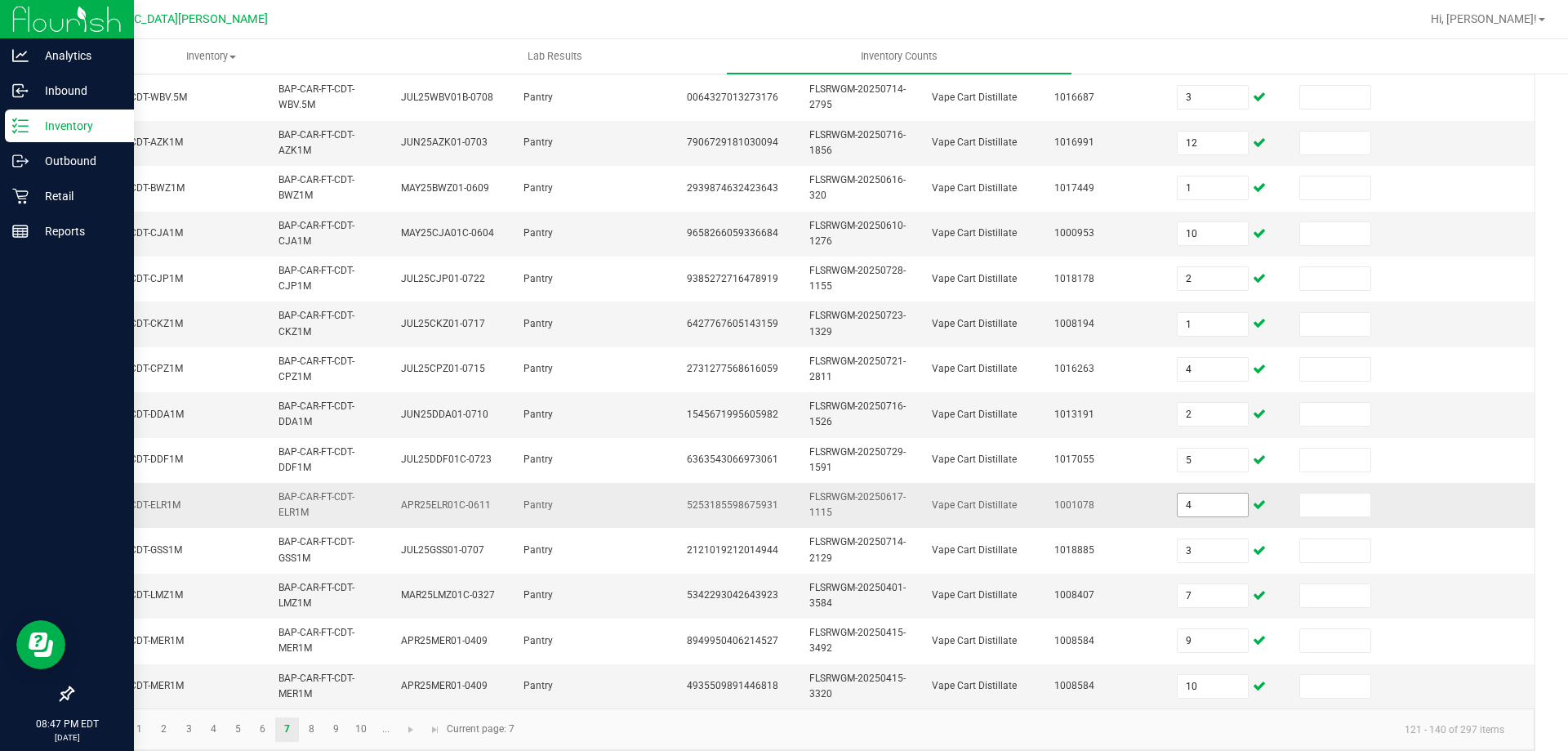
scroll to position [488, 0]
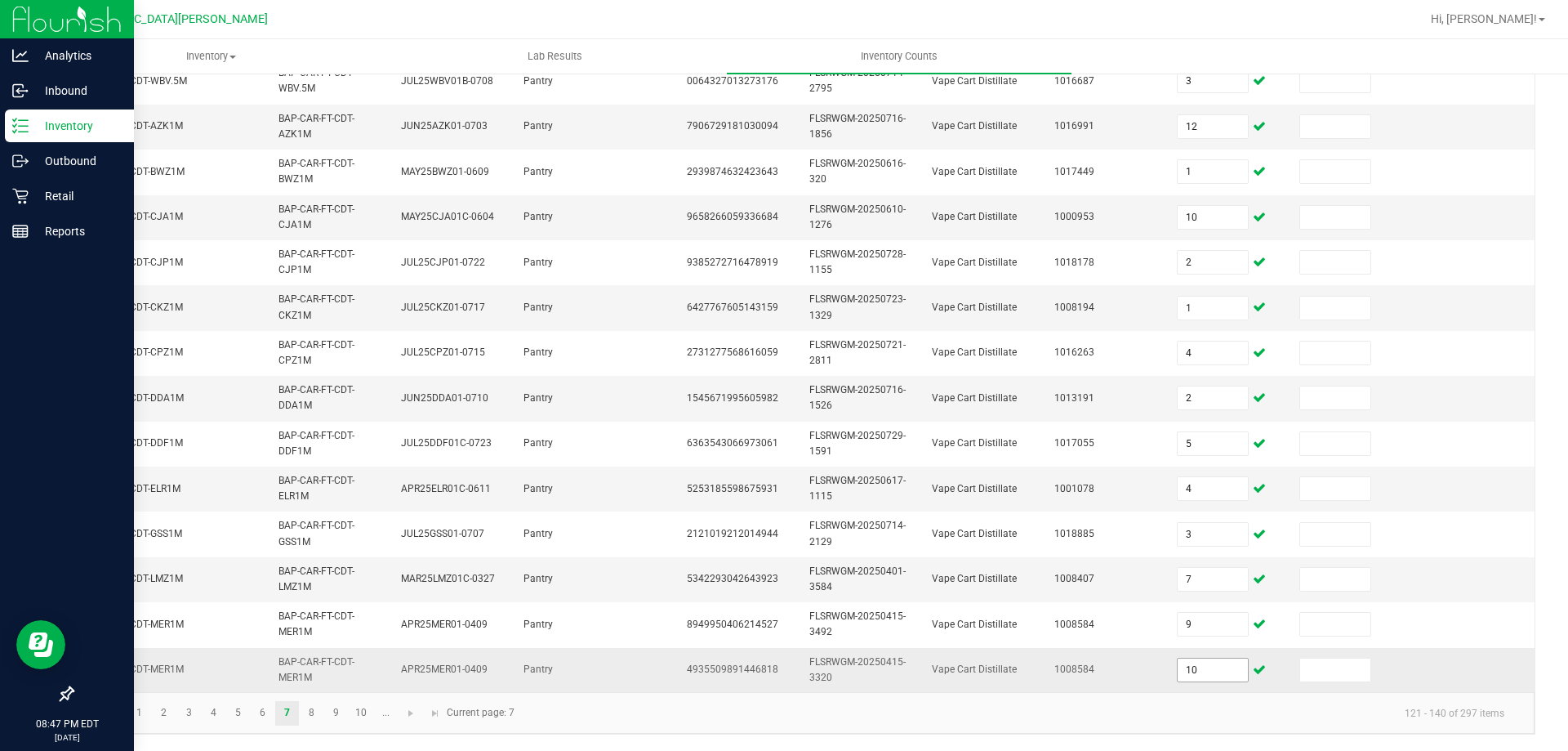
click at [1193, 659] on input "10" at bounding box center [1213, 670] width 70 height 23
click at [306, 712] on link "8" at bounding box center [312, 713] width 24 height 25
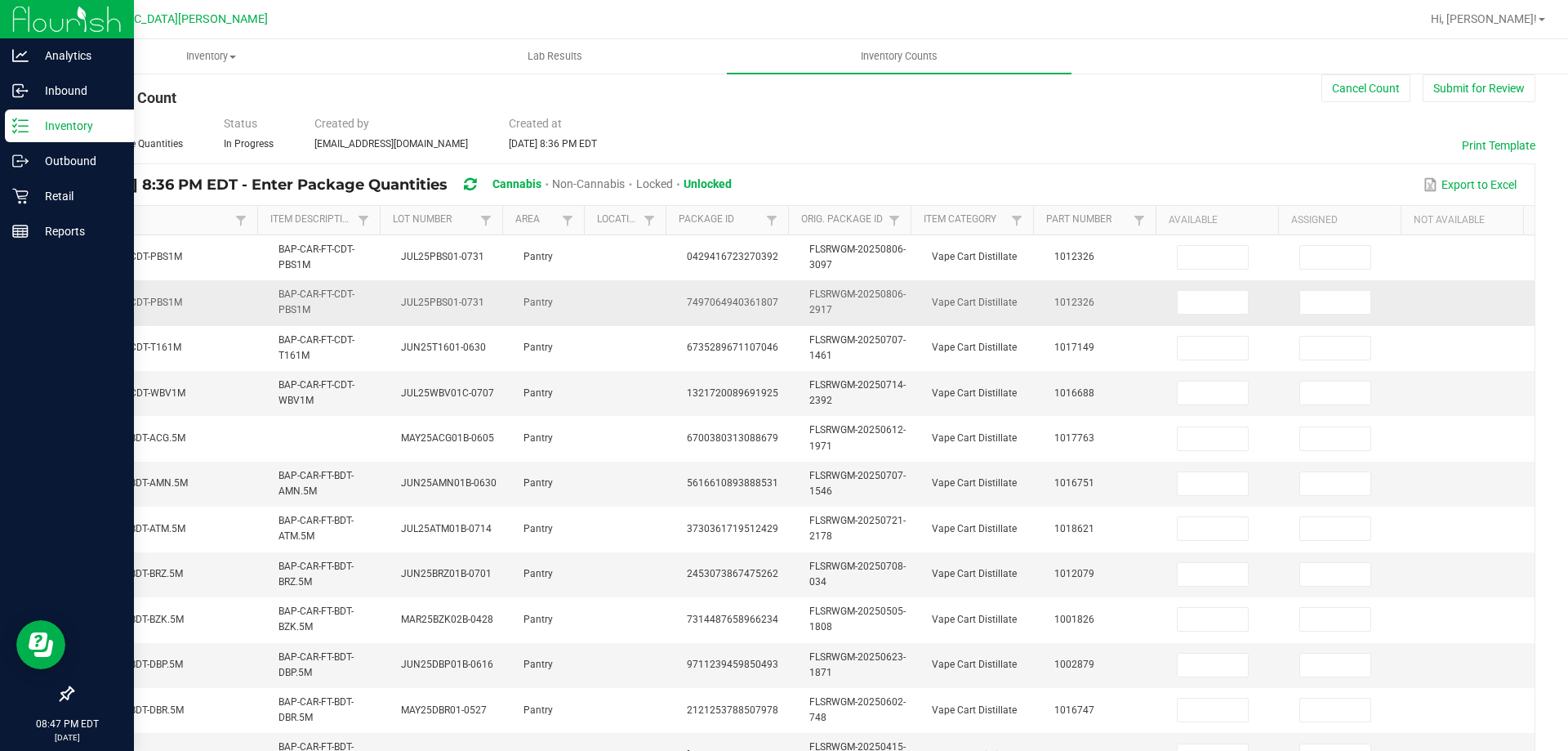
scroll to position [0, 0]
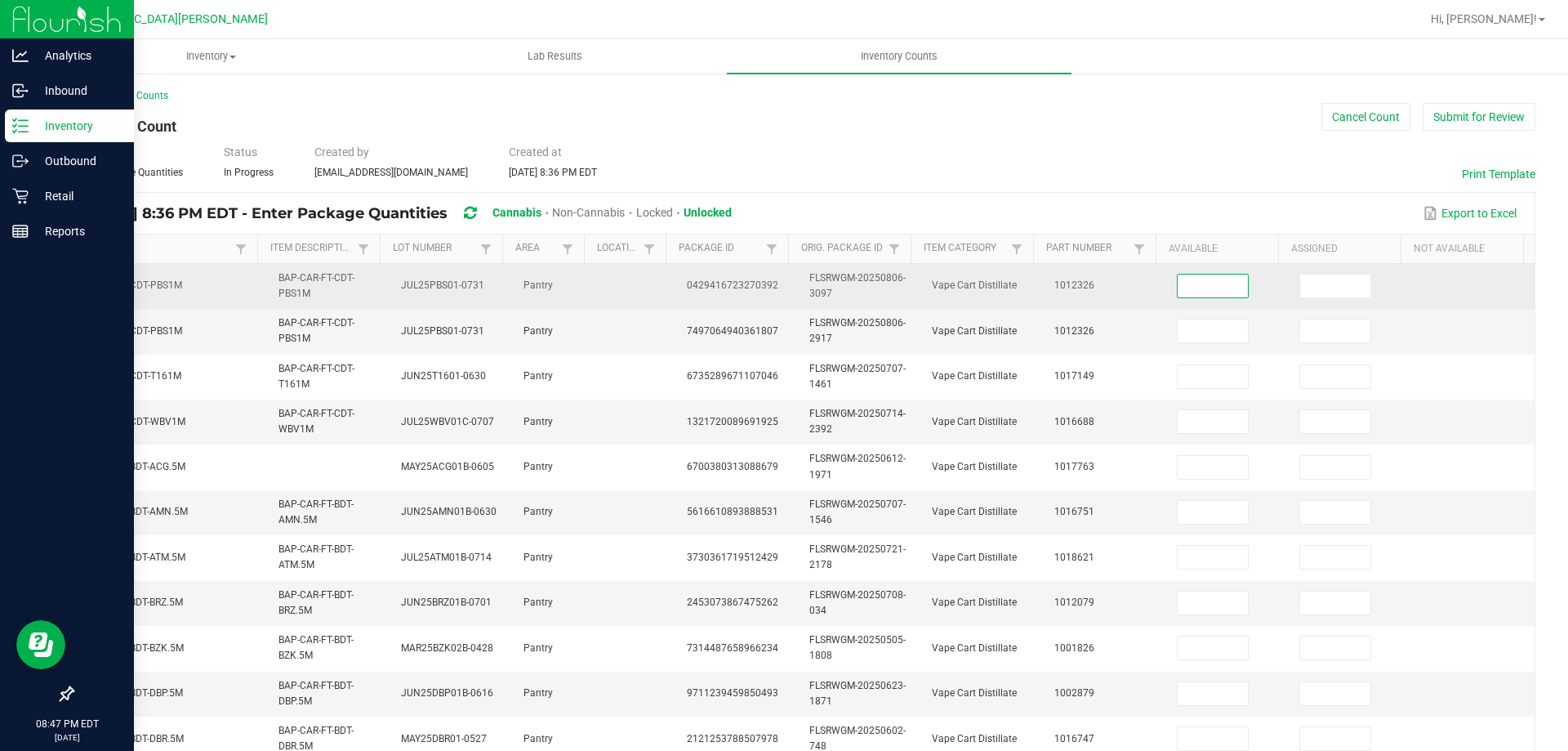
click at [1178, 289] on input at bounding box center [1213, 286] width 70 height 23
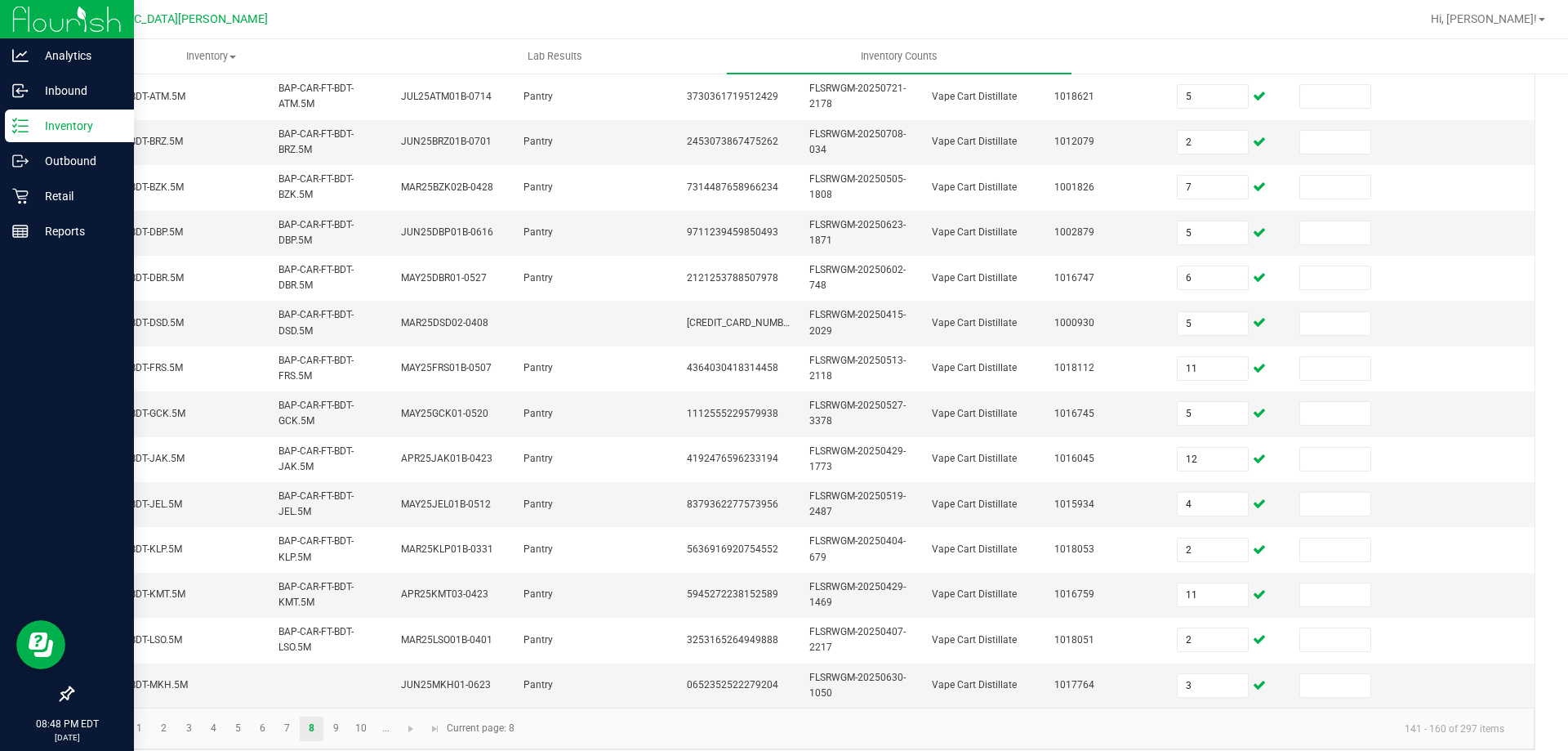
scroll to position [488, 0]
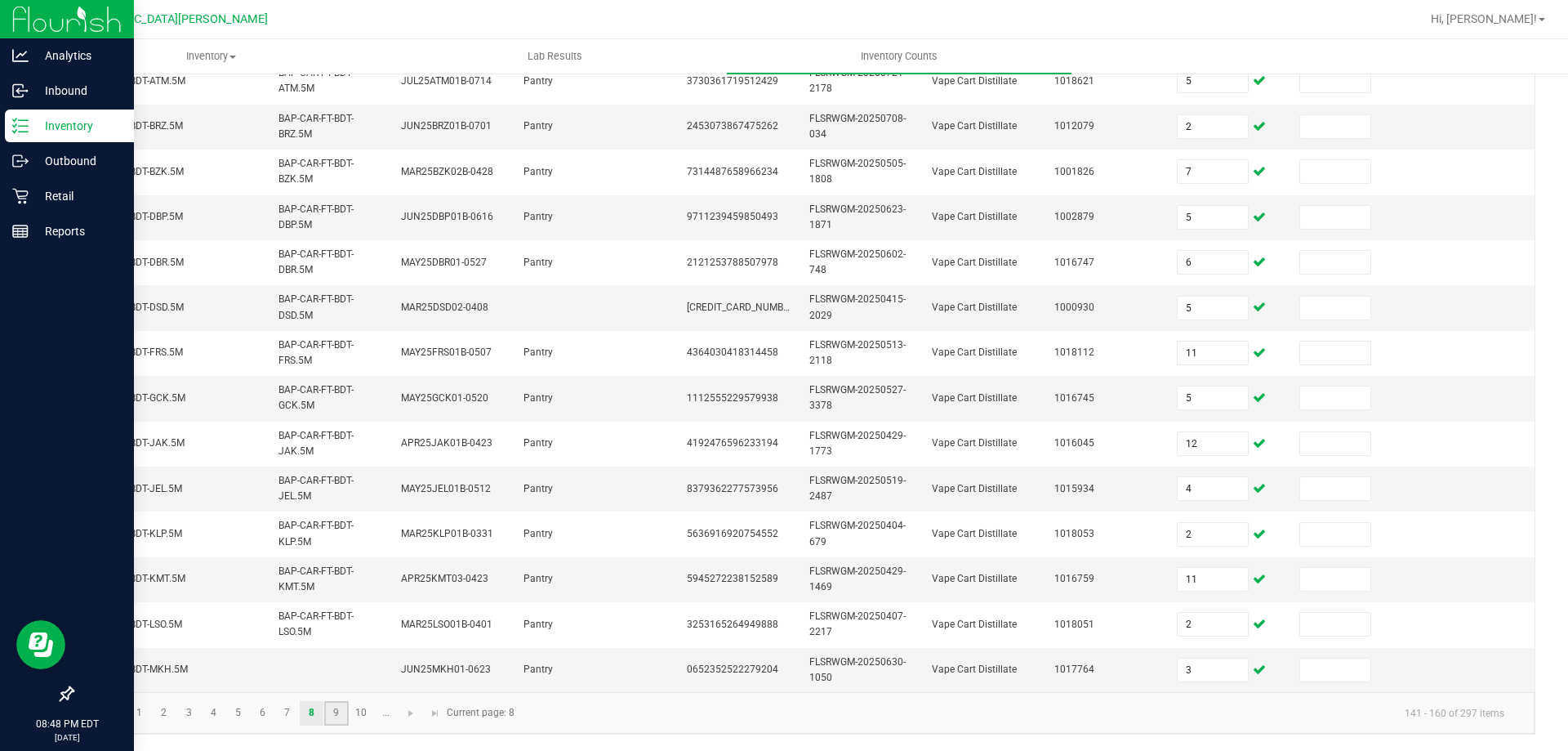
click at [334, 706] on link "9" at bounding box center [336, 713] width 24 height 25
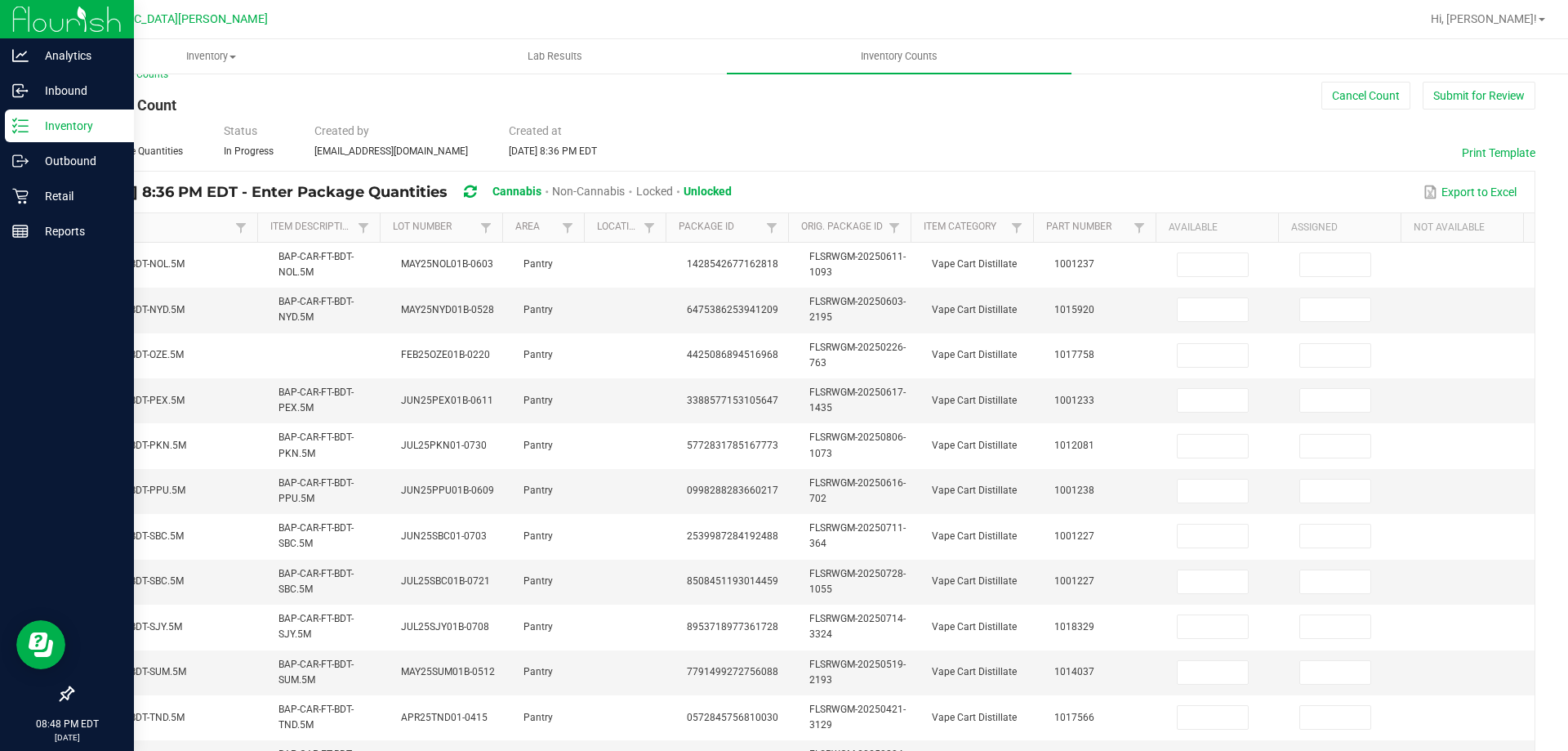
scroll to position [0, 0]
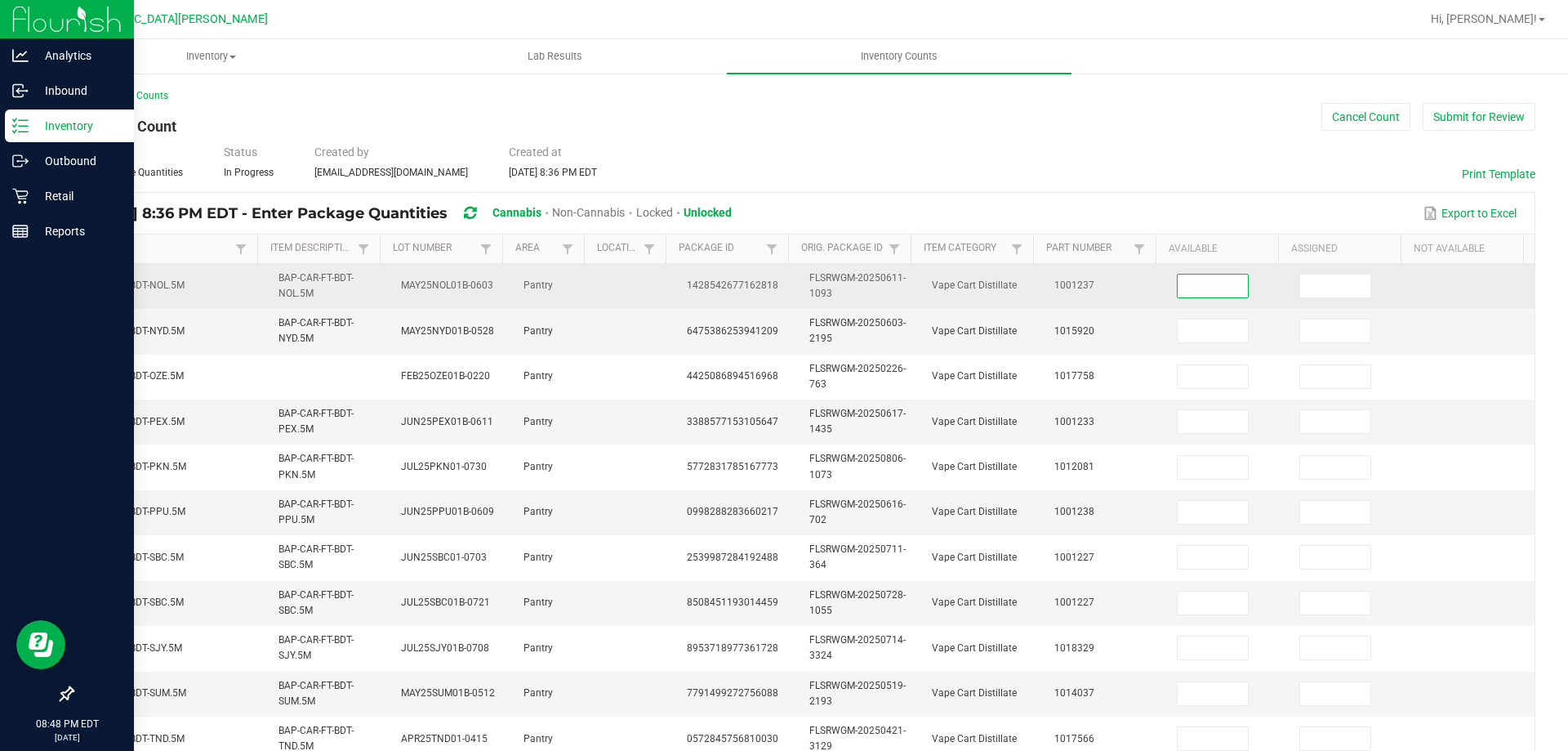
click at [1188, 283] on input at bounding box center [1213, 286] width 70 height 23
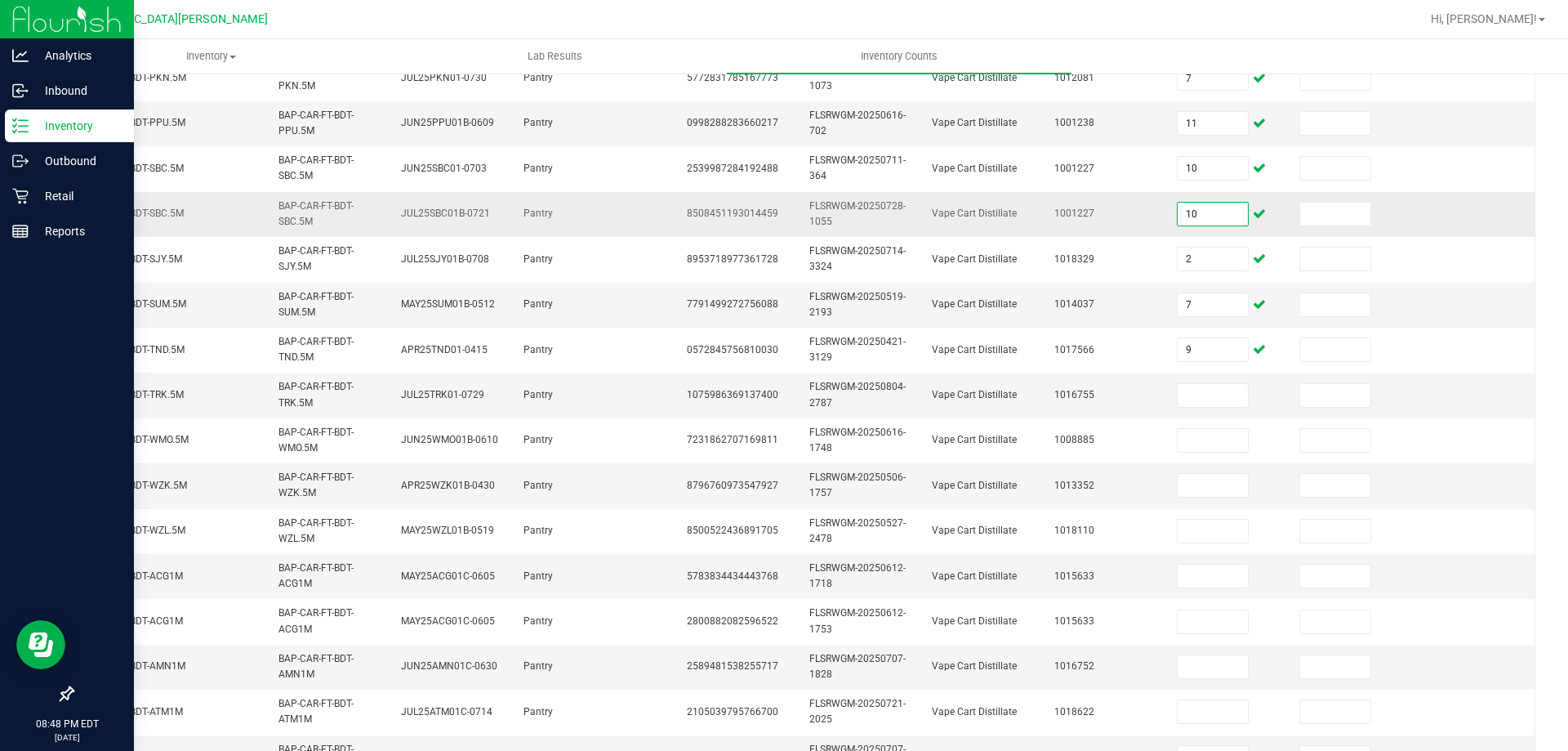
click at [1179, 209] on input "10" at bounding box center [1213, 214] width 70 height 23
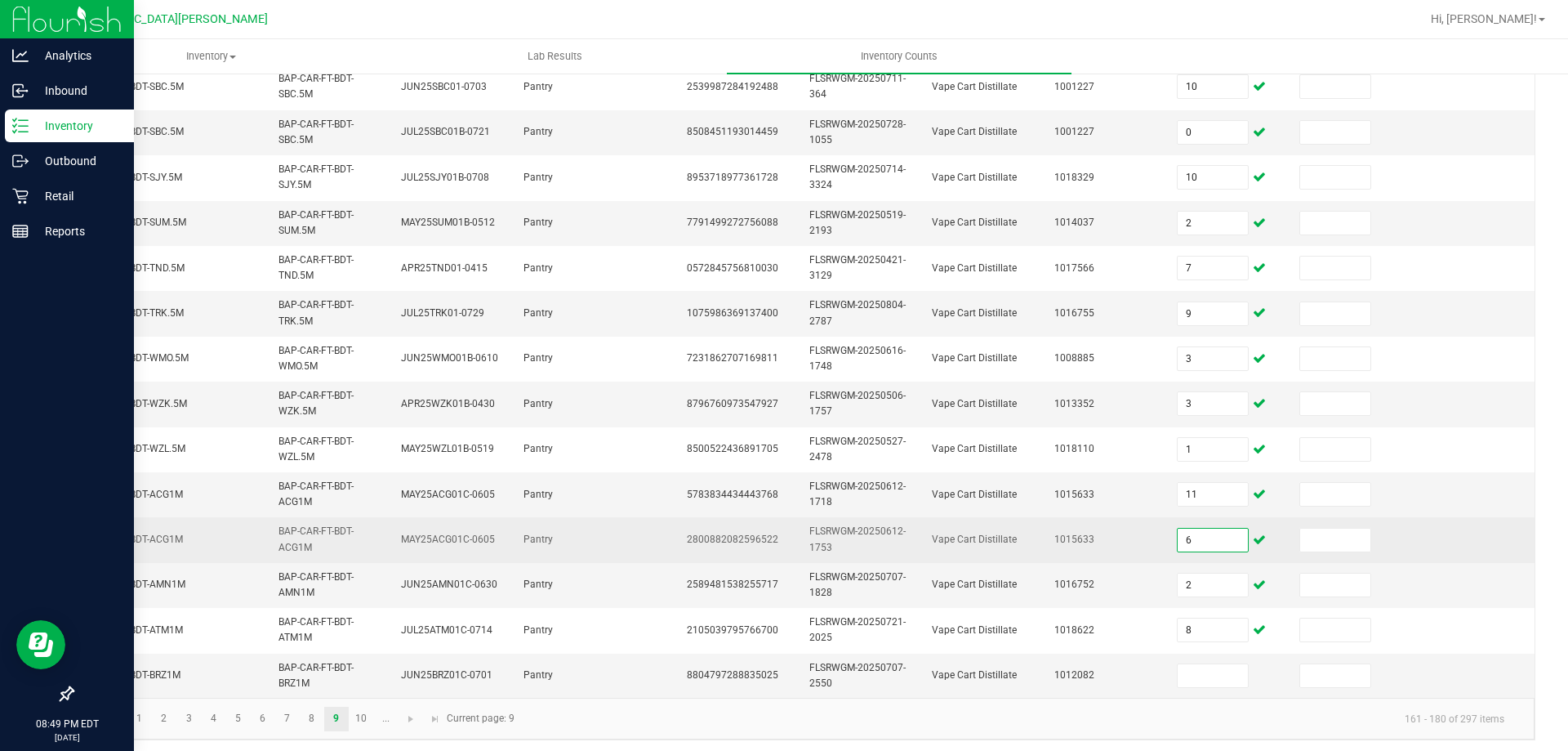
click at [1178, 544] on input "6" at bounding box center [1213, 539] width 70 height 23
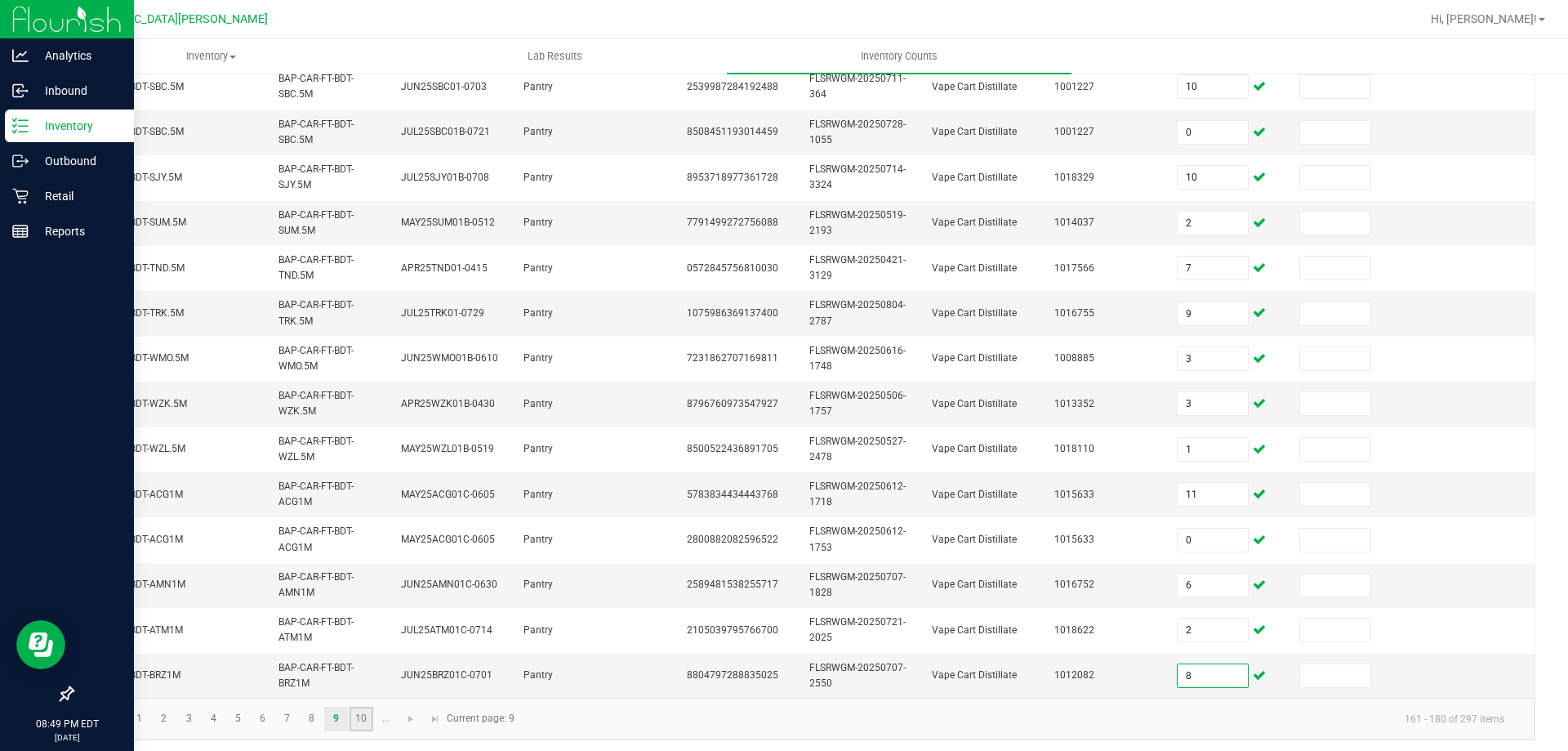
click at [367, 726] on link "10" at bounding box center [361, 718] width 24 height 25
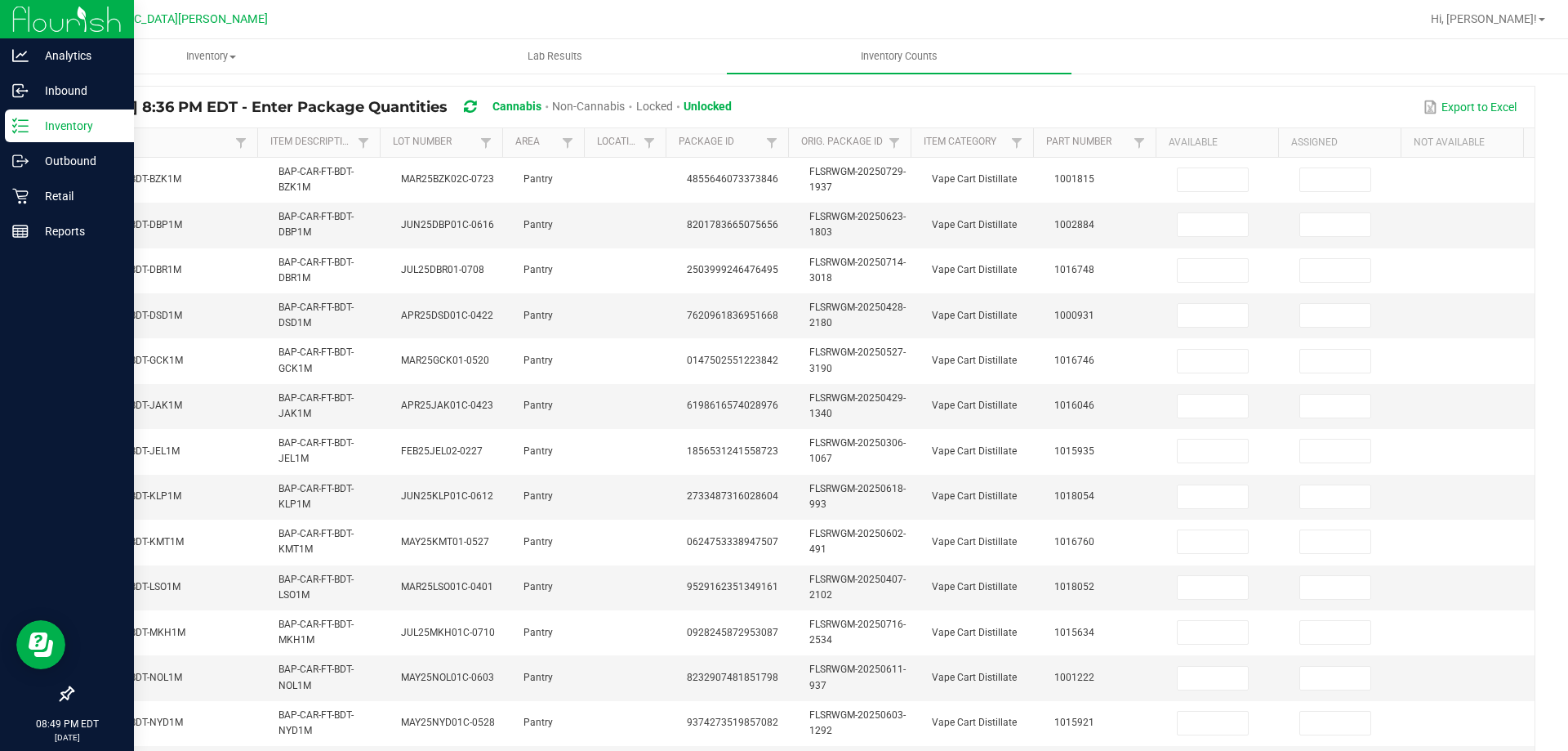
scroll to position [0, 0]
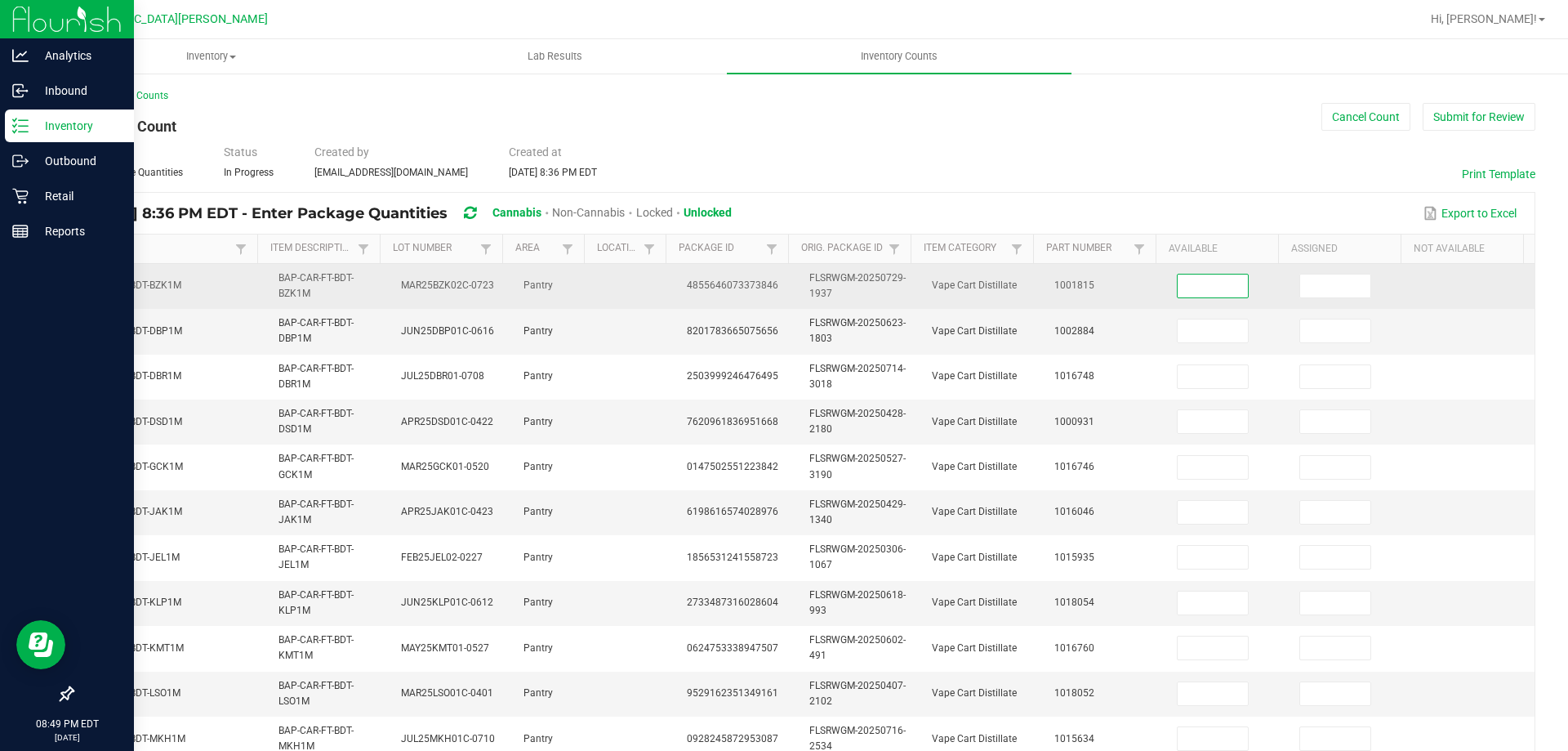
click at [1197, 282] on input at bounding box center [1213, 286] width 70 height 23
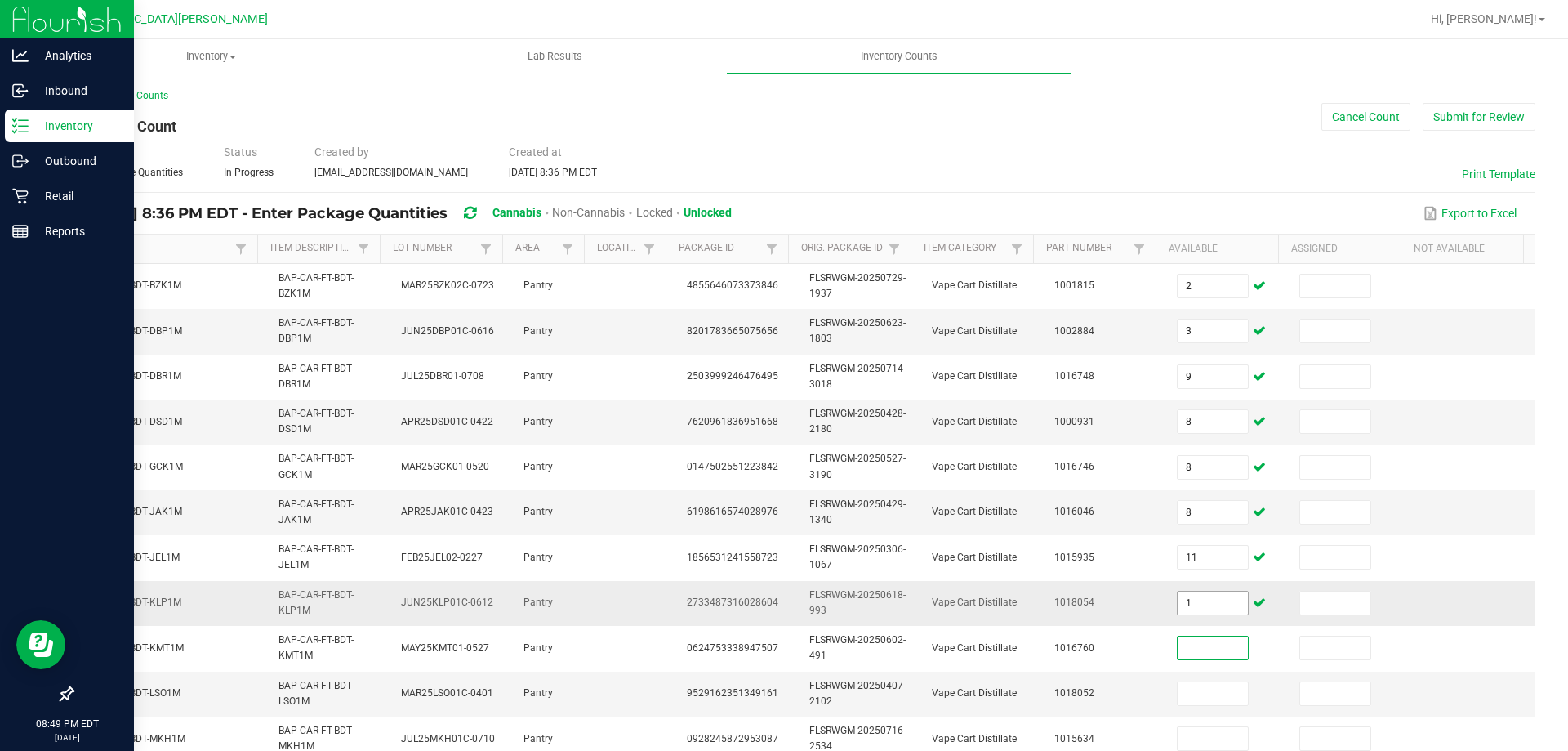
click at [1187, 612] on input "1" at bounding box center [1213, 603] width 70 height 23
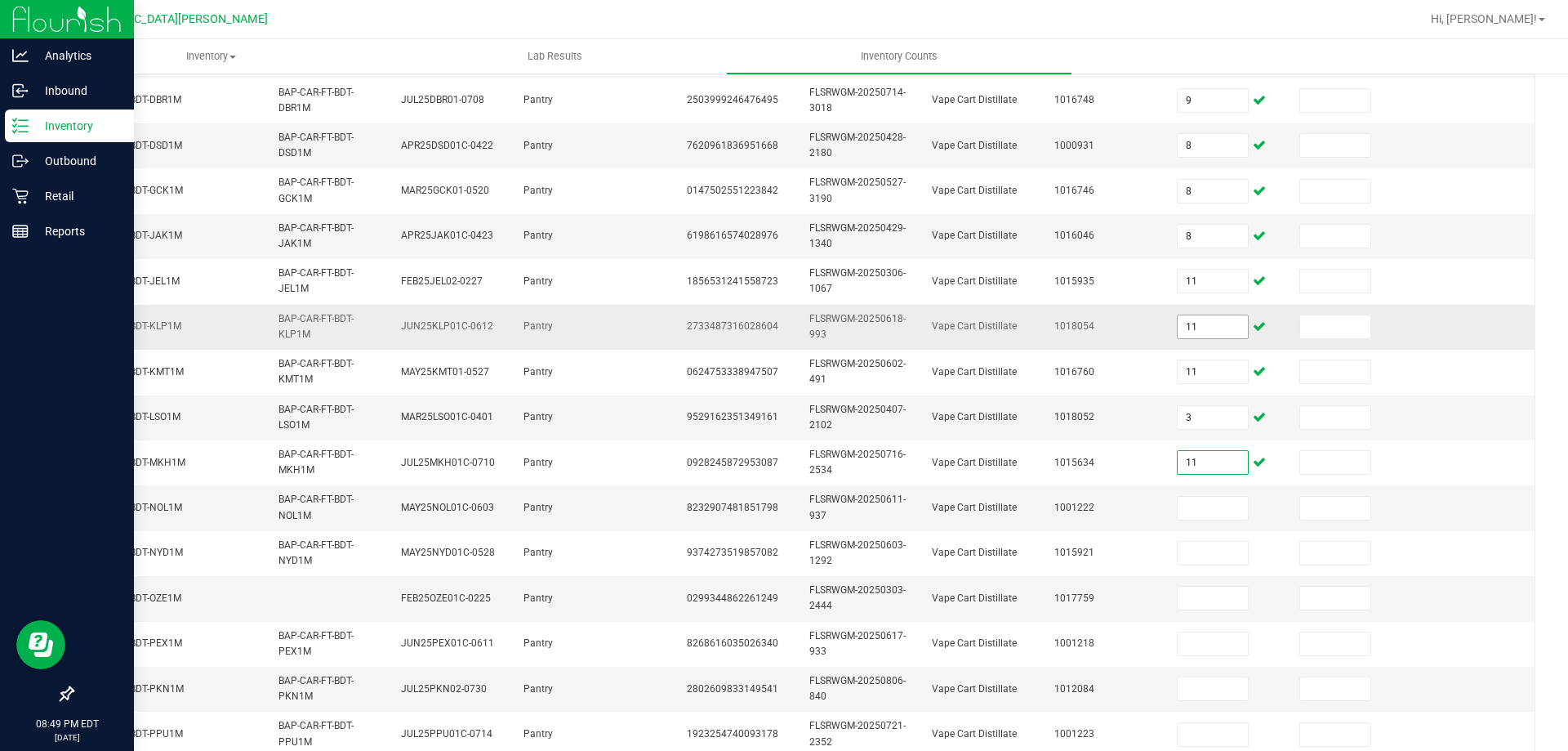
scroll to position [408, 0]
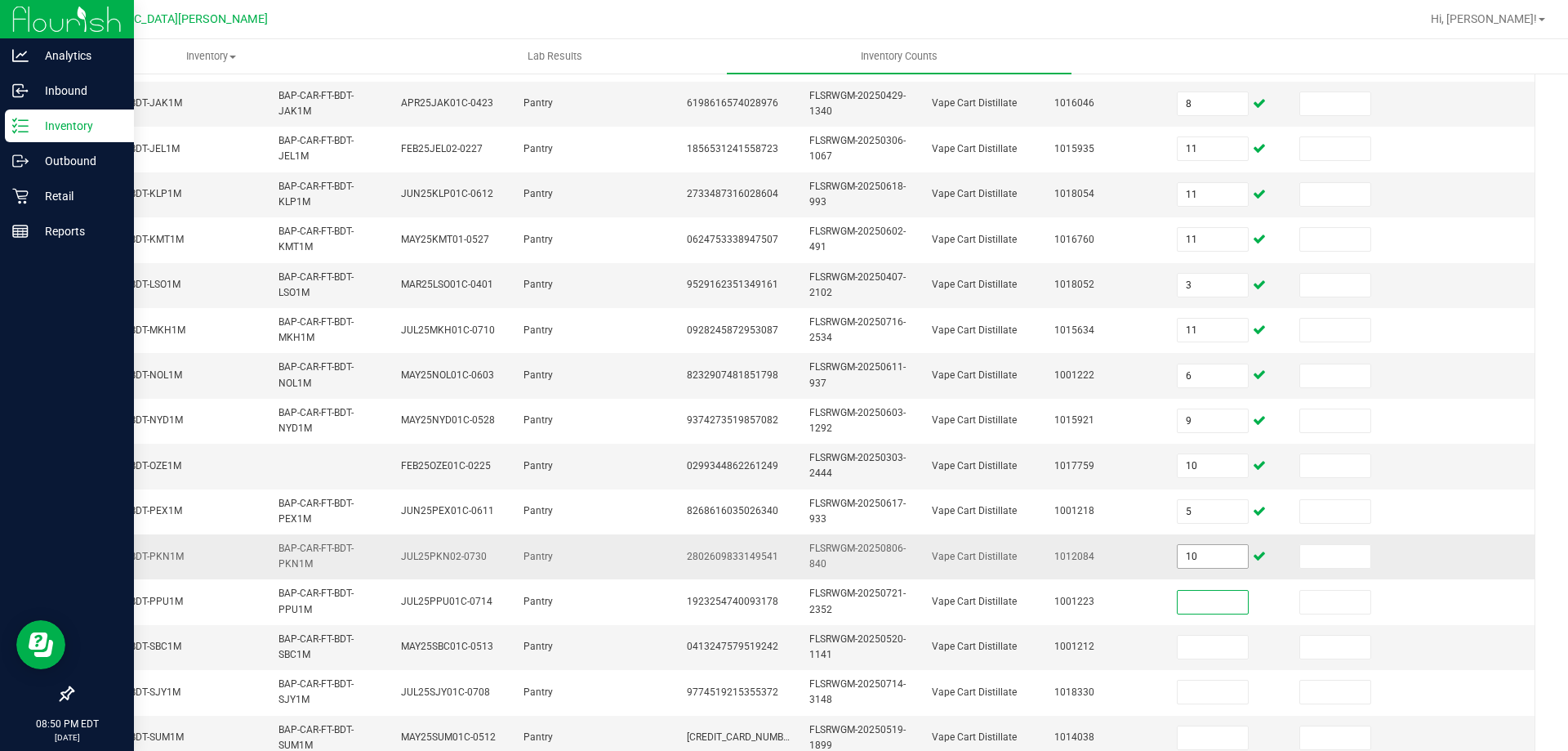
click at [1177, 568] on span "10" at bounding box center [1213, 556] width 72 height 25
click at [1178, 559] on input "10" at bounding box center [1213, 556] width 70 height 23
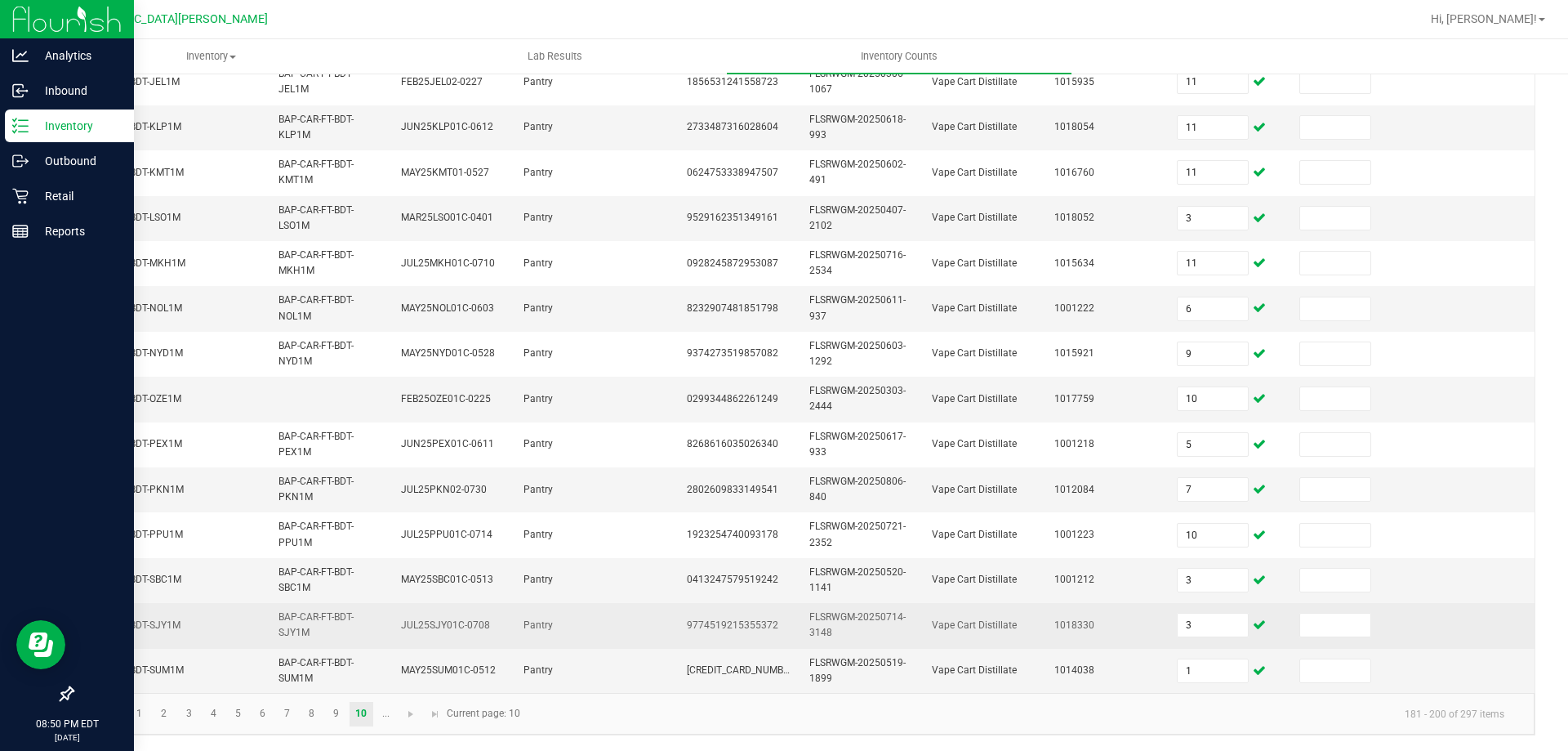
scroll to position [488, 0]
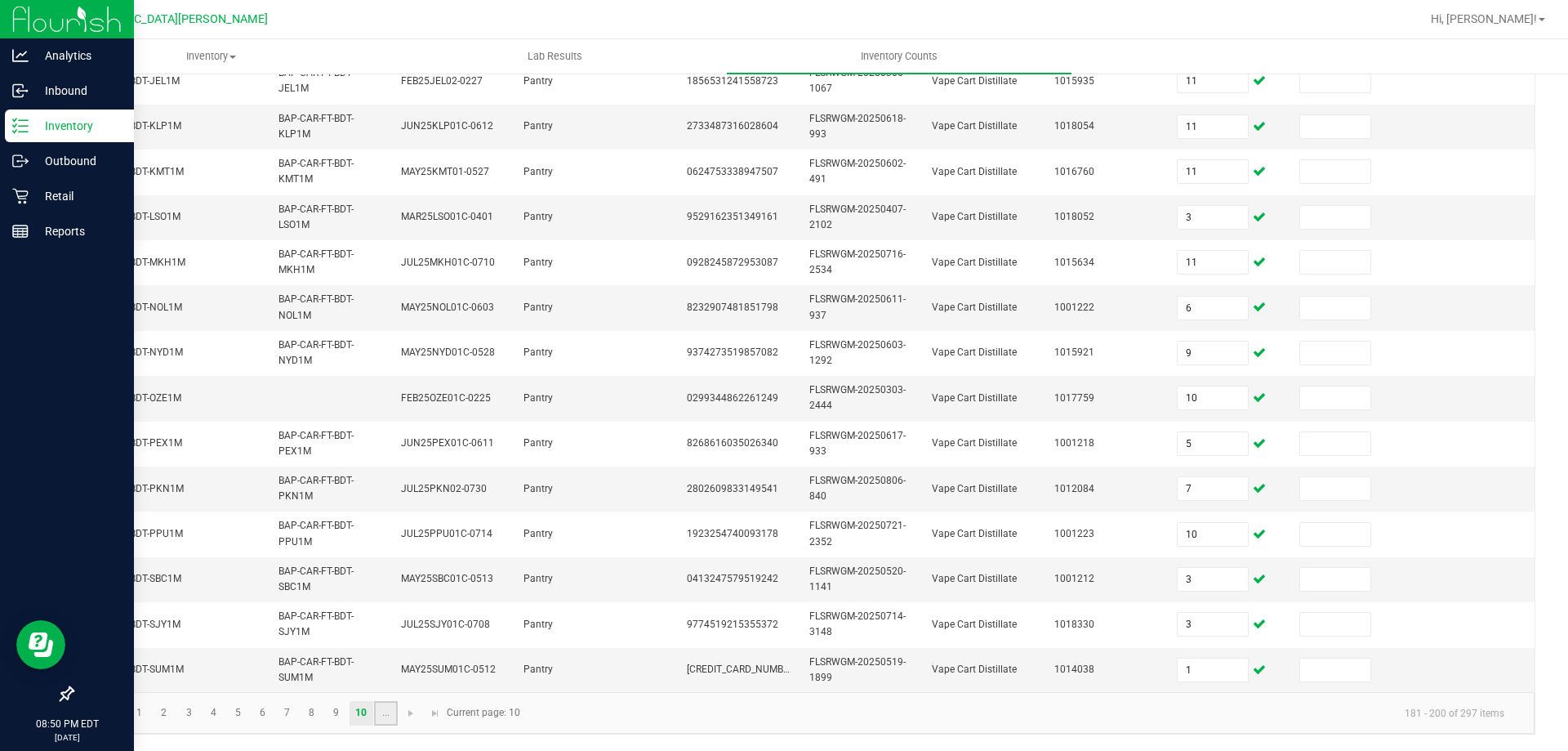
click at [386, 710] on link "..." at bounding box center [386, 713] width 24 height 25
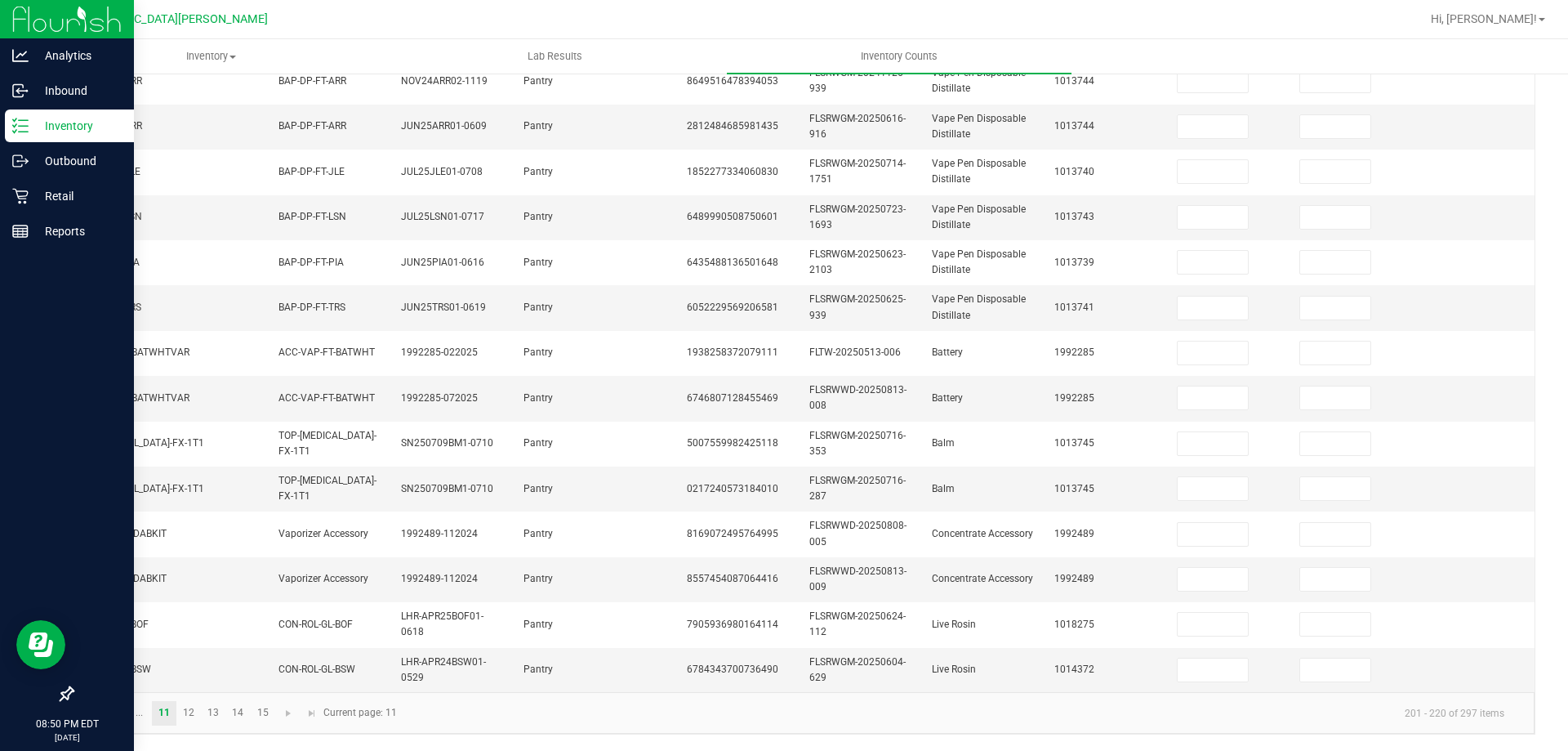
scroll to position [0, 0]
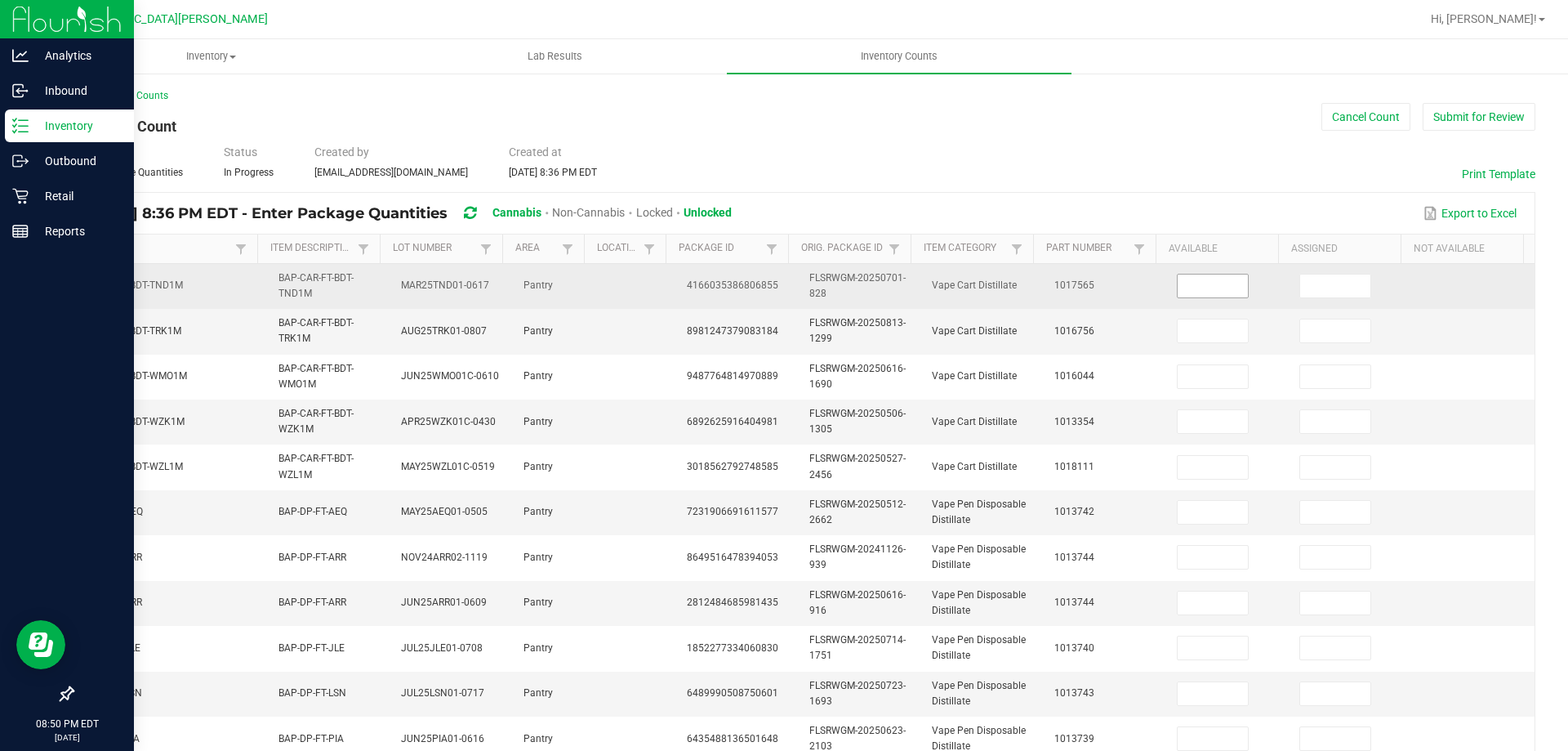
click at [1198, 292] on input at bounding box center [1213, 286] width 70 height 23
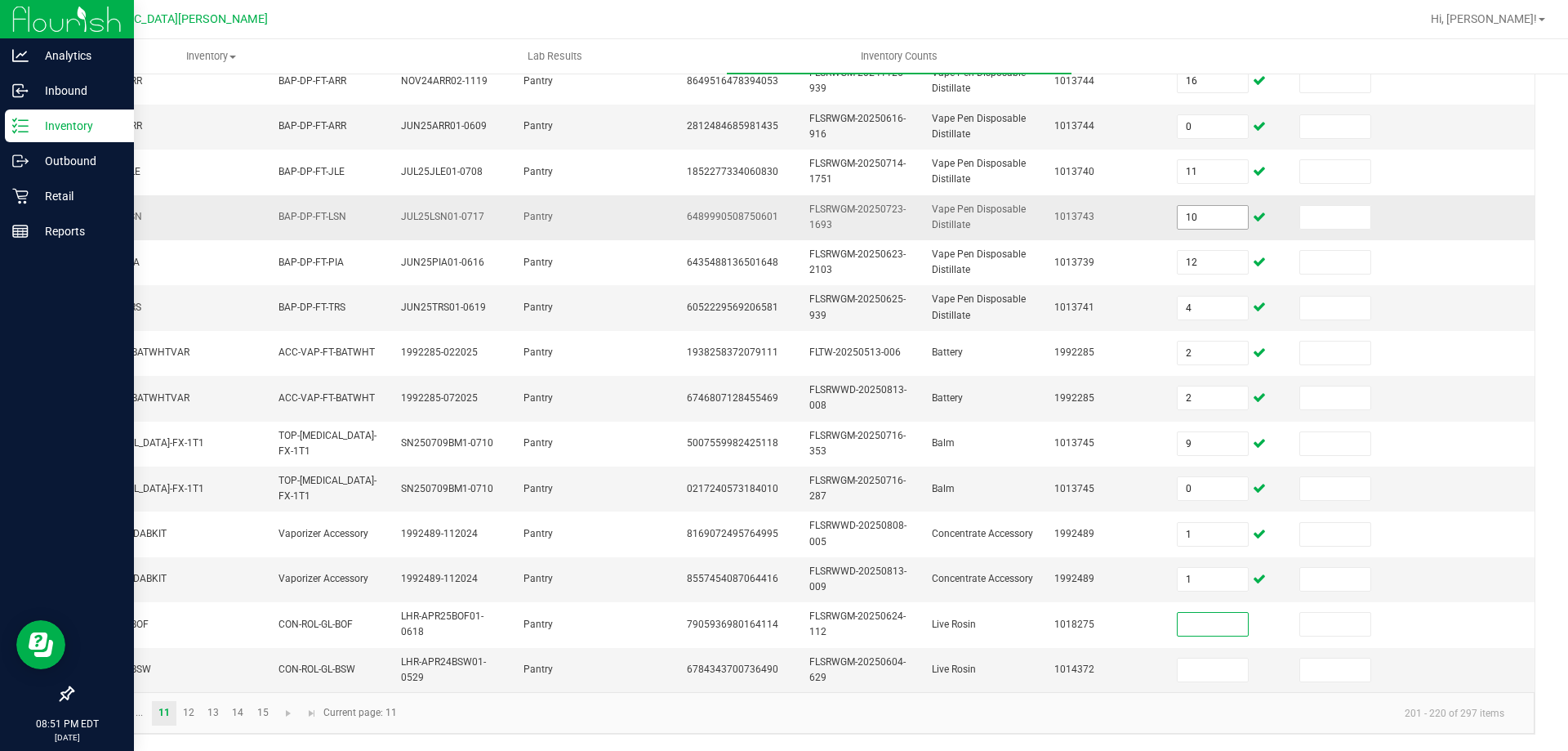
scroll to position [488, 0]
click at [185, 703] on link "12" at bounding box center [189, 713] width 24 height 25
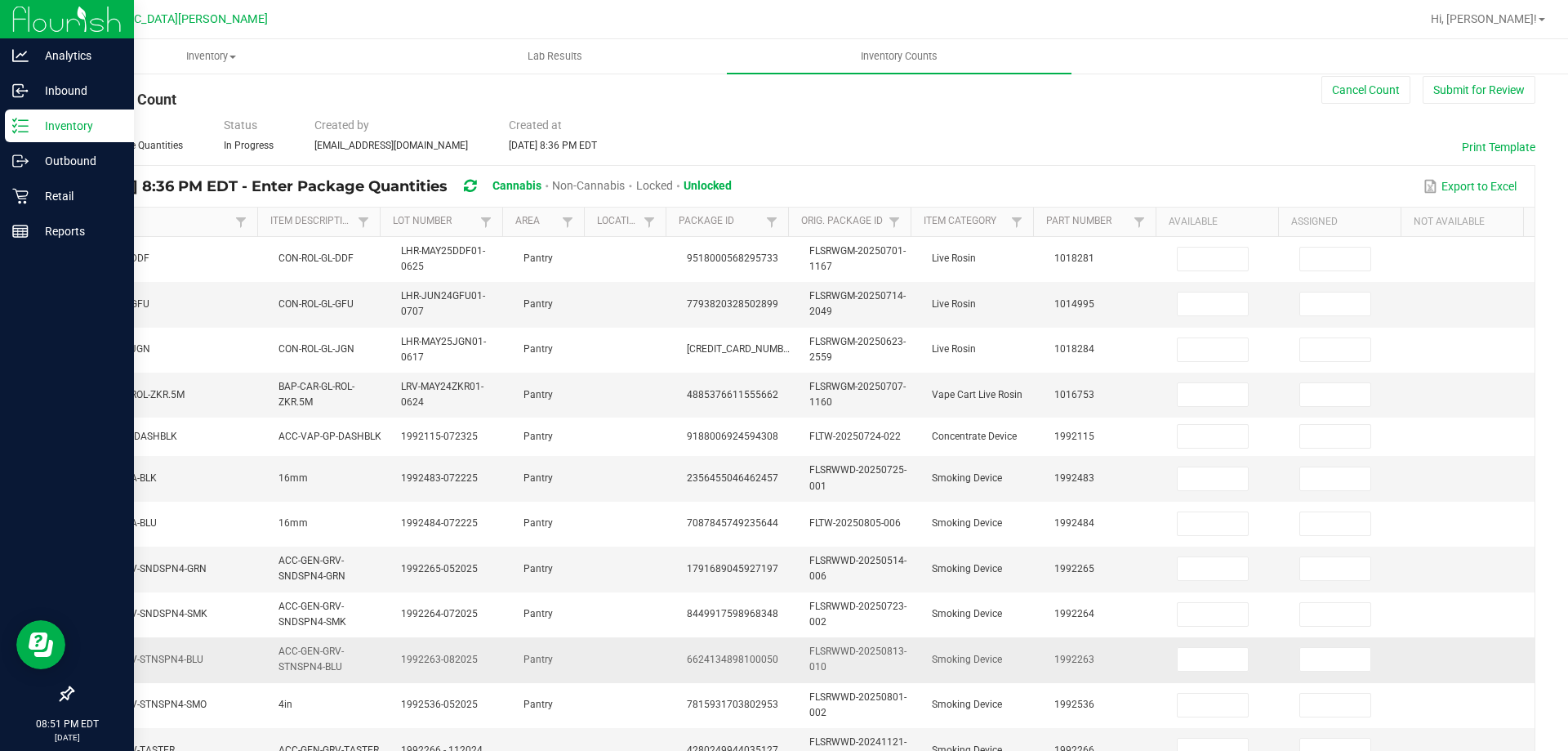
scroll to position [0, 0]
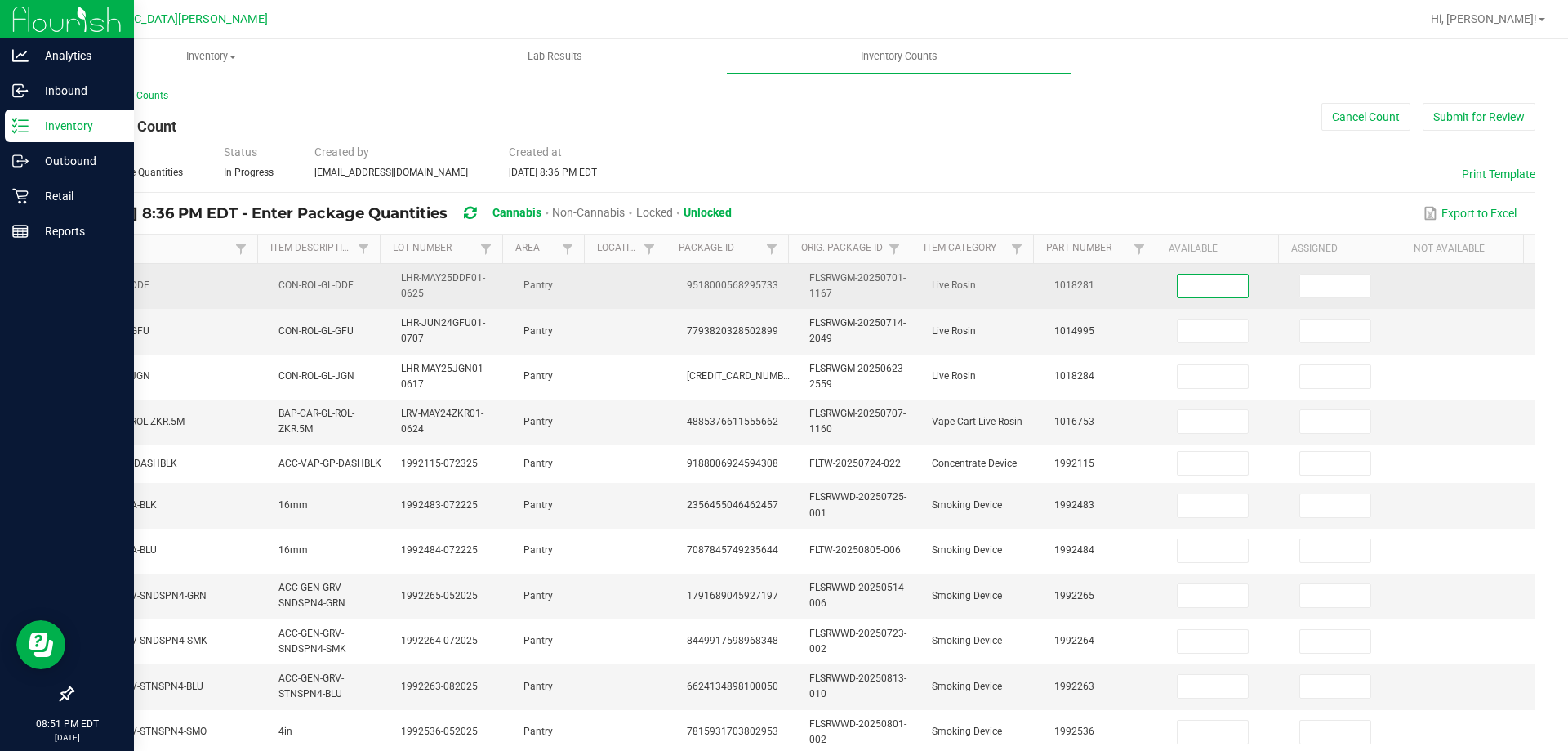
click at [1179, 286] on input at bounding box center [1213, 286] width 70 height 23
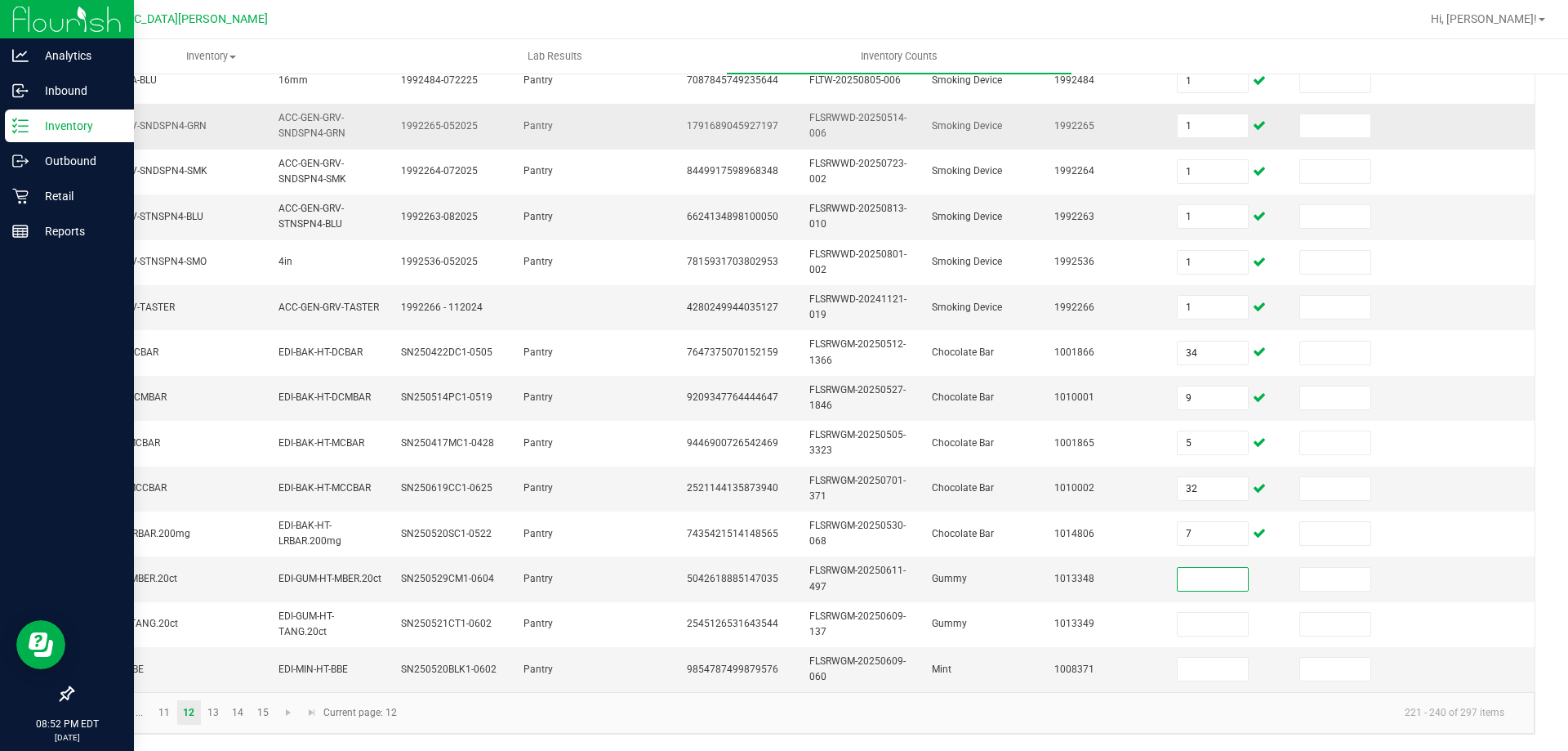
scroll to position [482, 0]
click at [222, 713] on link "13" at bounding box center [214, 712] width 24 height 25
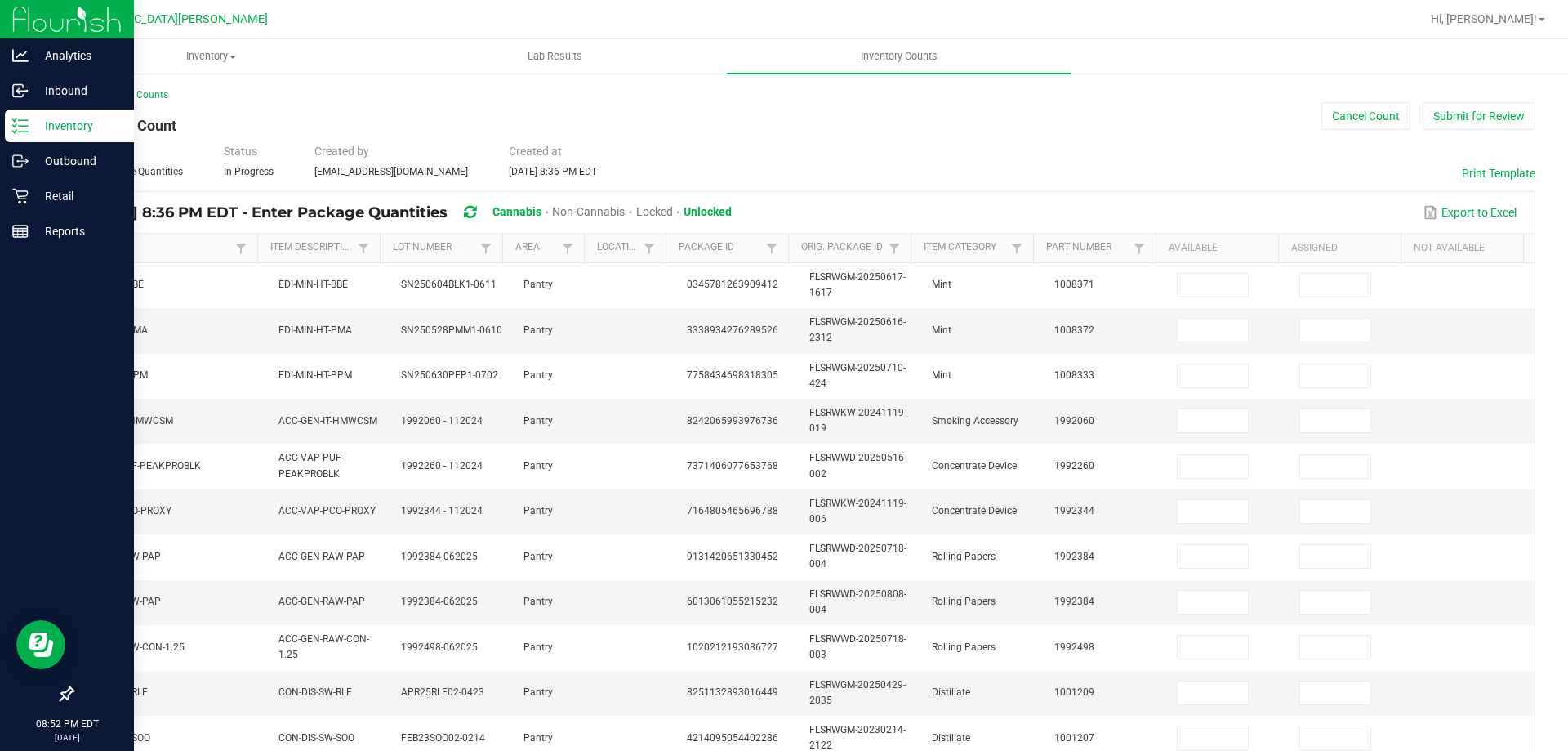
scroll to position [0, 0]
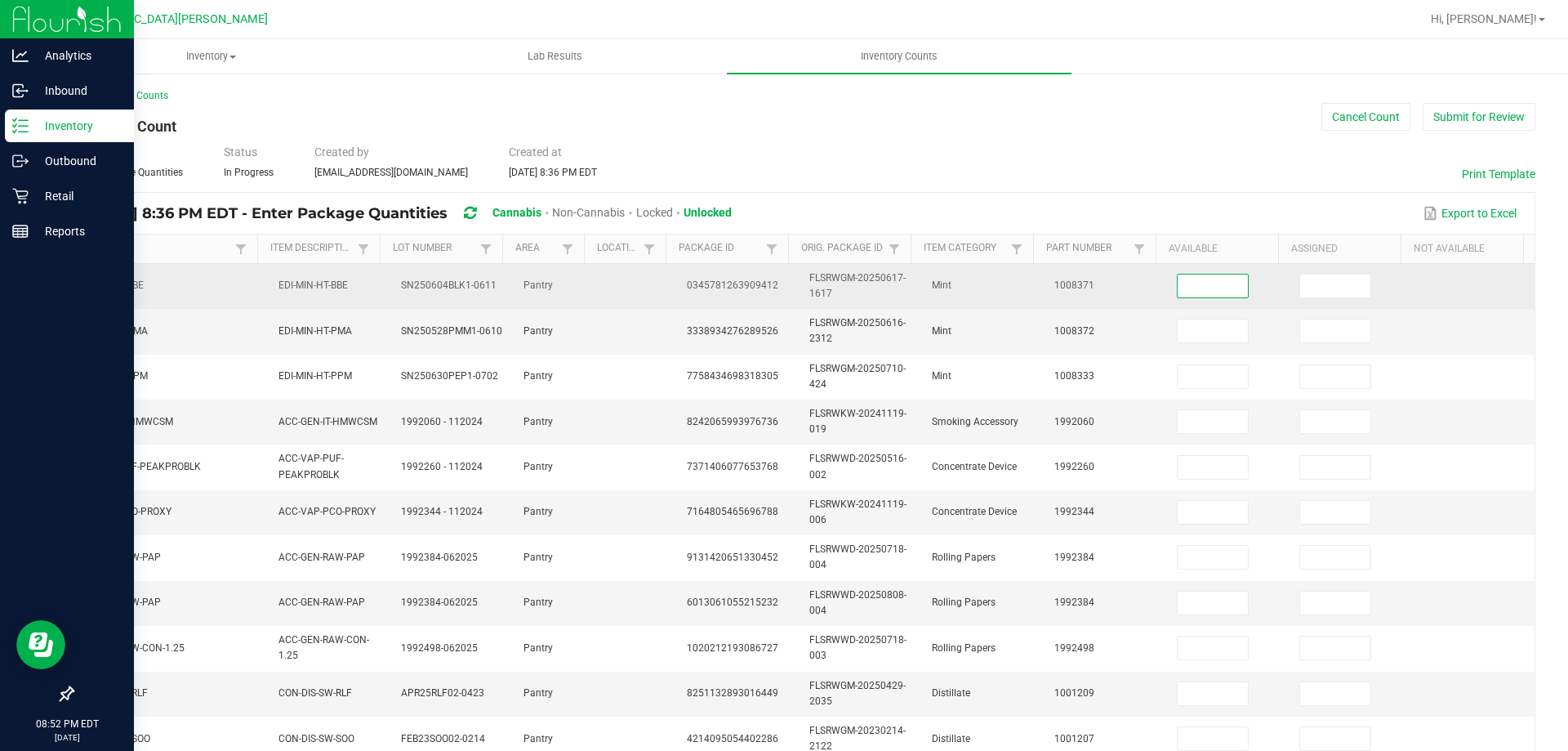
click at [1178, 289] on input at bounding box center [1213, 286] width 70 height 23
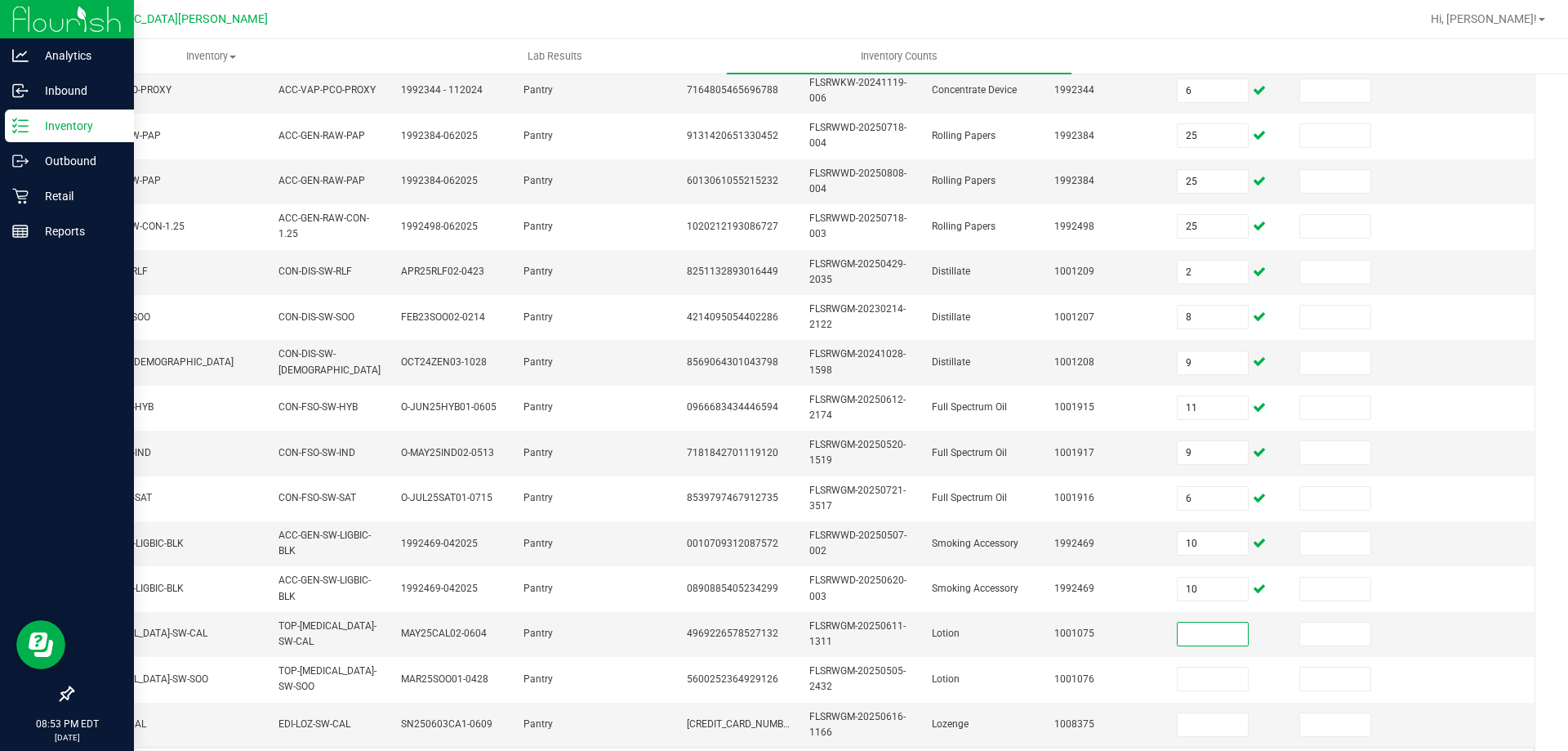
scroll to position [488, 0]
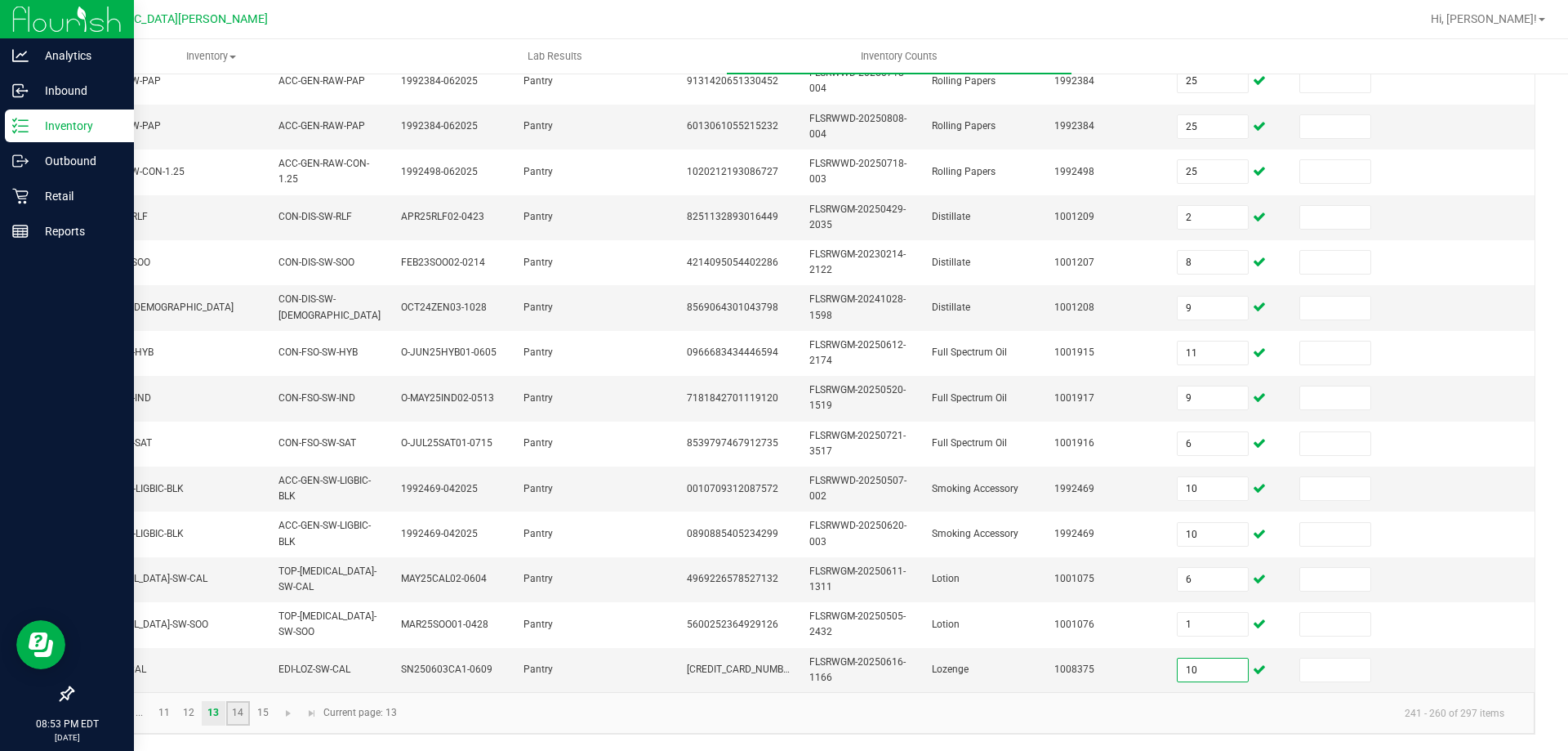
click at [236, 712] on link "14" at bounding box center [238, 713] width 24 height 25
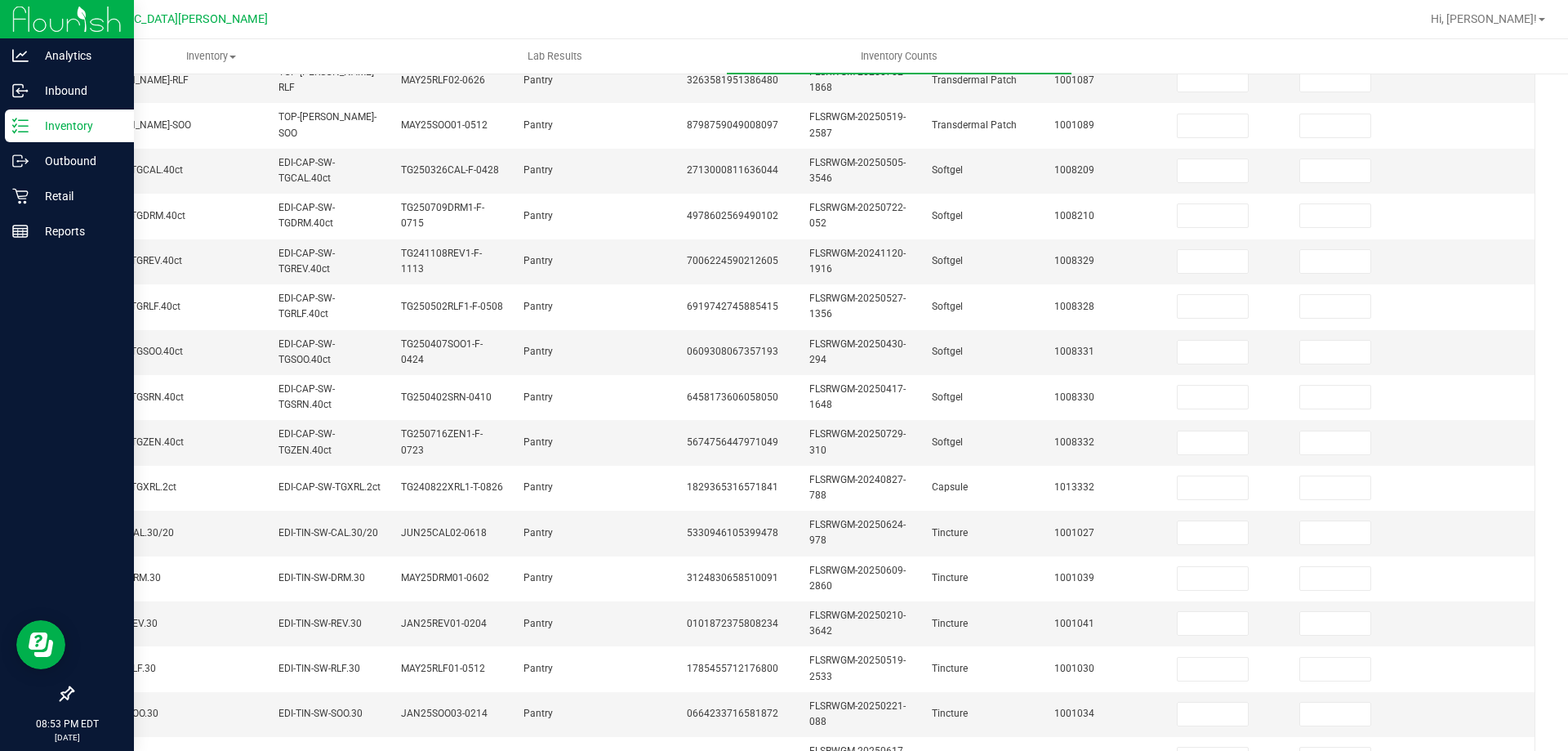
scroll to position [0, 0]
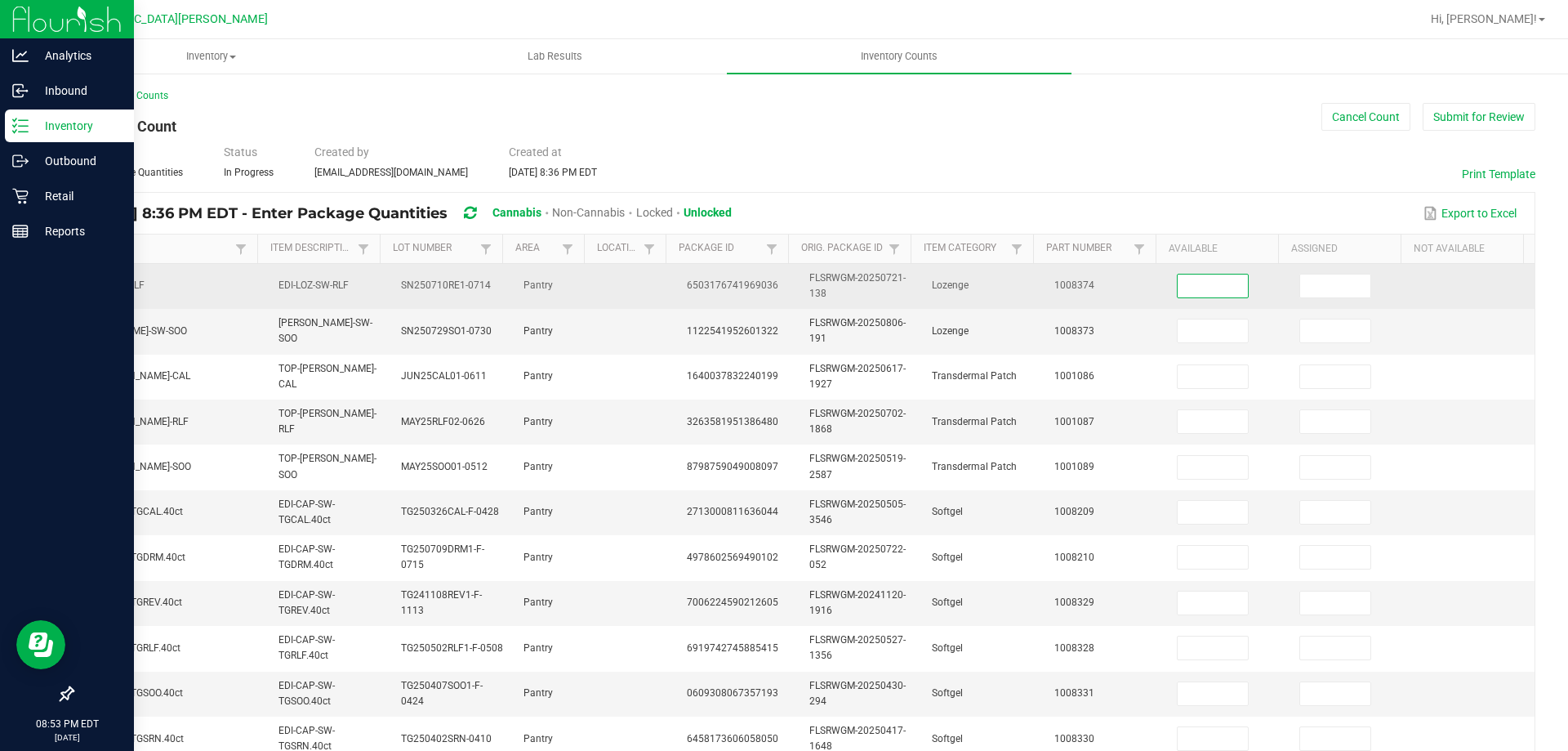
click at [1178, 284] on input at bounding box center [1213, 286] width 70 height 23
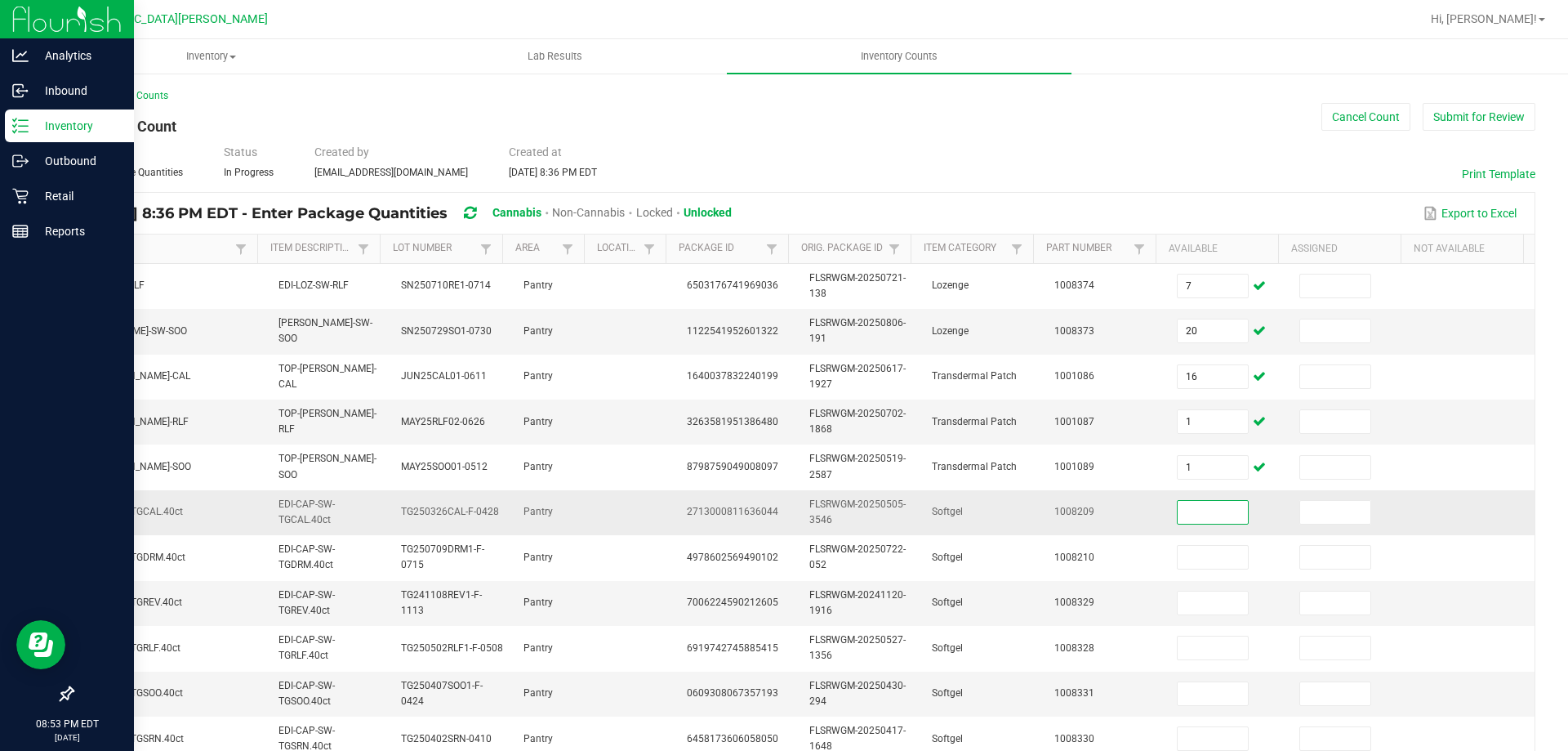
click at [1181, 509] on input at bounding box center [1213, 512] width 70 height 23
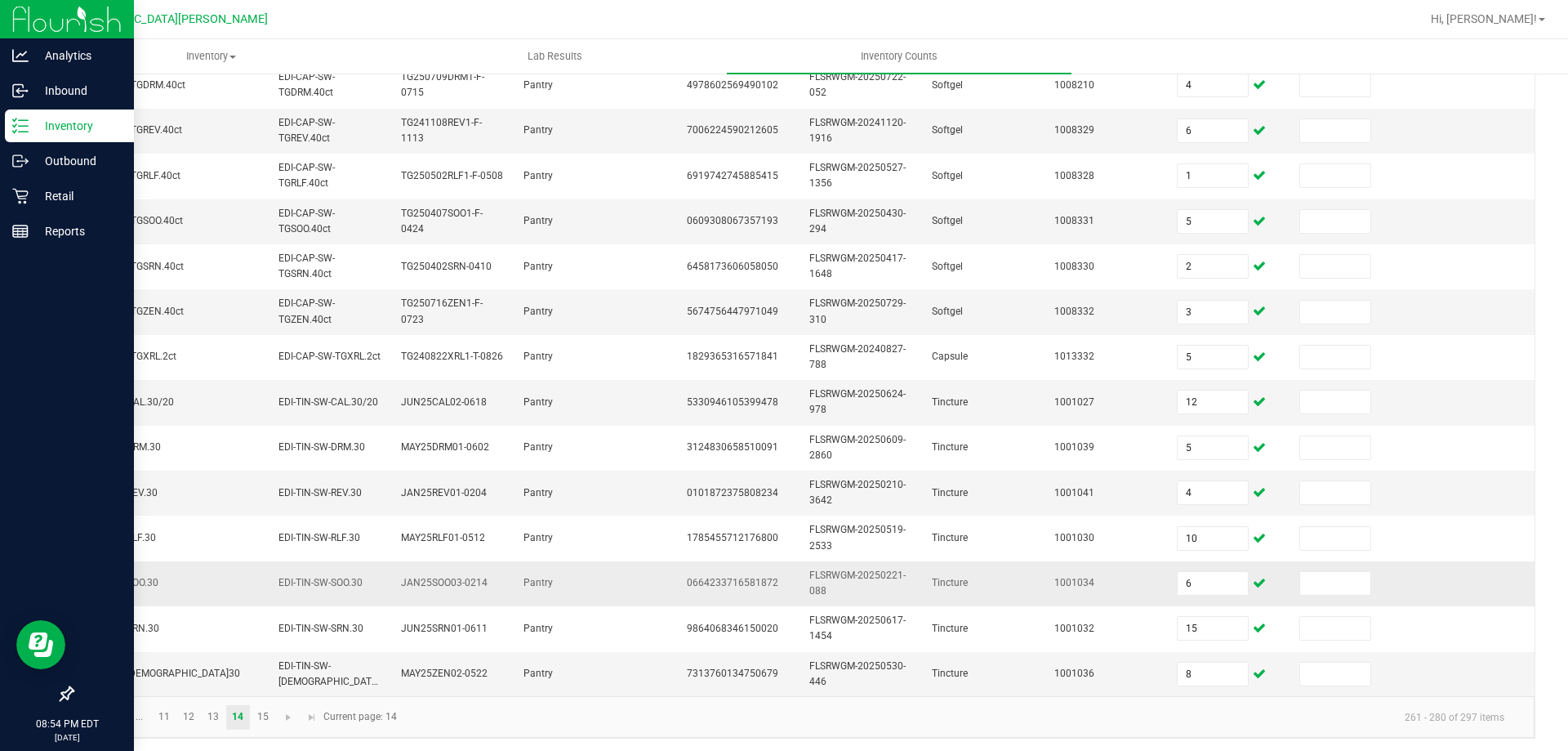
scroll to position [488, 0]
click at [264, 703] on link "15" at bounding box center [263, 713] width 24 height 25
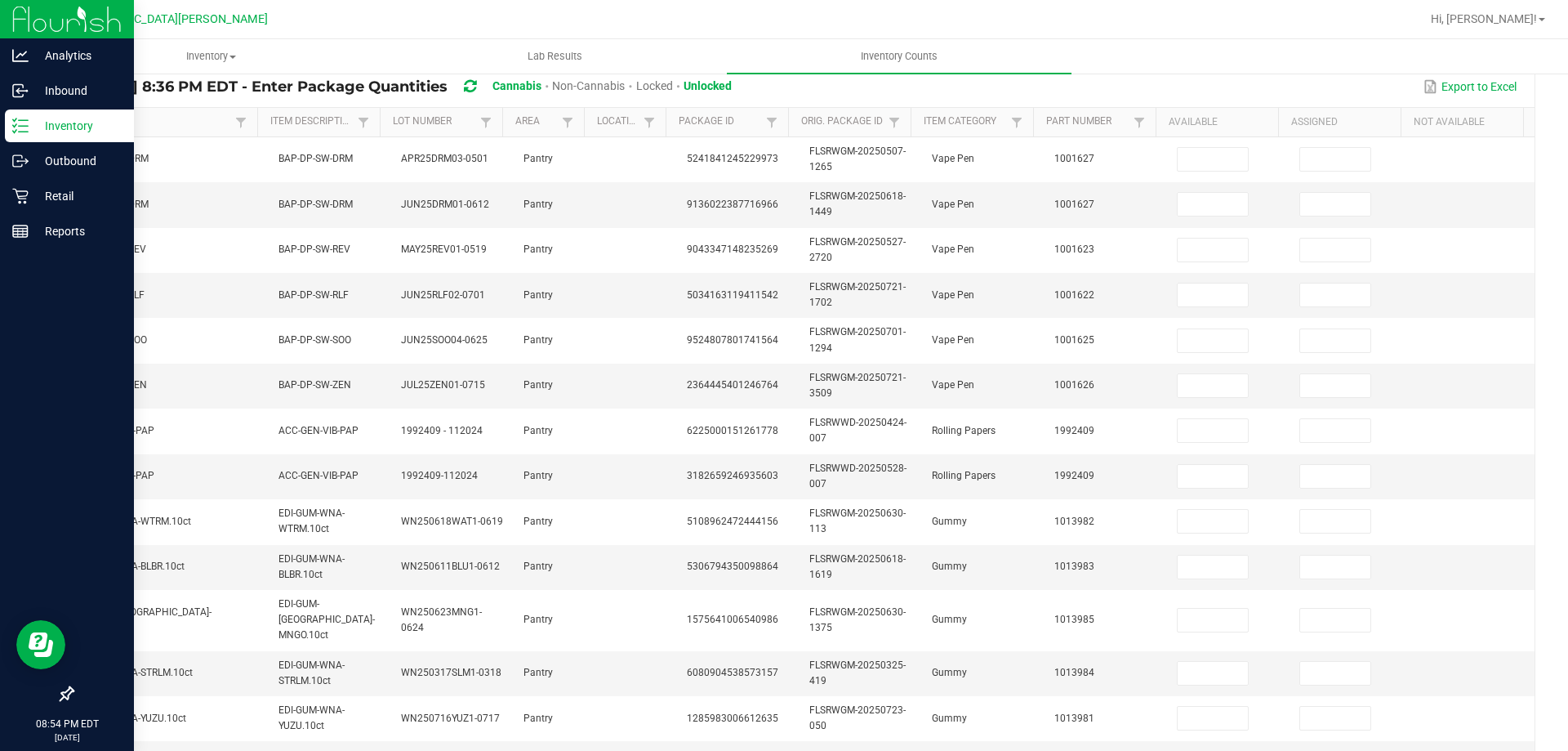
scroll to position [0, 0]
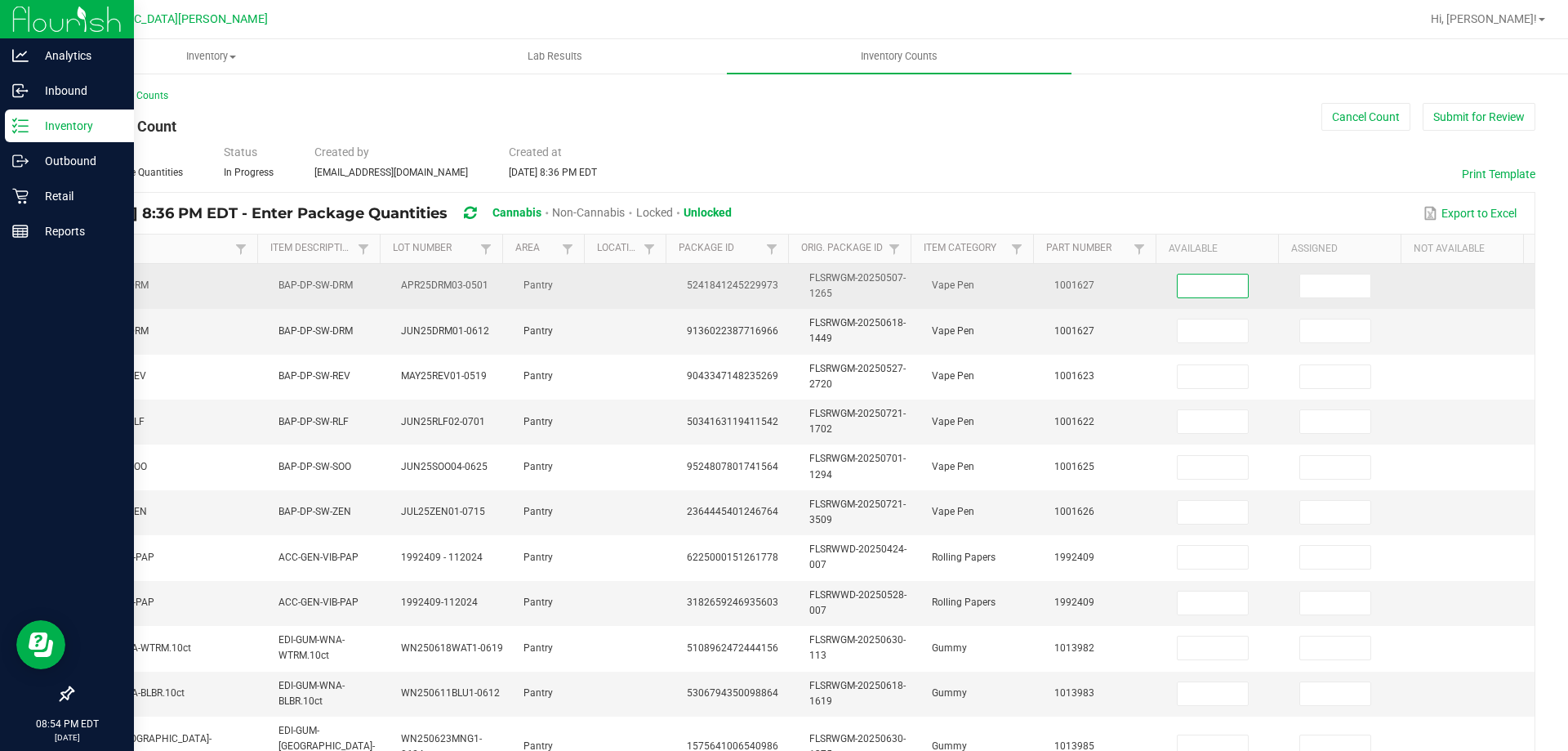
click at [1200, 279] on input at bounding box center [1213, 286] width 70 height 23
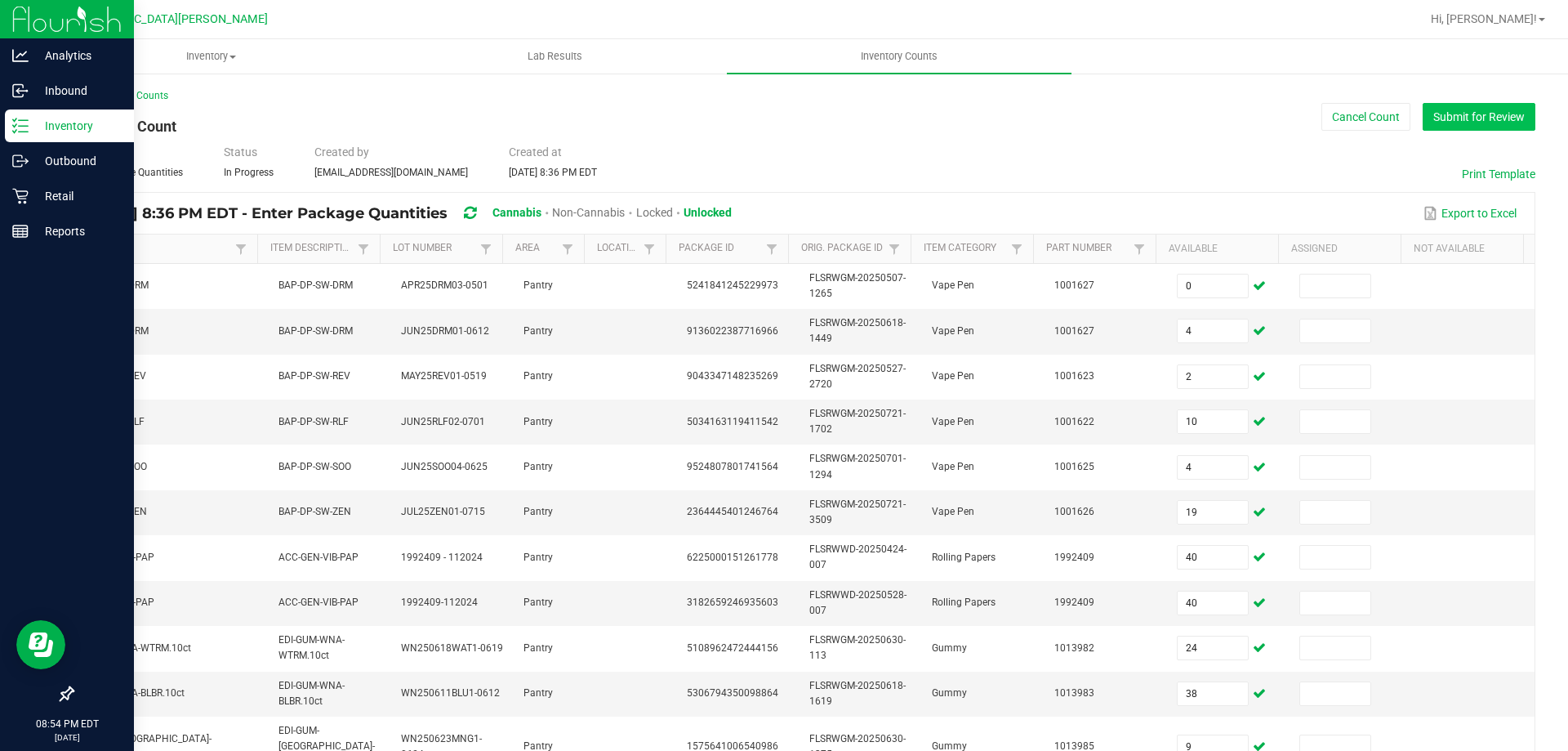
click at [1424, 116] on button "Submit for Review" at bounding box center [1479, 116] width 113 height 27
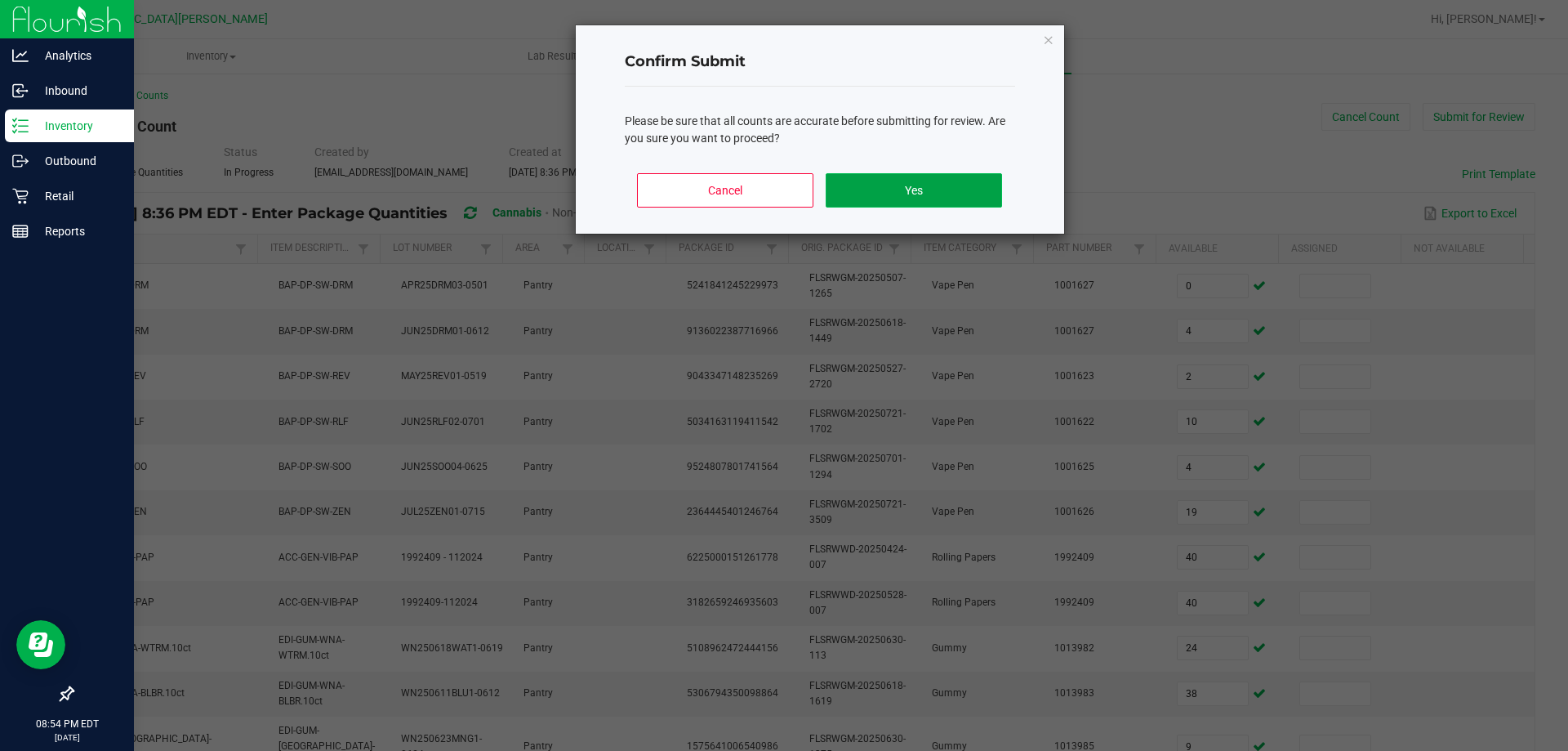
click at [941, 176] on button "Yes" at bounding box center [912, 190] width 175 height 34
